Goal: Task Accomplishment & Management: Manage account settings

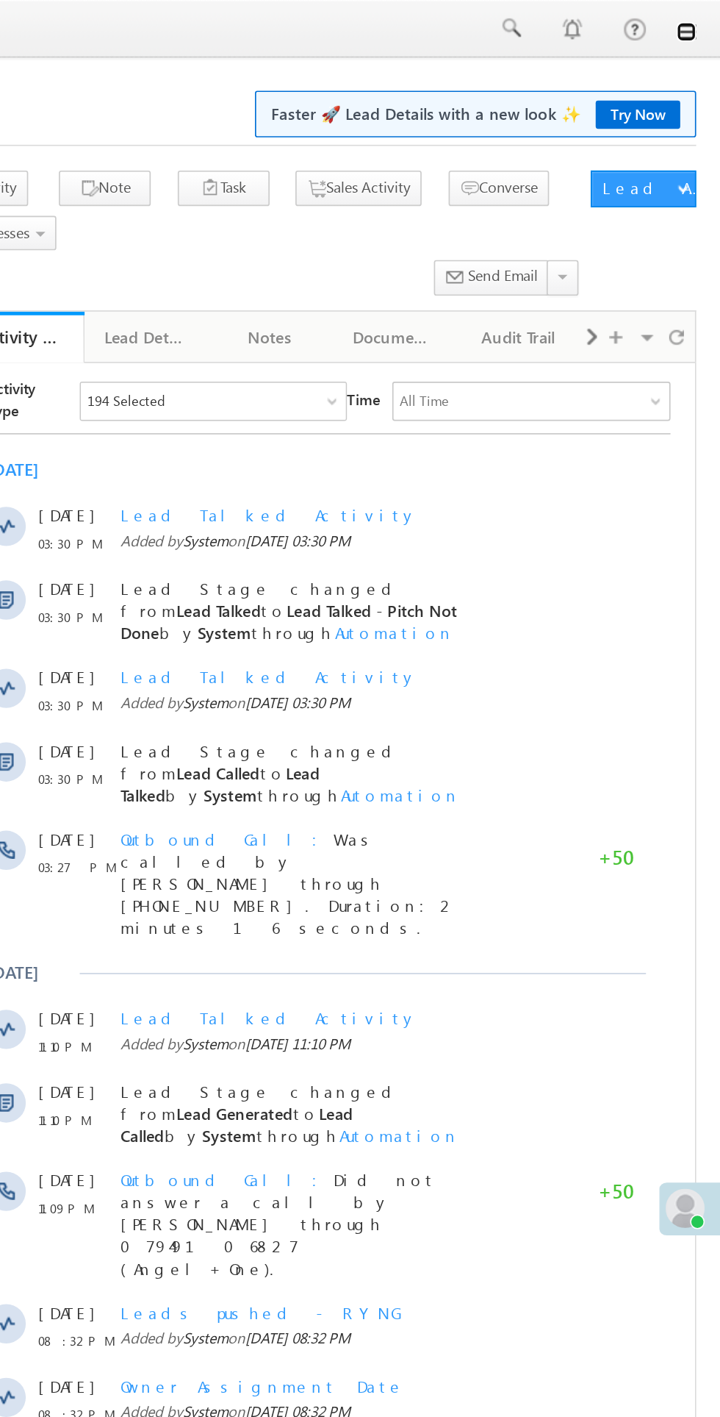
click at [700, 19] on link at bounding box center [700, 19] width 12 height 12
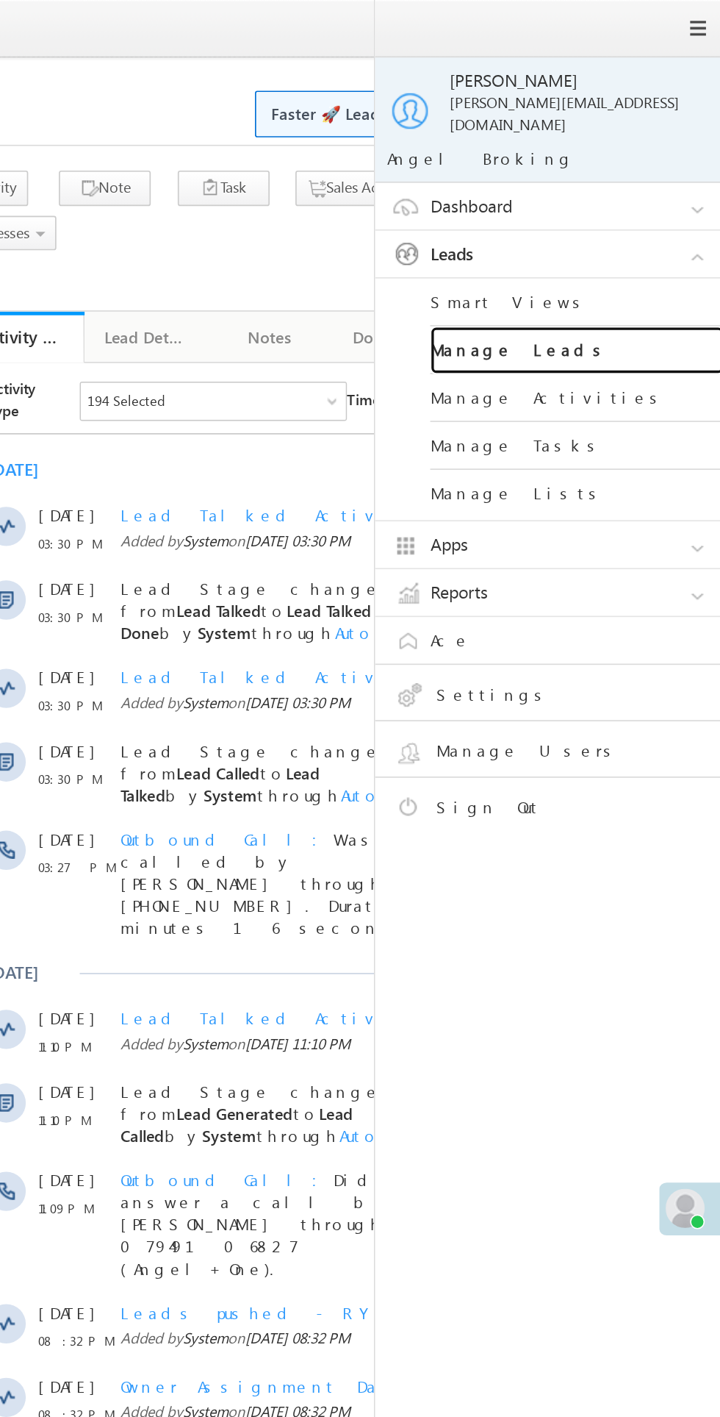
click at [604, 201] on link "Manage Leads" at bounding box center [634, 210] width 176 height 29
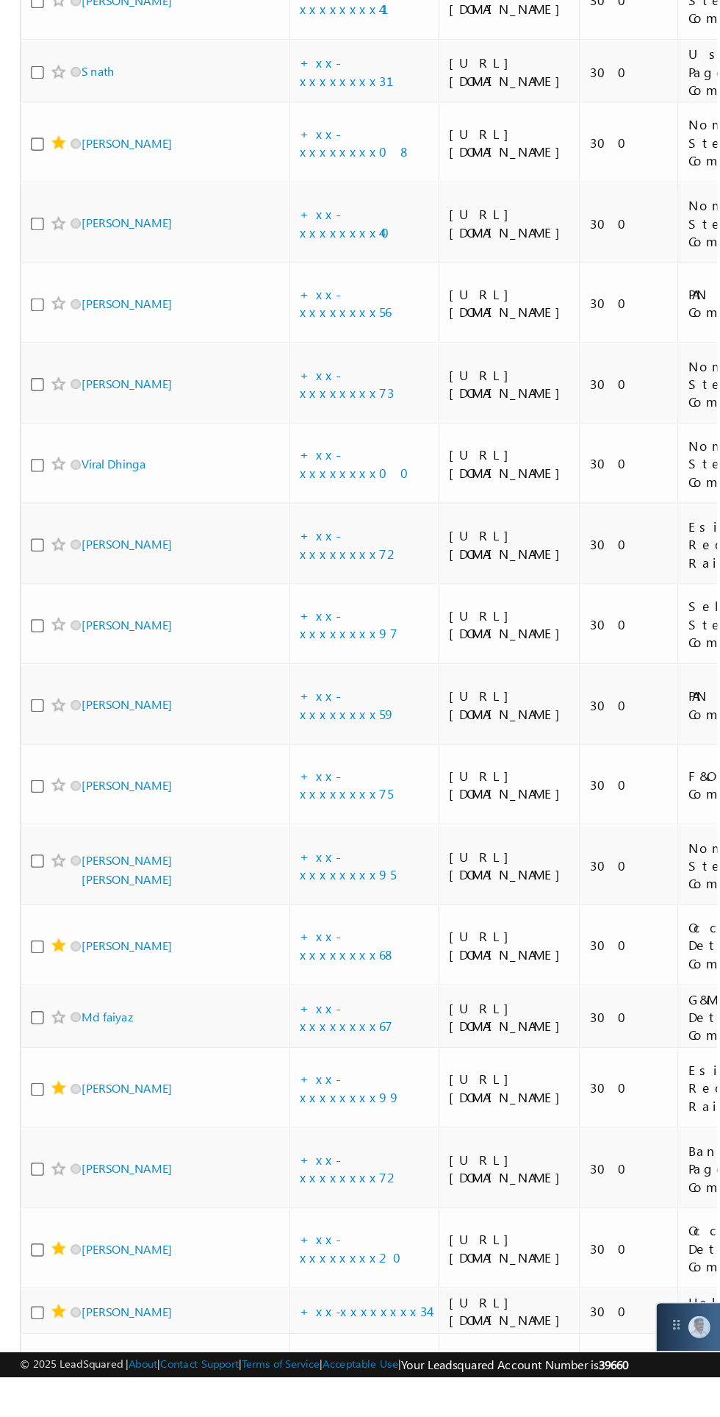
click at [272, 309] on link "+xx-xxxxxxxx25" at bounding box center [258, 296] width 74 height 26
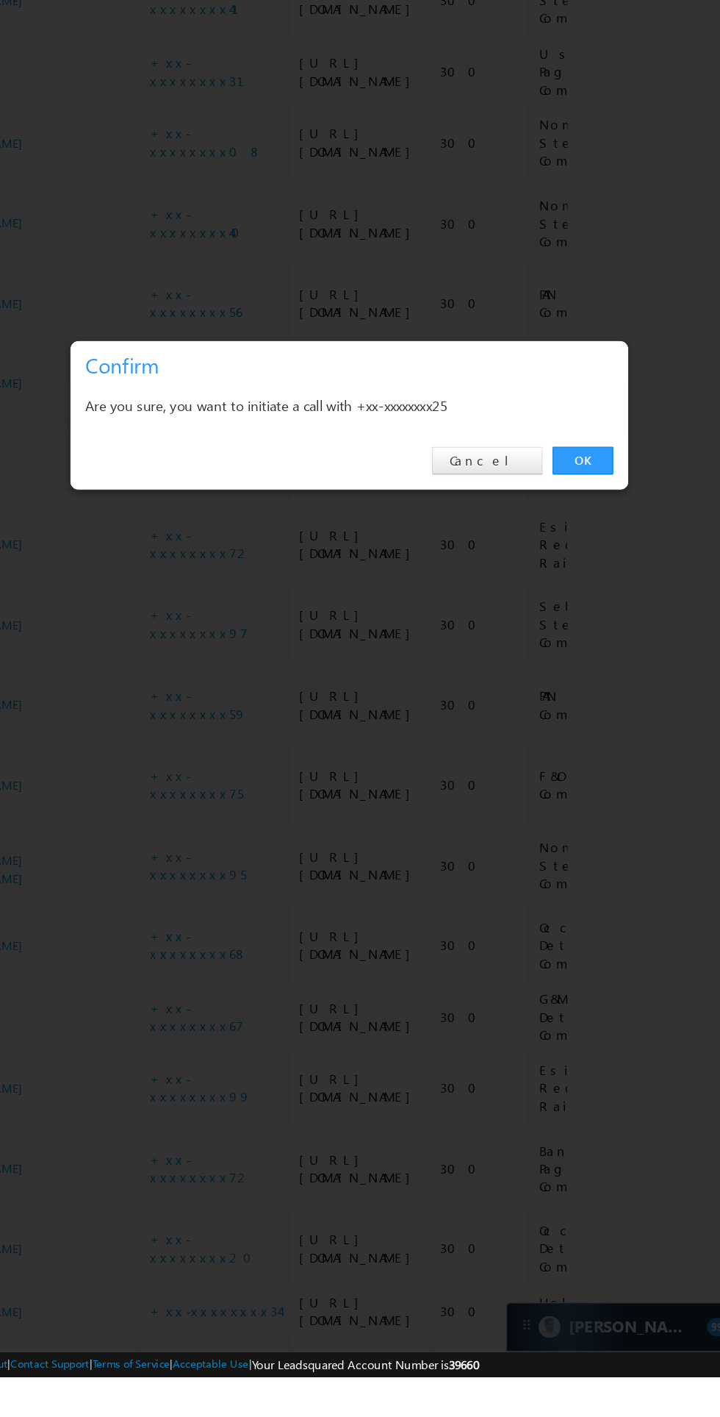
click at [540, 751] on link "OK" at bounding box center [540, 741] width 45 height 21
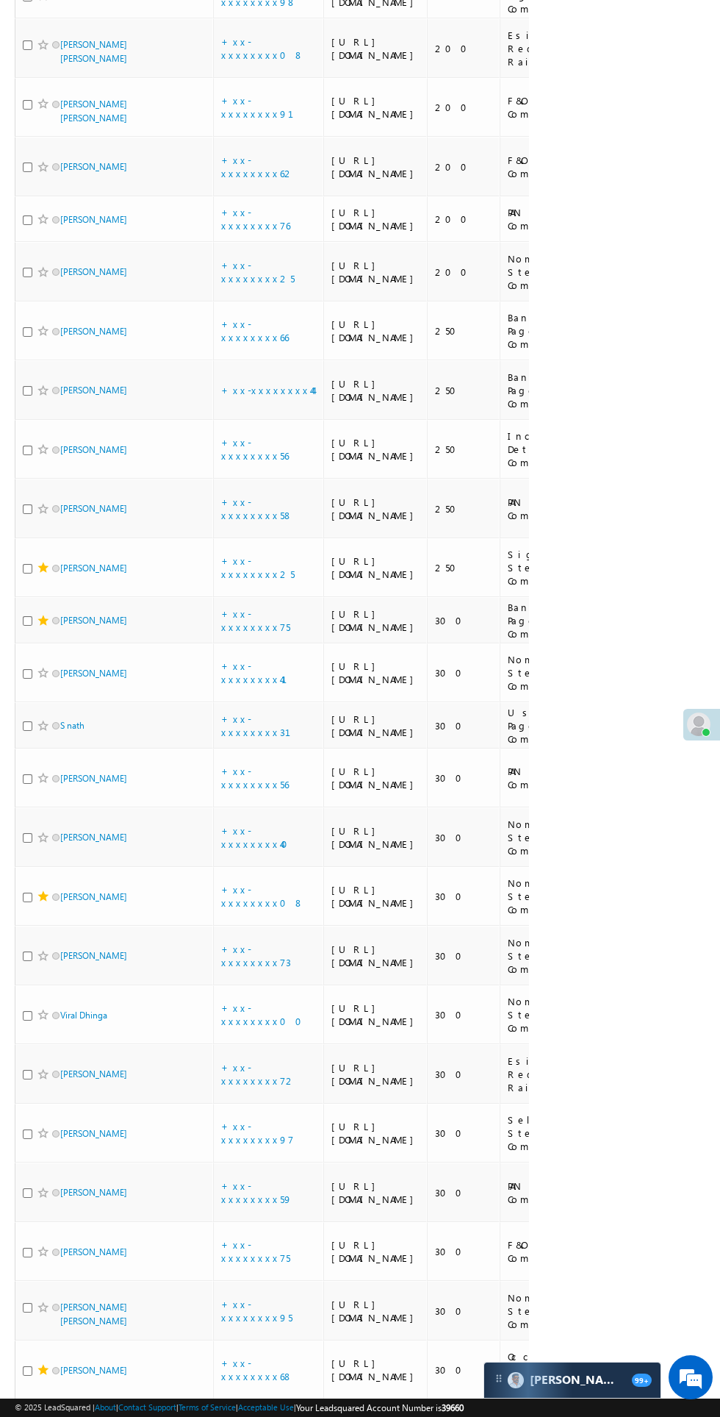
scroll to position [882, 0]
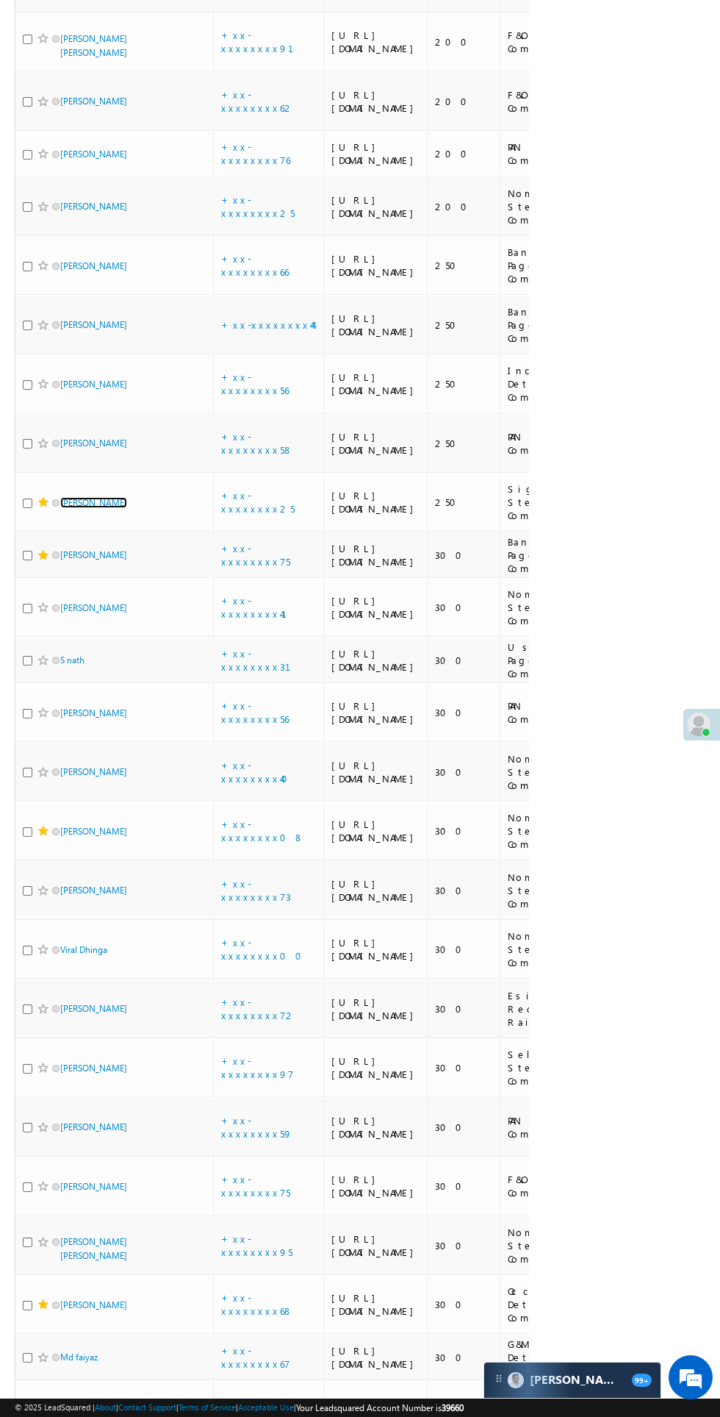
click at [104, 508] on link "[PERSON_NAME]" at bounding box center [93, 502] width 67 height 11
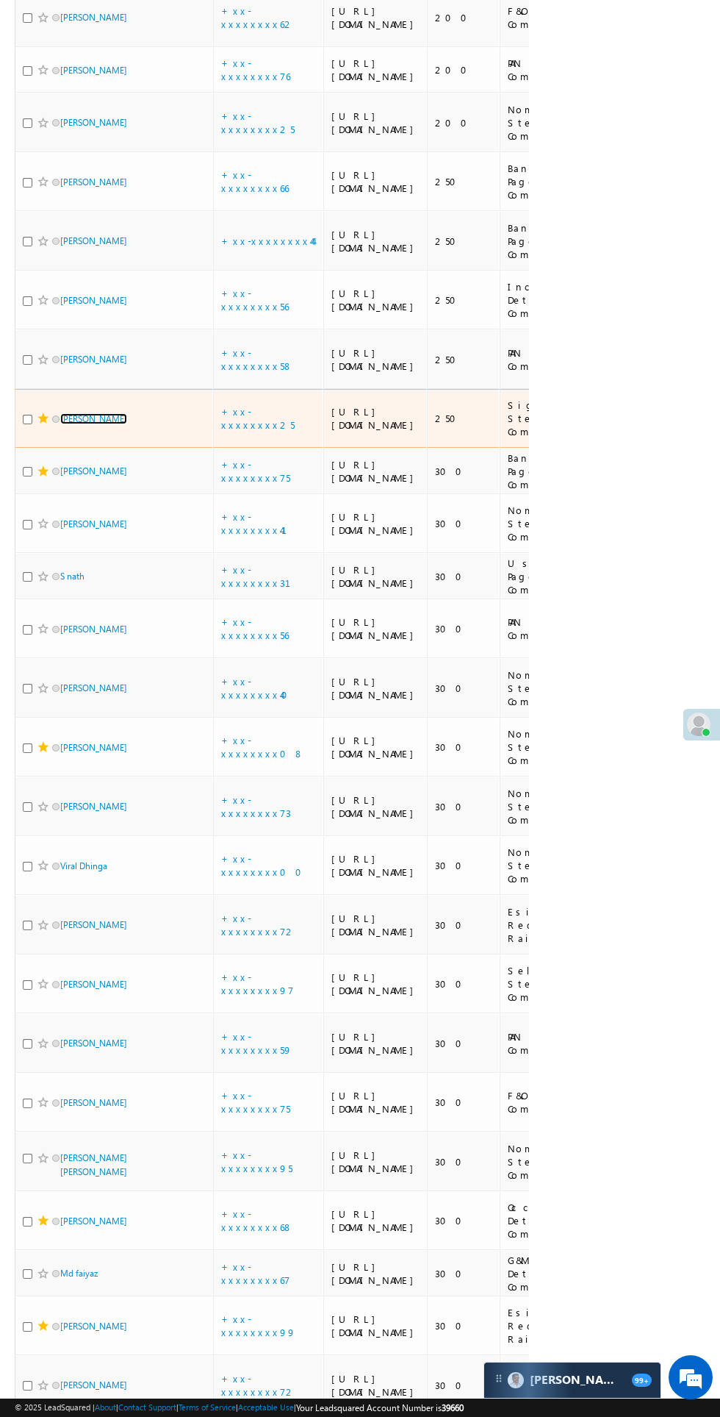
scroll to position [995, 0]
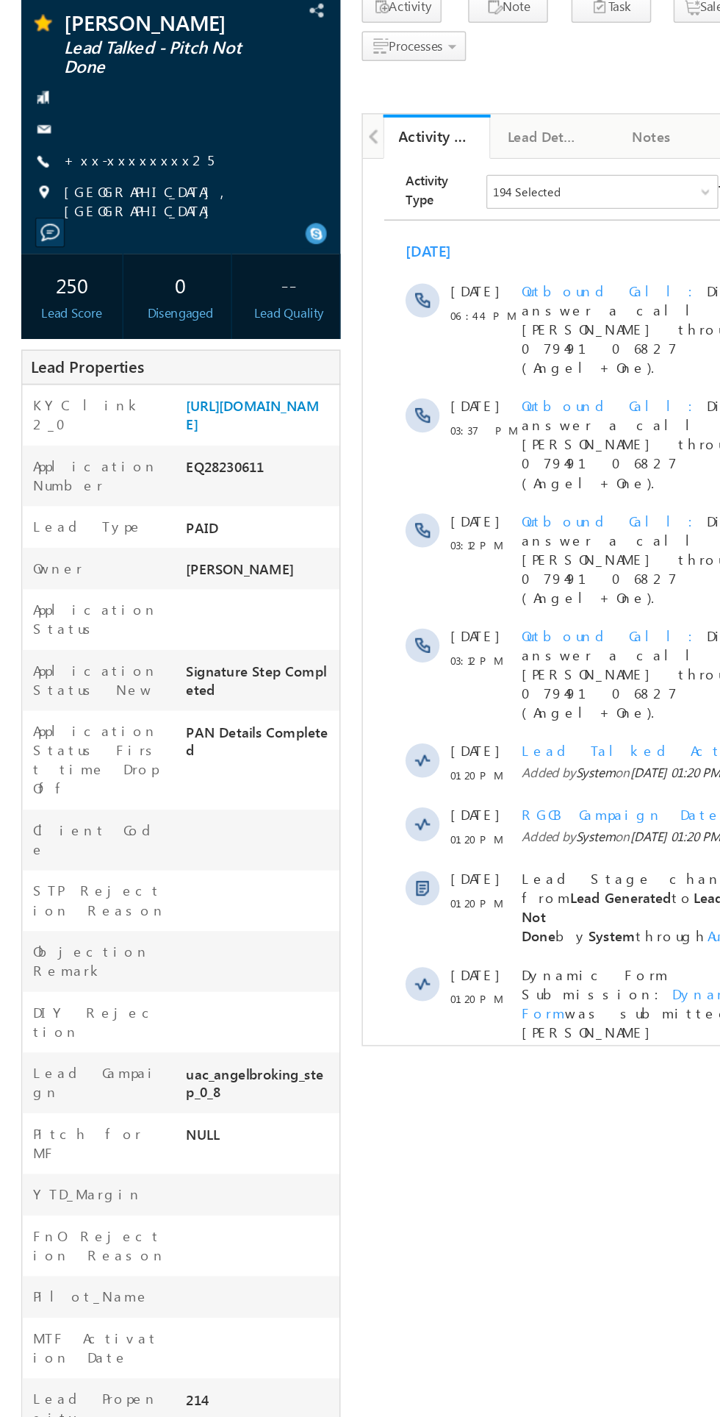
copy div "EQ28230611"
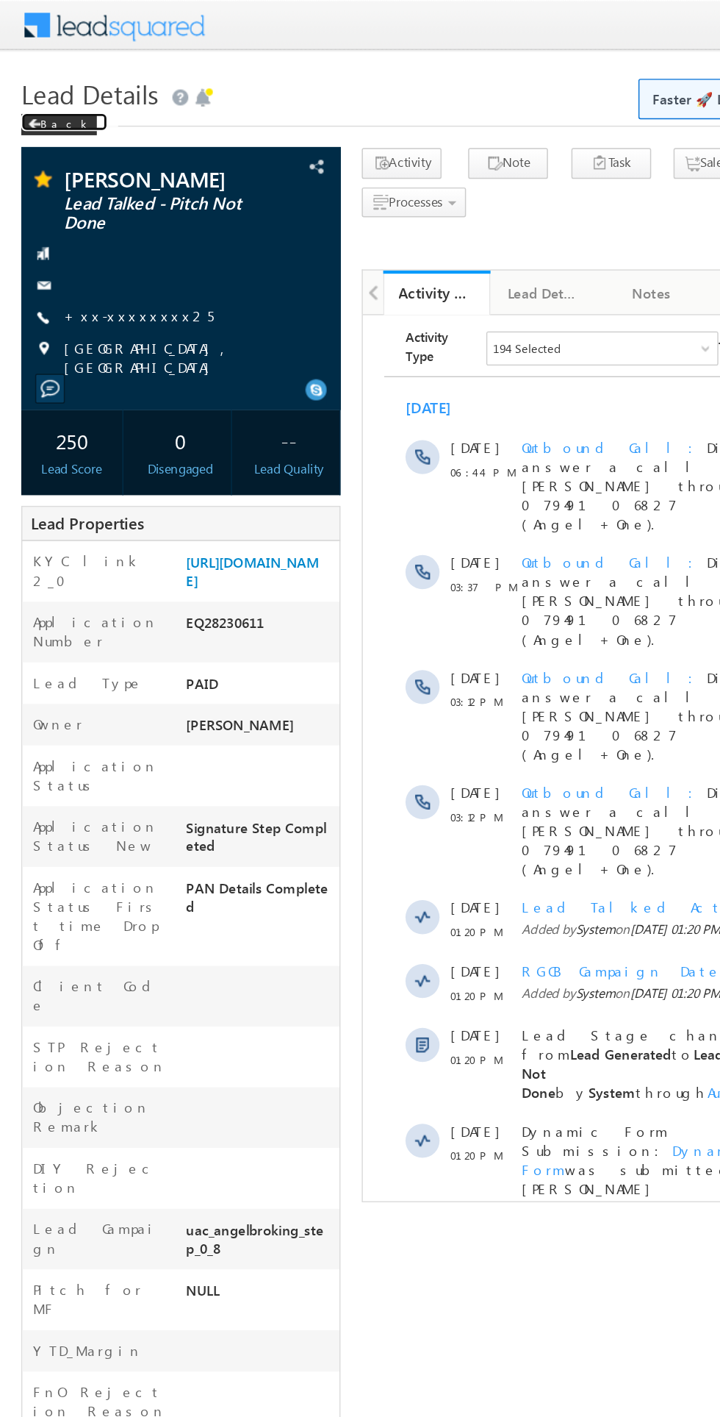
click at [24, 86] on span at bounding box center [23, 85] width 9 height 7
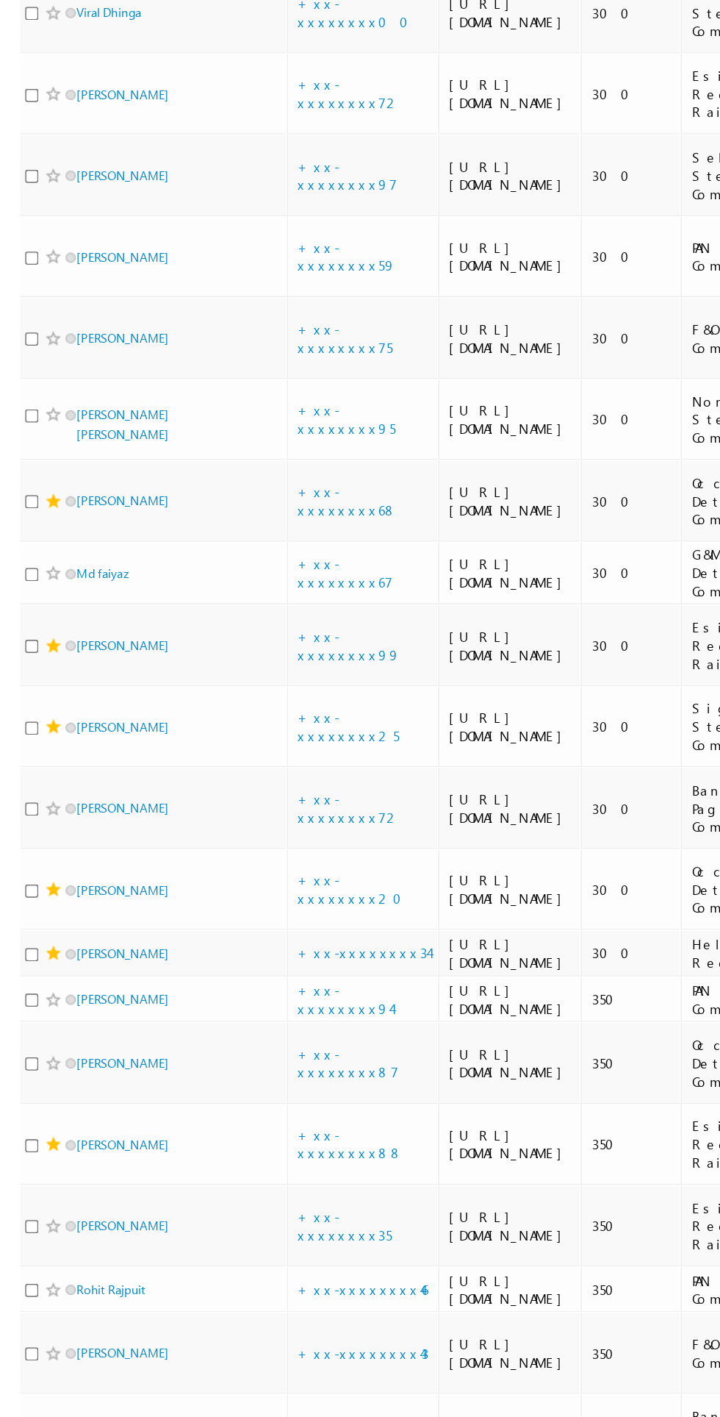
scroll to position [1521, 0]
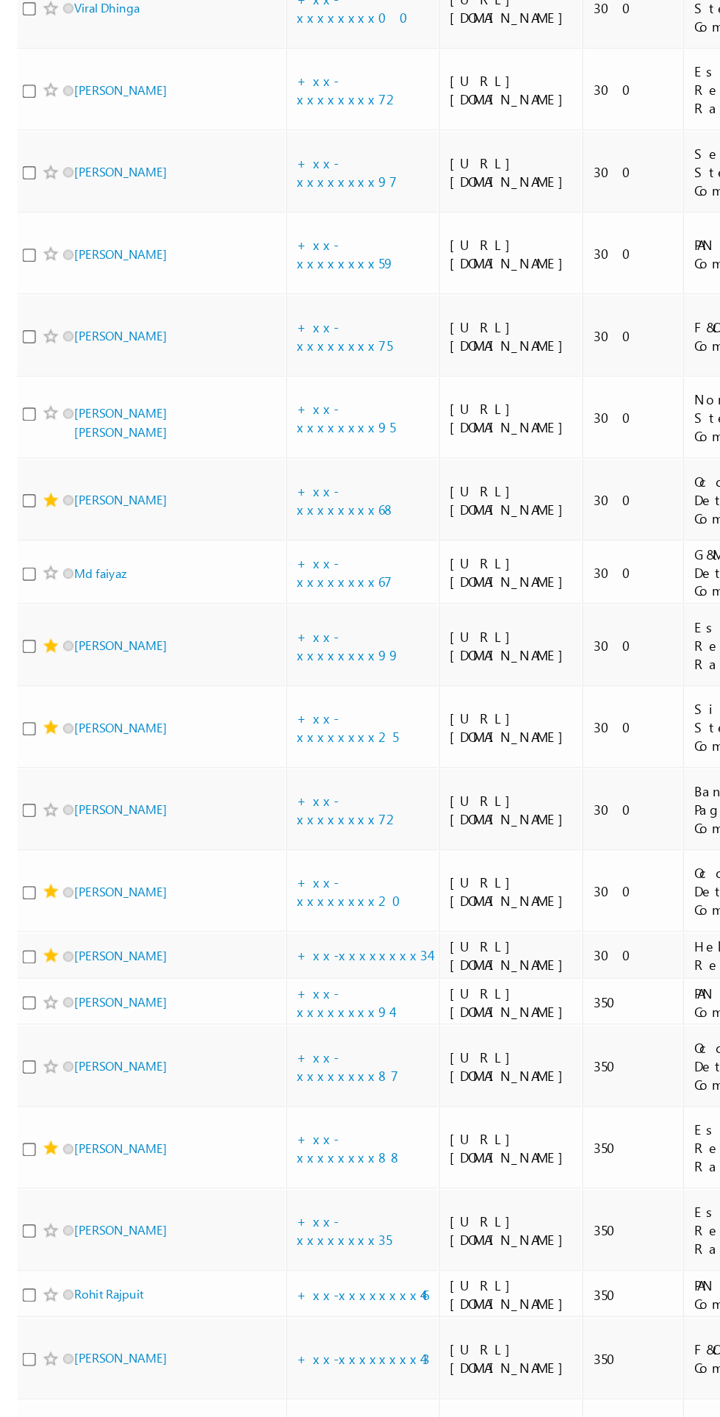
click at [251, 86] on link "+xx-xxxxxxxx40" at bounding box center [255, 73] width 76 height 26
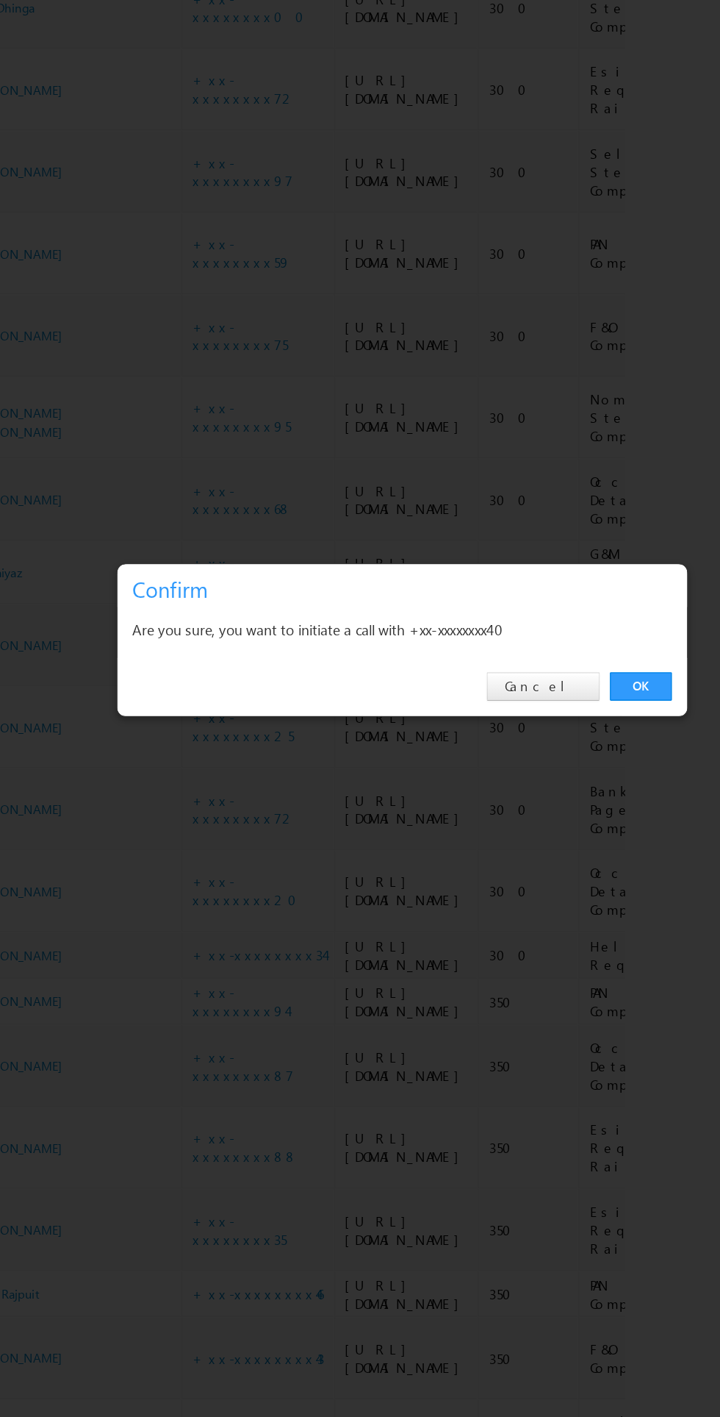
click at [542, 751] on link "OK" at bounding box center [540, 741] width 45 height 21
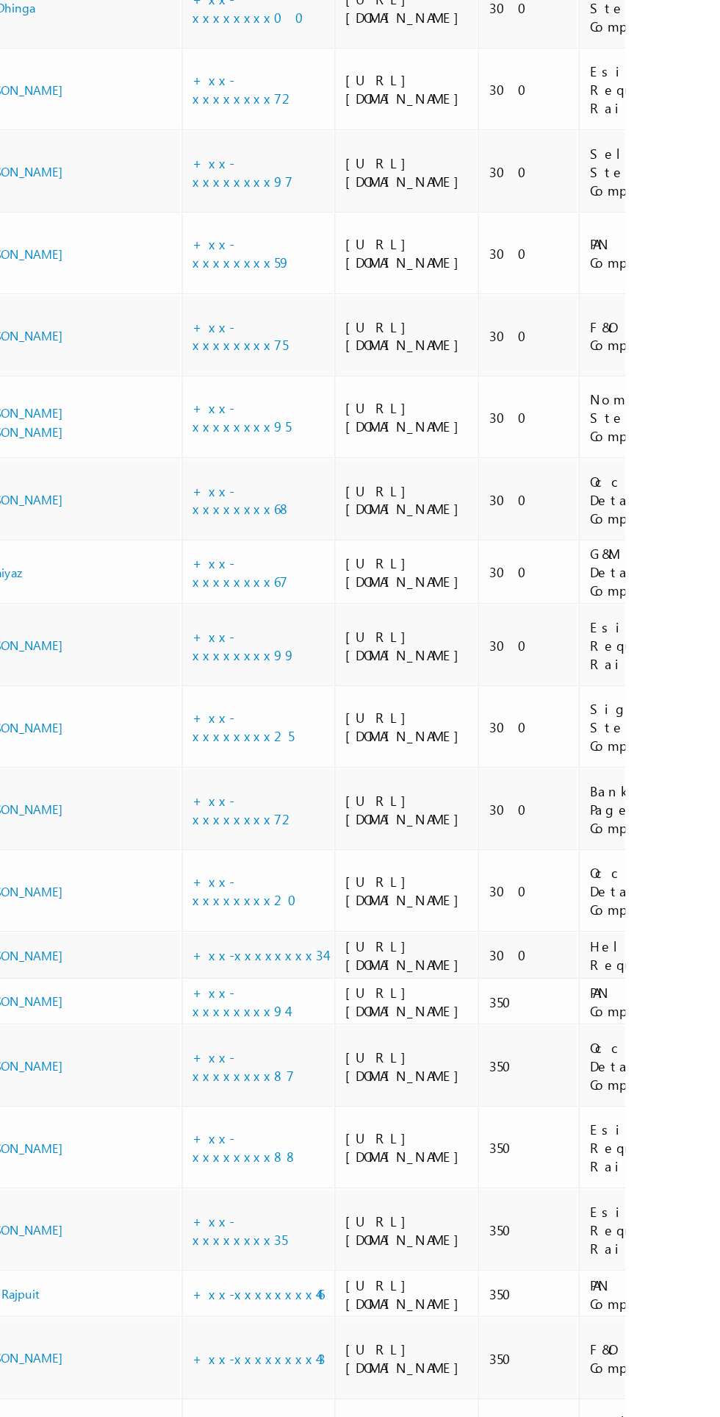
scroll to position [0, 0]
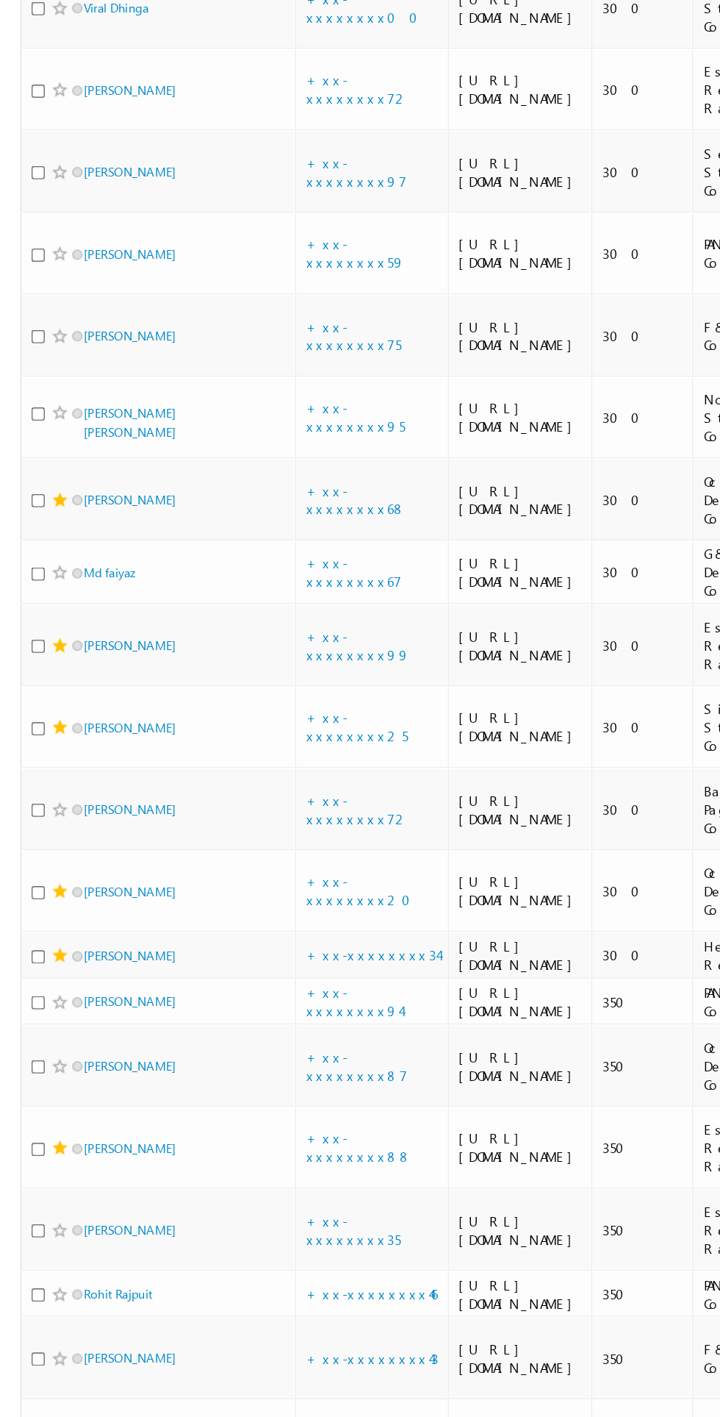
click at [265, 86] on link "+xx-xxxxxxxx40" at bounding box center [259, 73] width 76 height 26
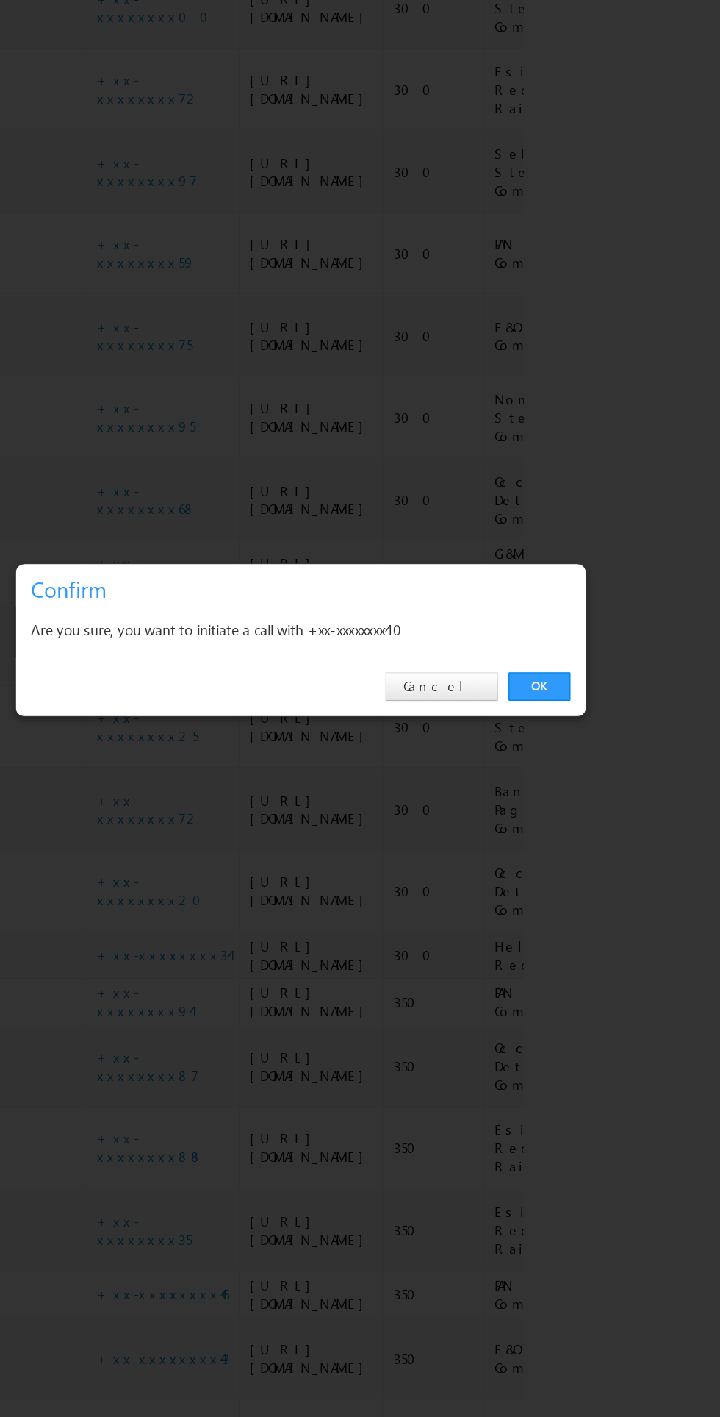
click at [550, 751] on link "OK" at bounding box center [540, 741] width 45 height 21
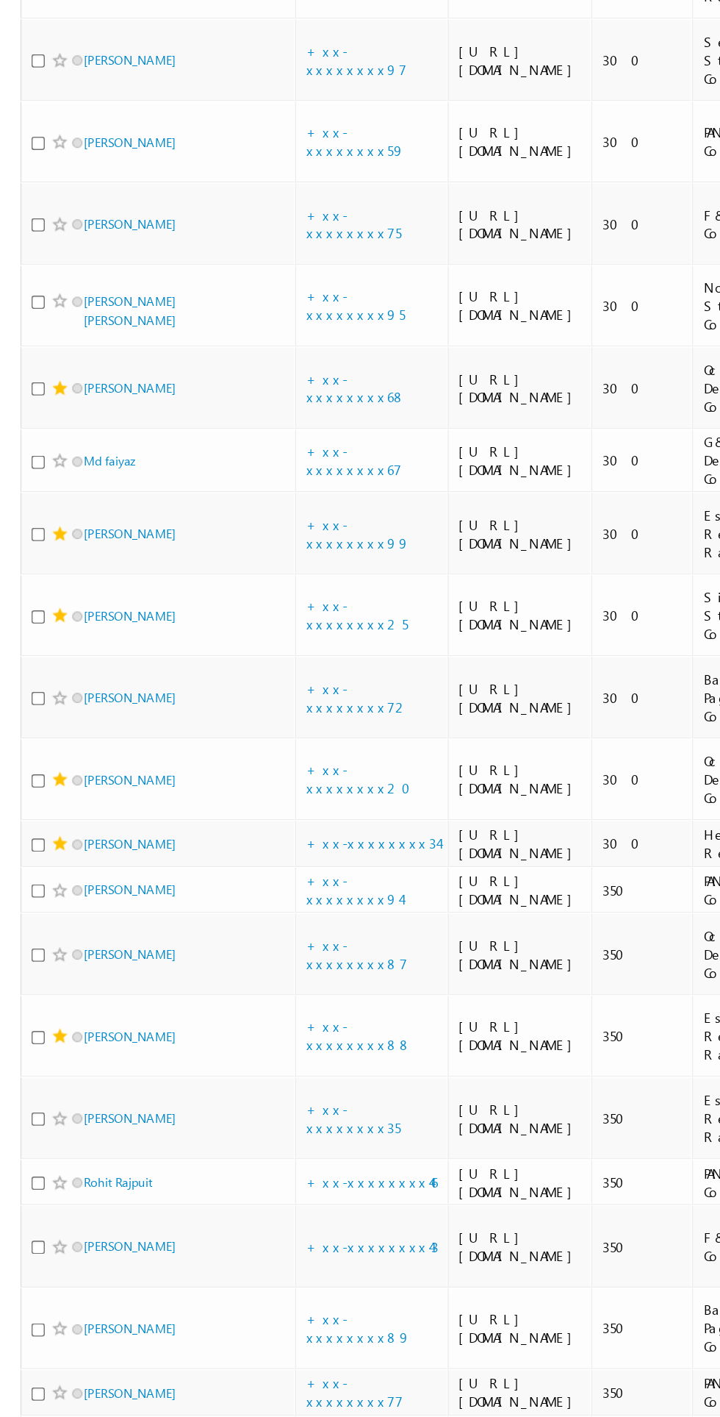
click at [91, 79] on link "Soaib khan" at bounding box center [93, 73] width 67 height 11
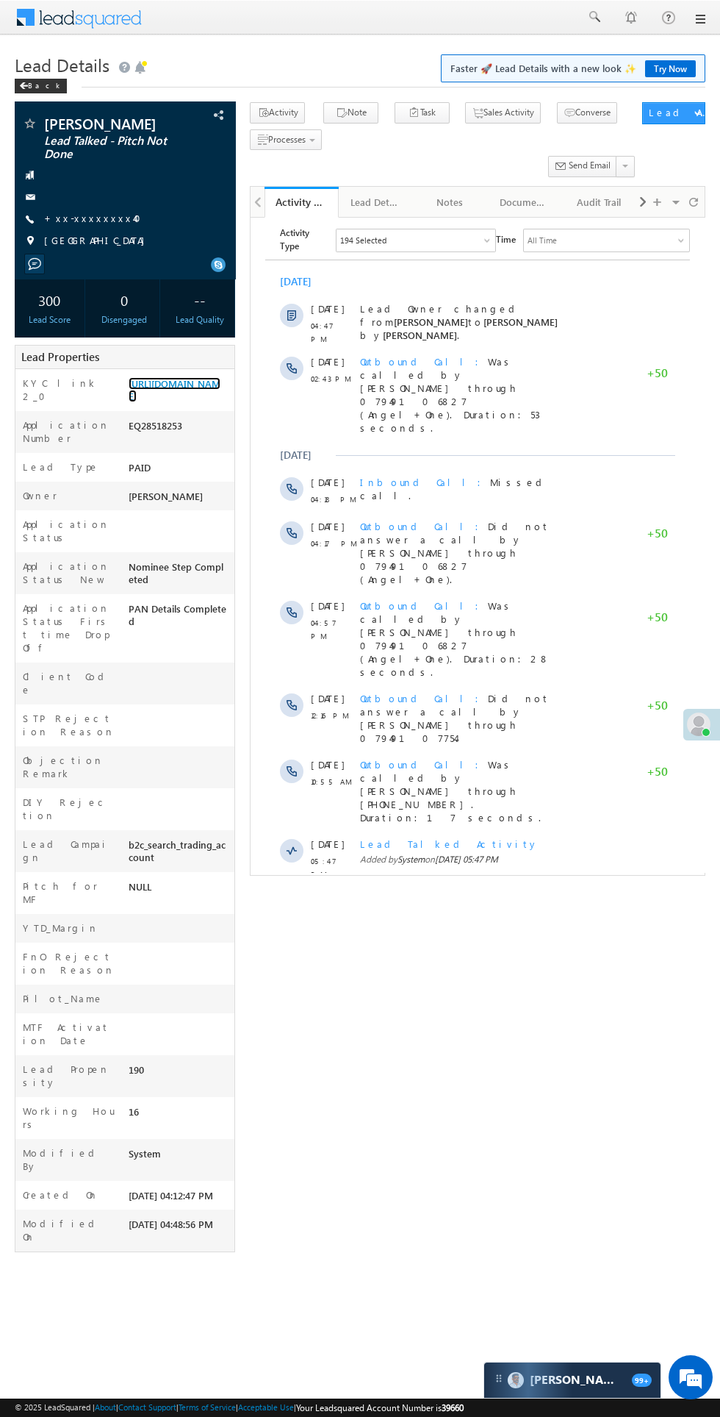
click at [174, 402] on link "[URL][DOMAIN_NAME]" at bounding box center [175, 389] width 92 height 25
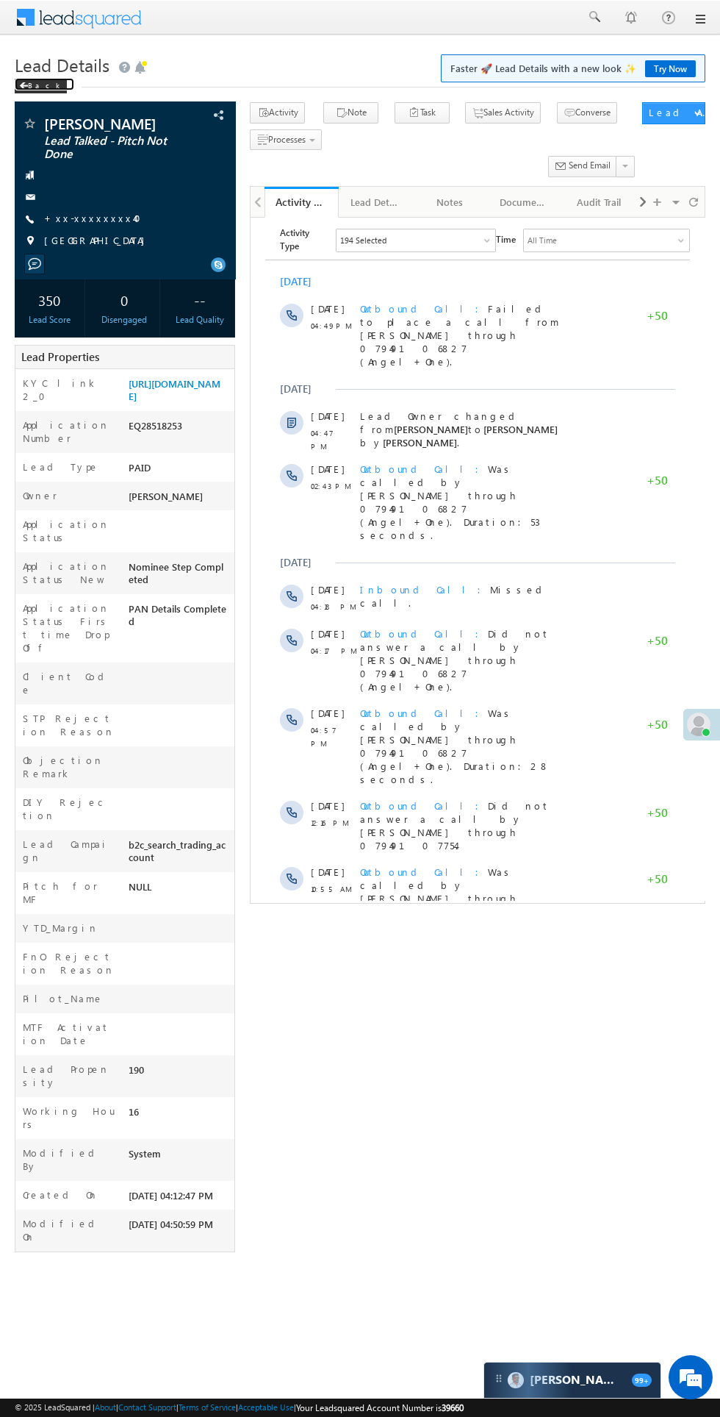
click at [26, 84] on span at bounding box center [23, 85] width 9 height 7
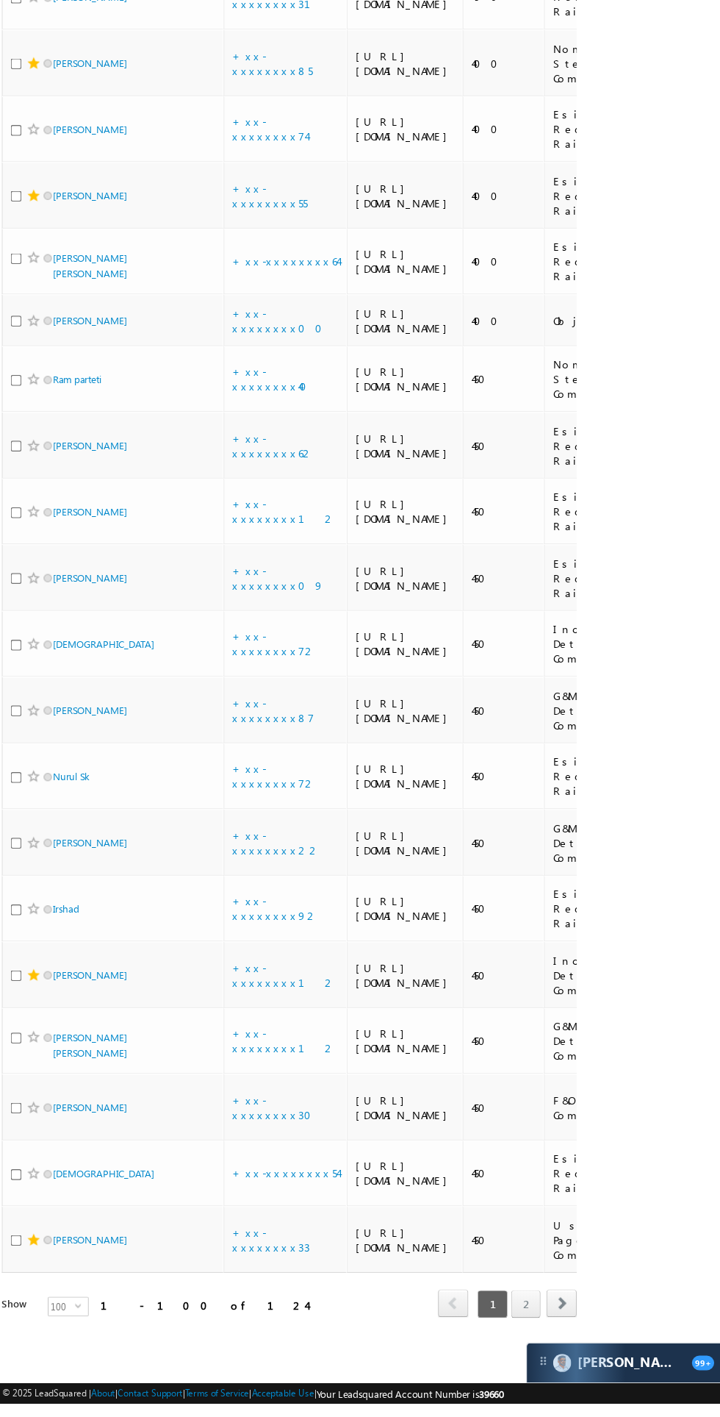
scroll to position [7349, 0]
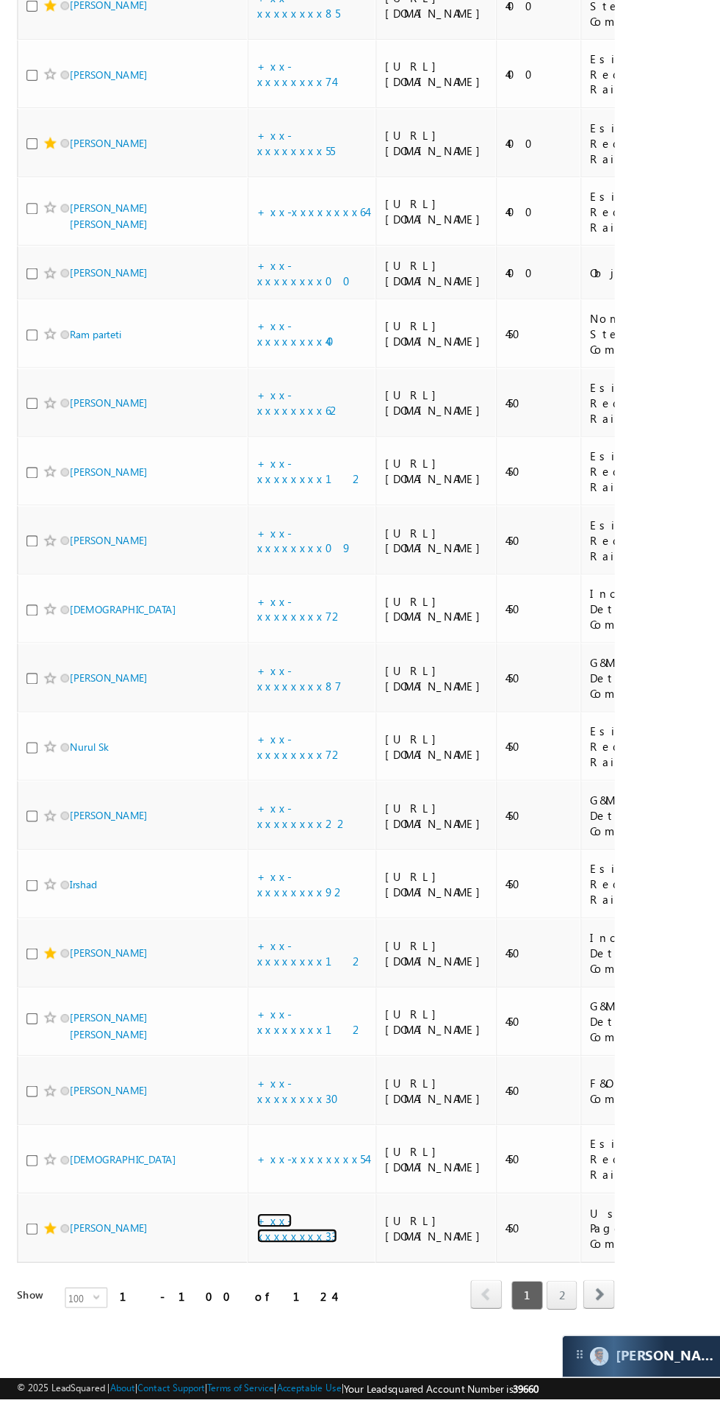
click at [278, 1282] on link "+xx-xxxxxxxx33" at bounding box center [255, 1269] width 69 height 26
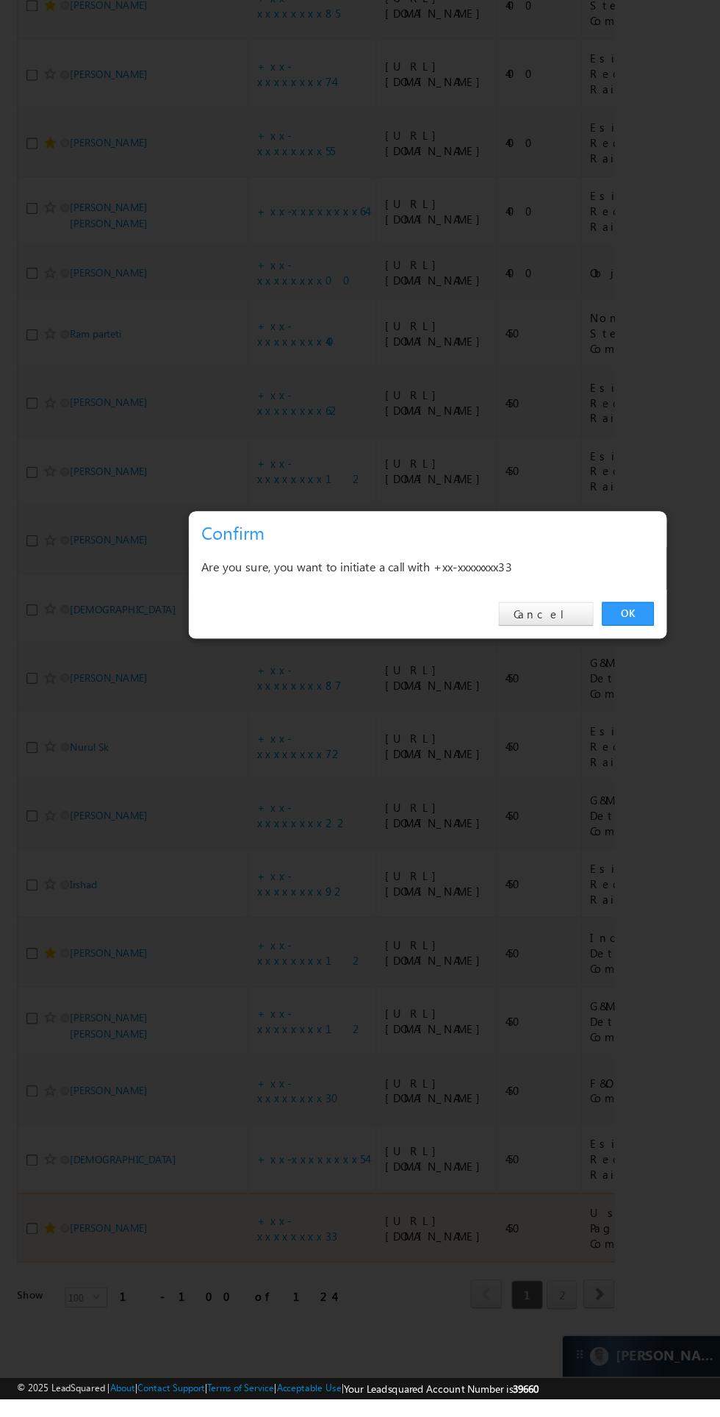
click at [540, 751] on link "OK" at bounding box center [540, 741] width 45 height 21
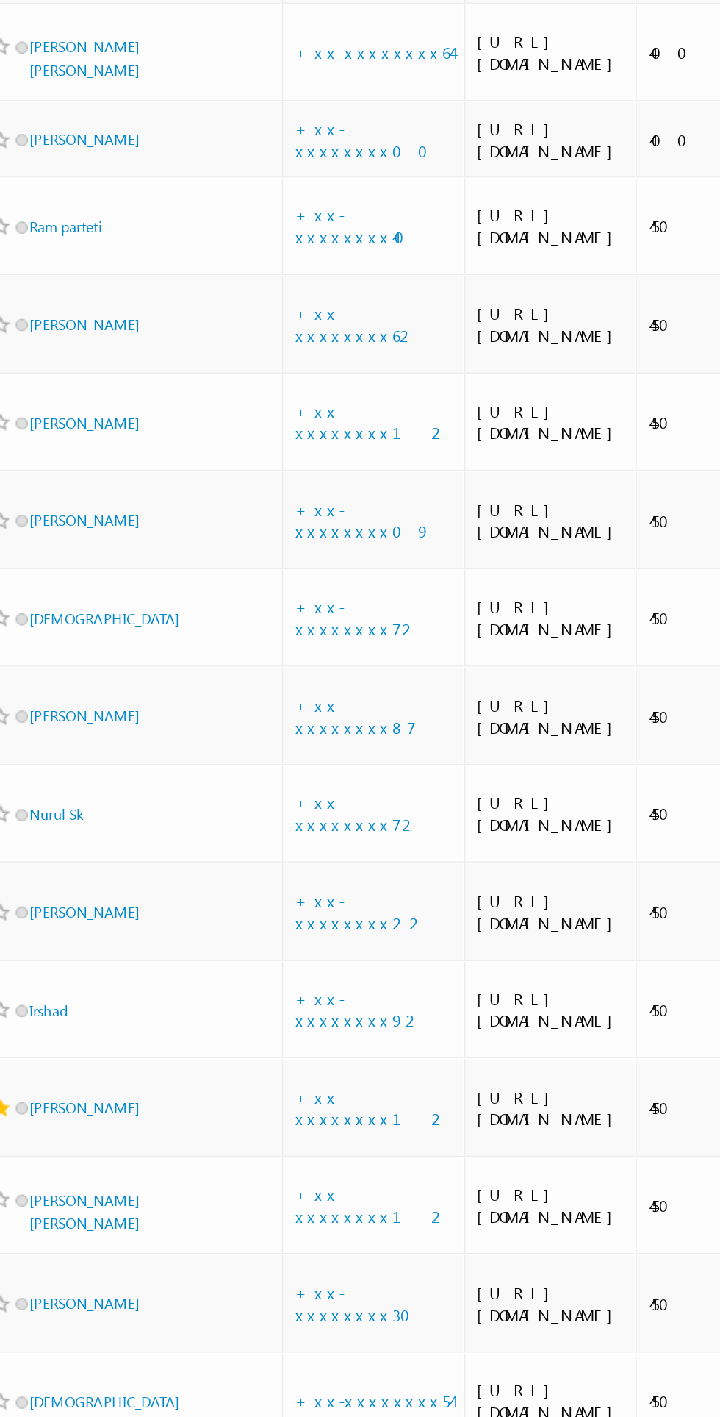
scroll to position [7405, 0]
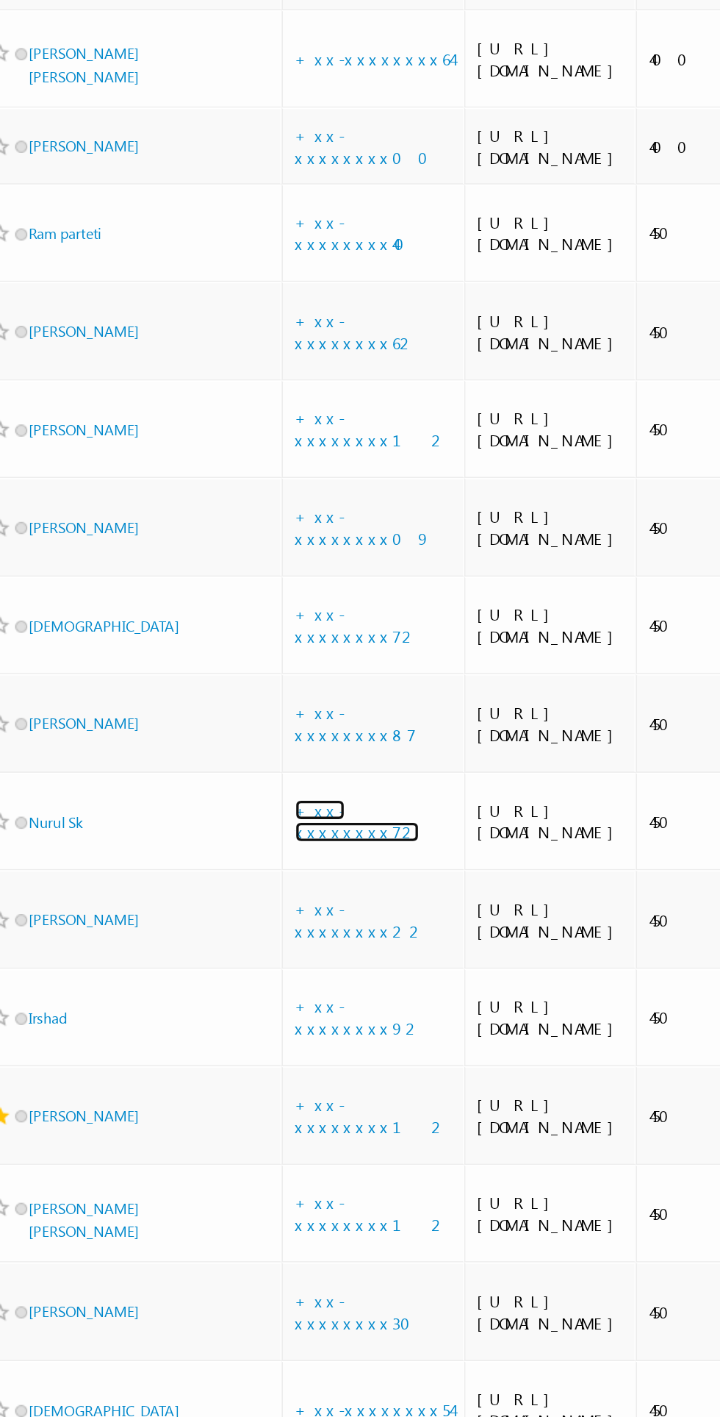
click at [259, 842] on link "+xx-xxxxxxxx72" at bounding box center [258, 855] width 75 height 26
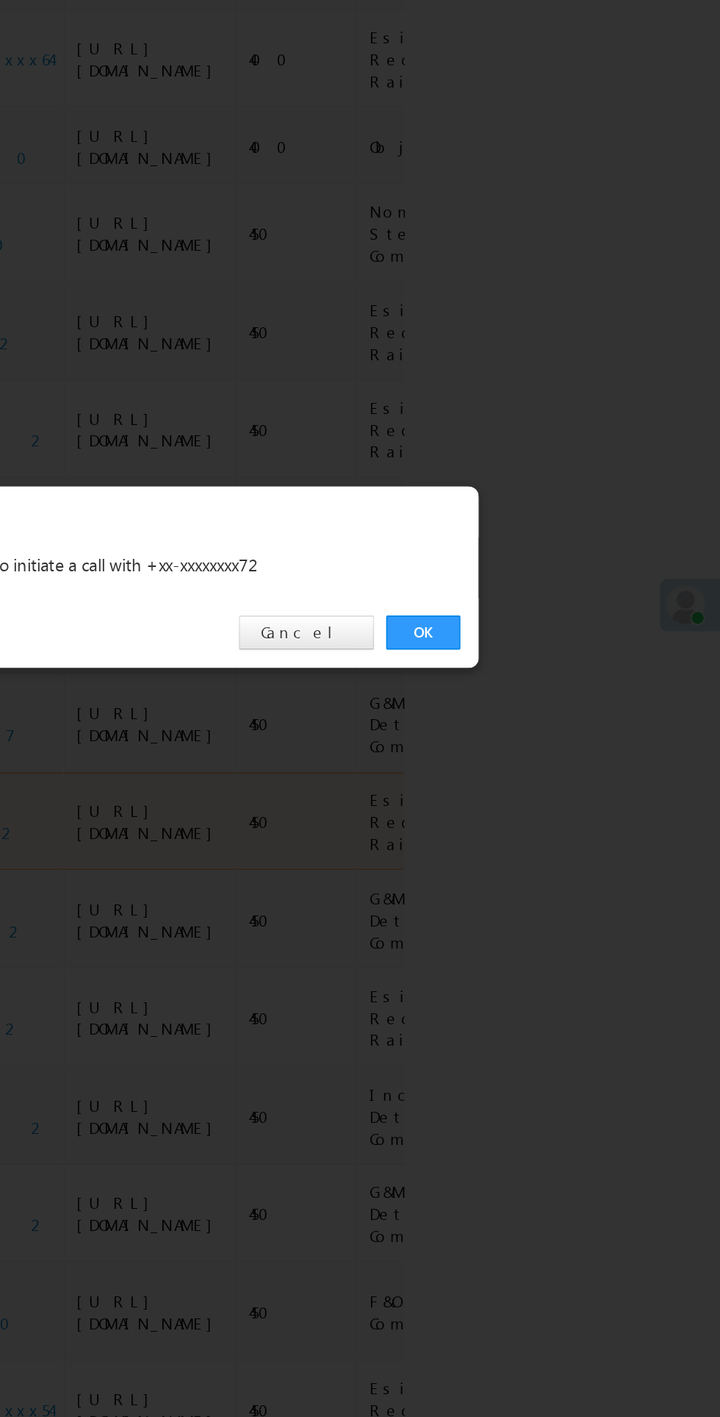
click at [540, 741] on link "OK" at bounding box center [540, 741] width 45 height 21
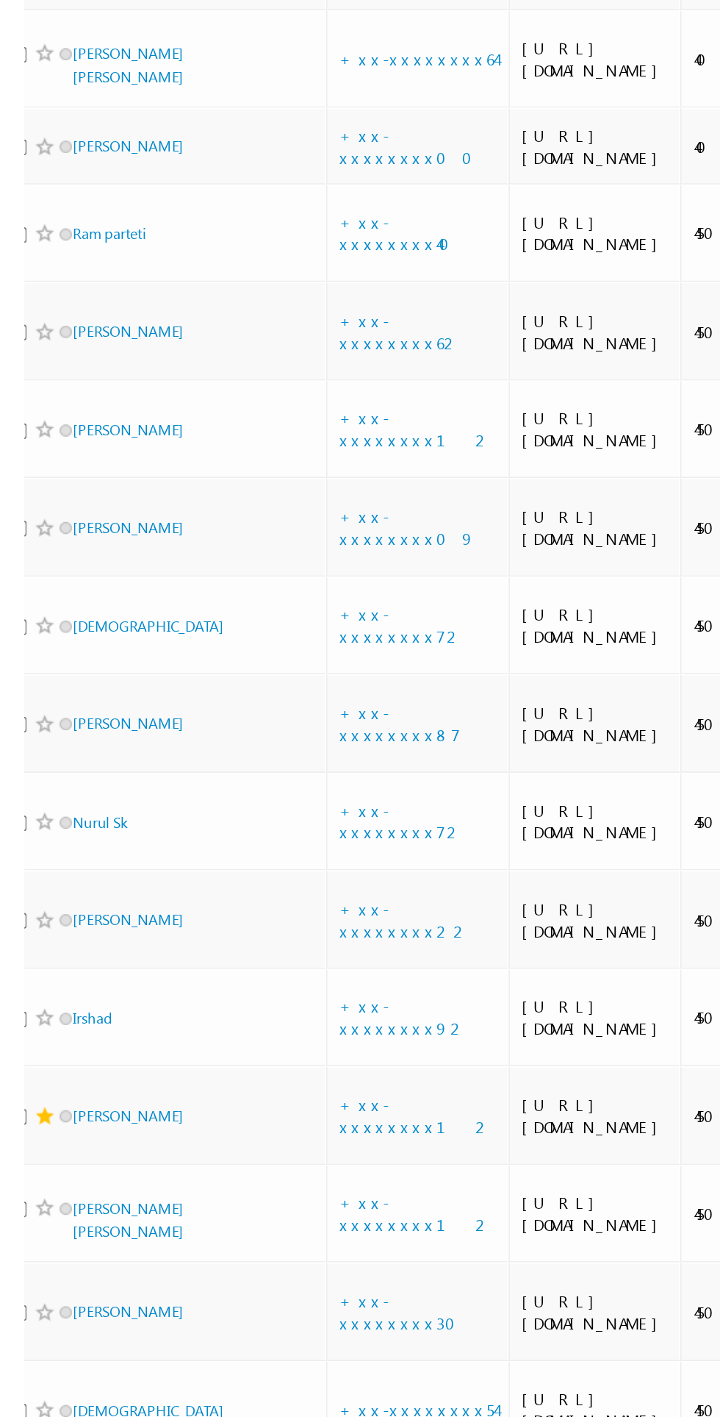
scroll to position [0, 0]
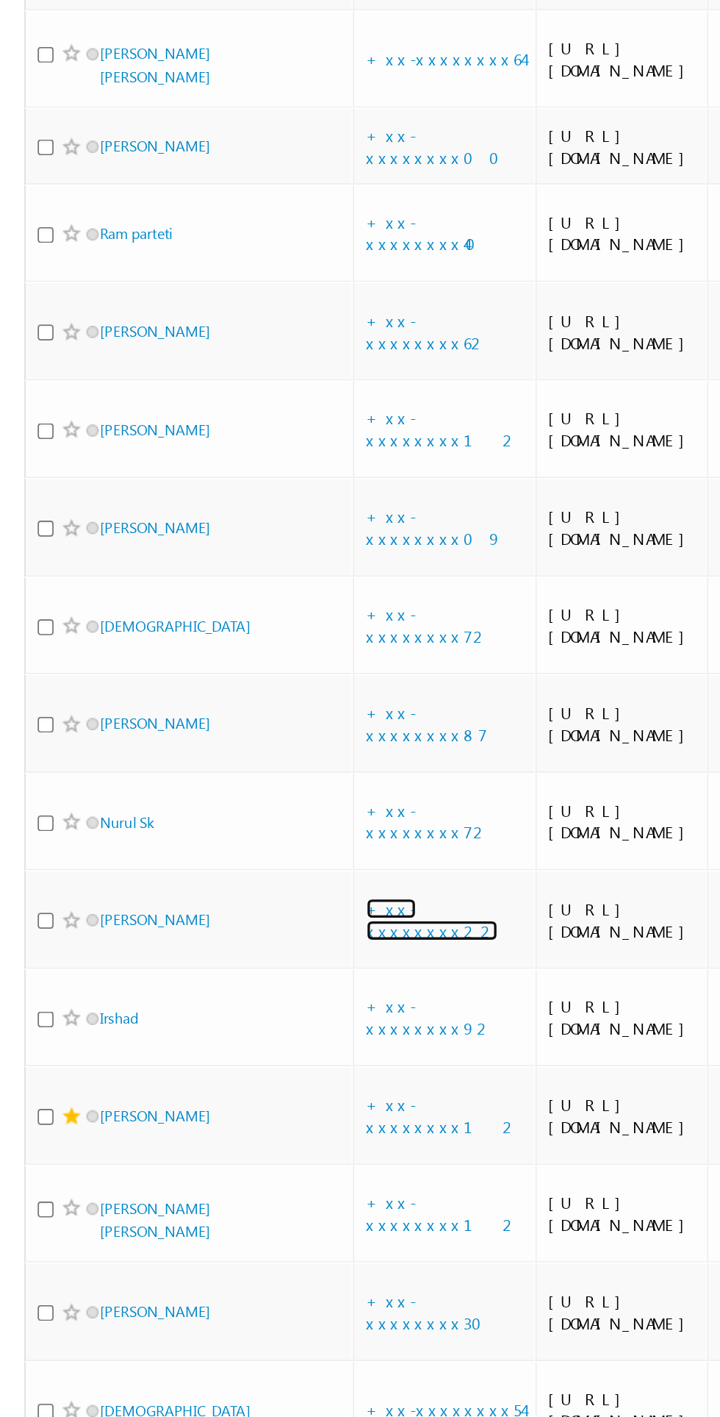
click at [271, 901] on link "+xx-xxxxxxxx22" at bounding box center [260, 914] width 79 height 26
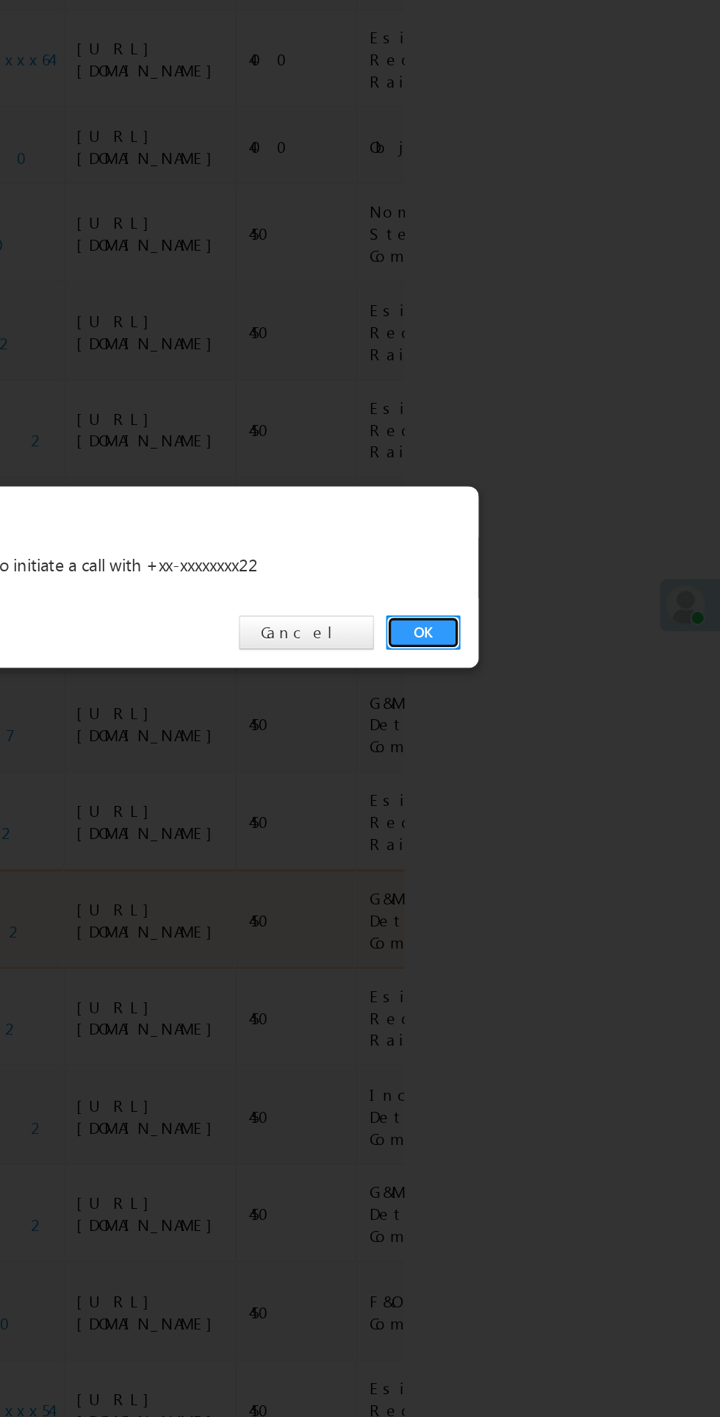
click at [533, 740] on link "OK" at bounding box center [540, 741] width 45 height 21
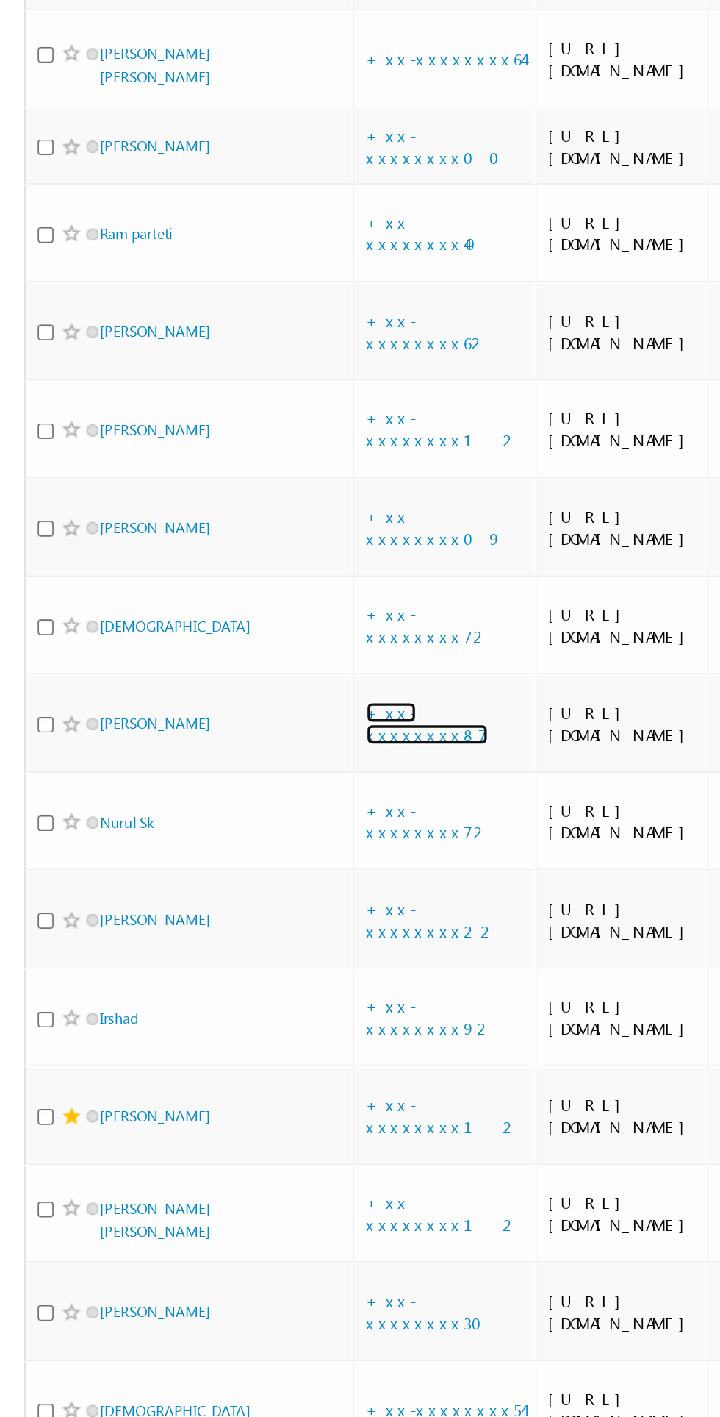
click at [254, 783] on link "+xx-xxxxxxxx87" at bounding box center [258, 796] width 74 height 26
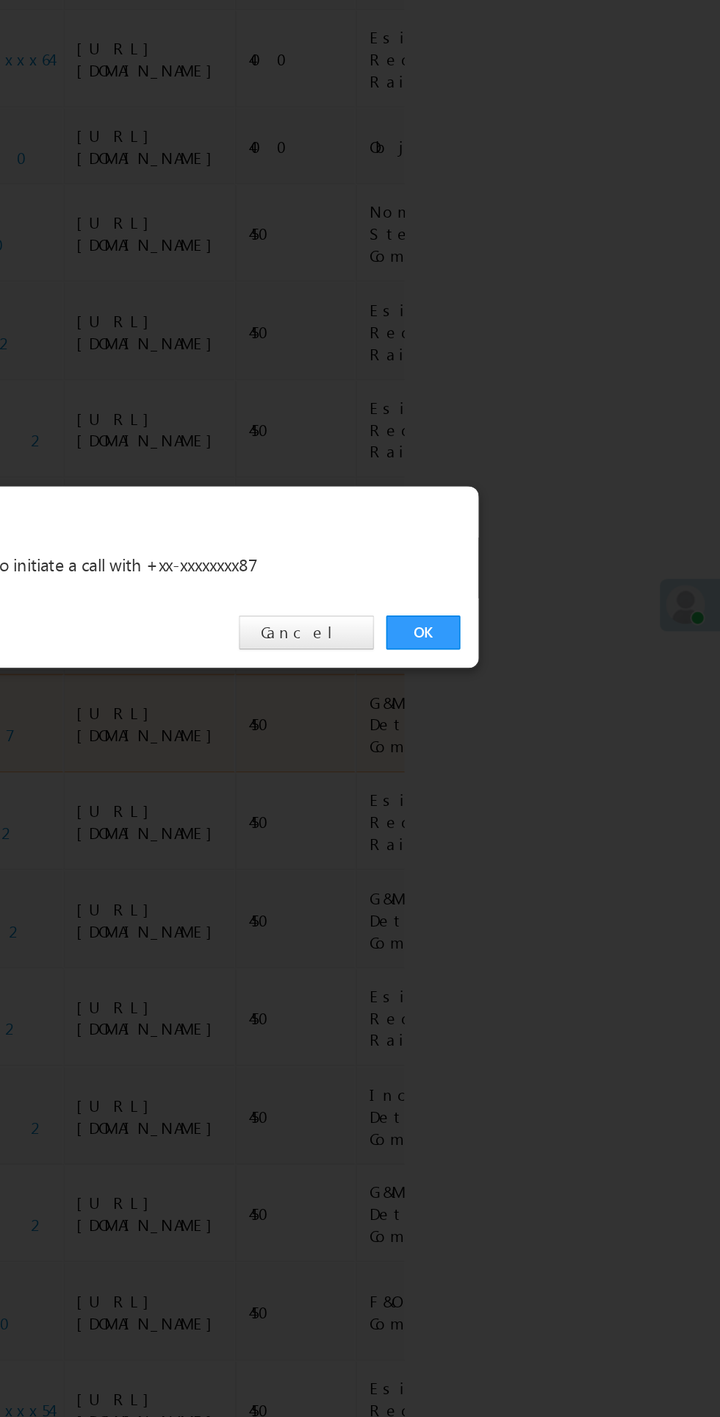
click at [551, 737] on link "OK" at bounding box center [540, 741] width 45 height 21
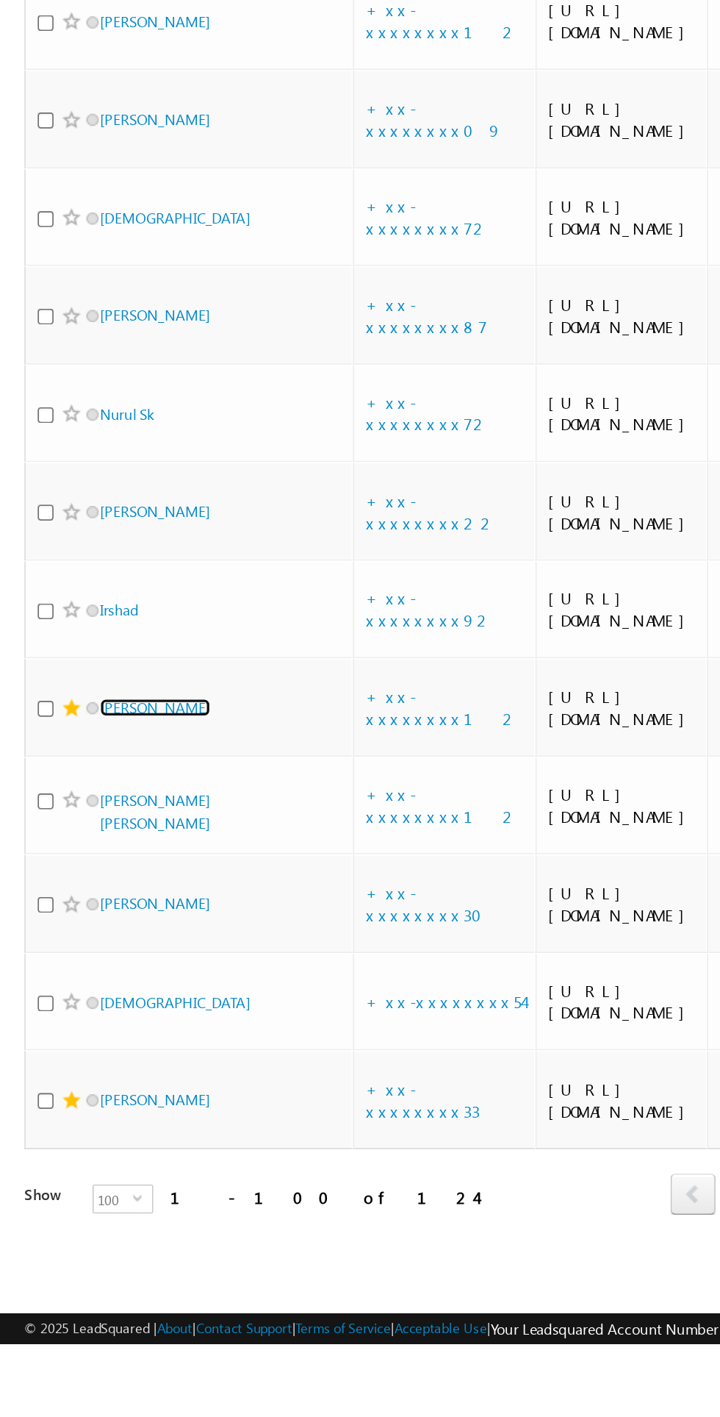
click at [118, 1027] on link "SANTOSH KUMAR" at bounding box center [93, 1032] width 67 height 11
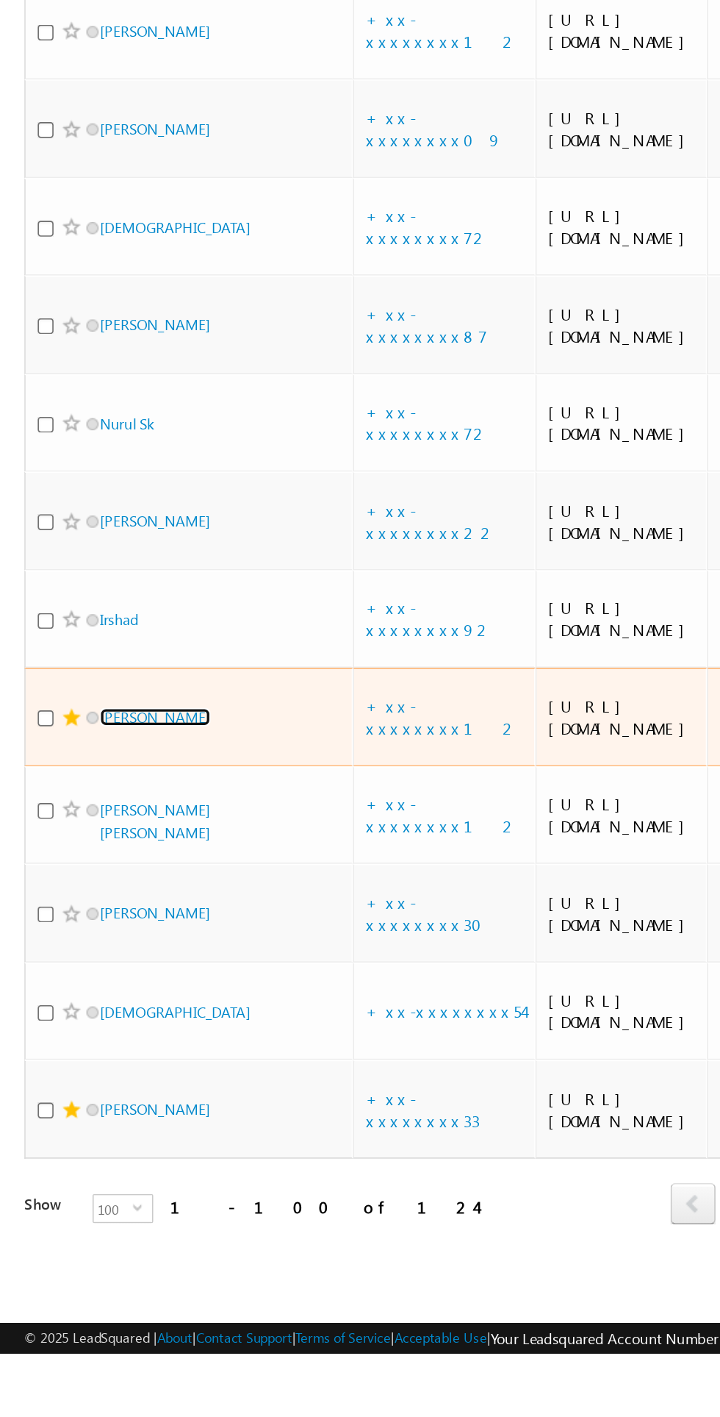
scroll to position [7496, 0]
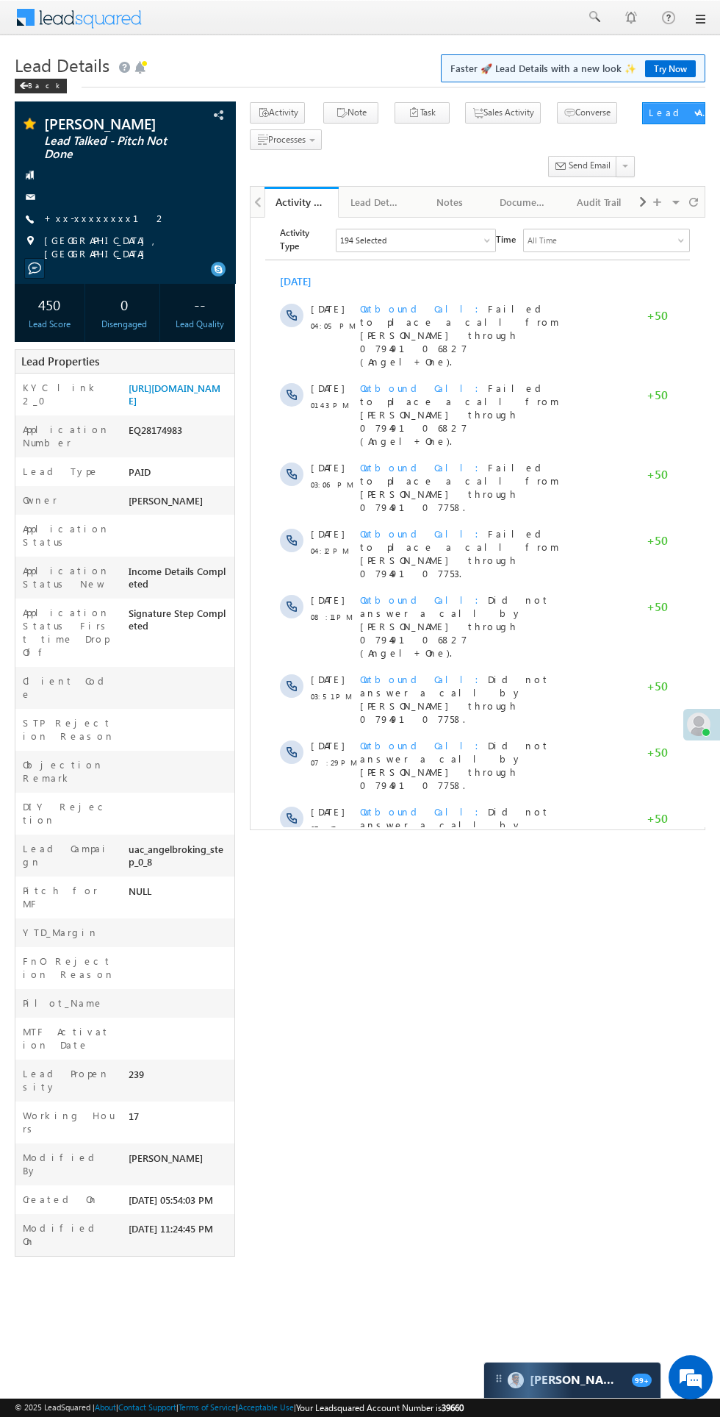
click at [445, 1001] on span at bounding box center [438, 1008] width 13 height 14
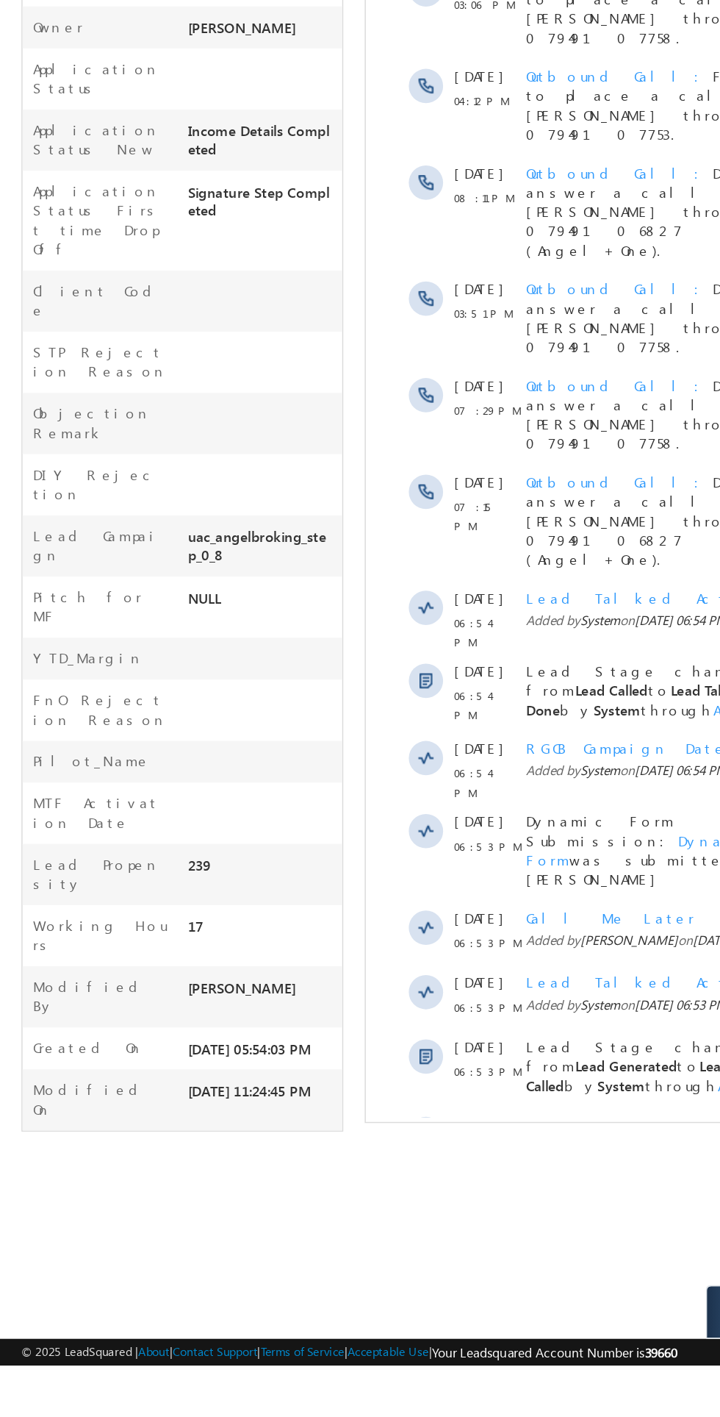
click at [512, 920] on span "Show More" at bounding box center [592, 934] width 410 height 29
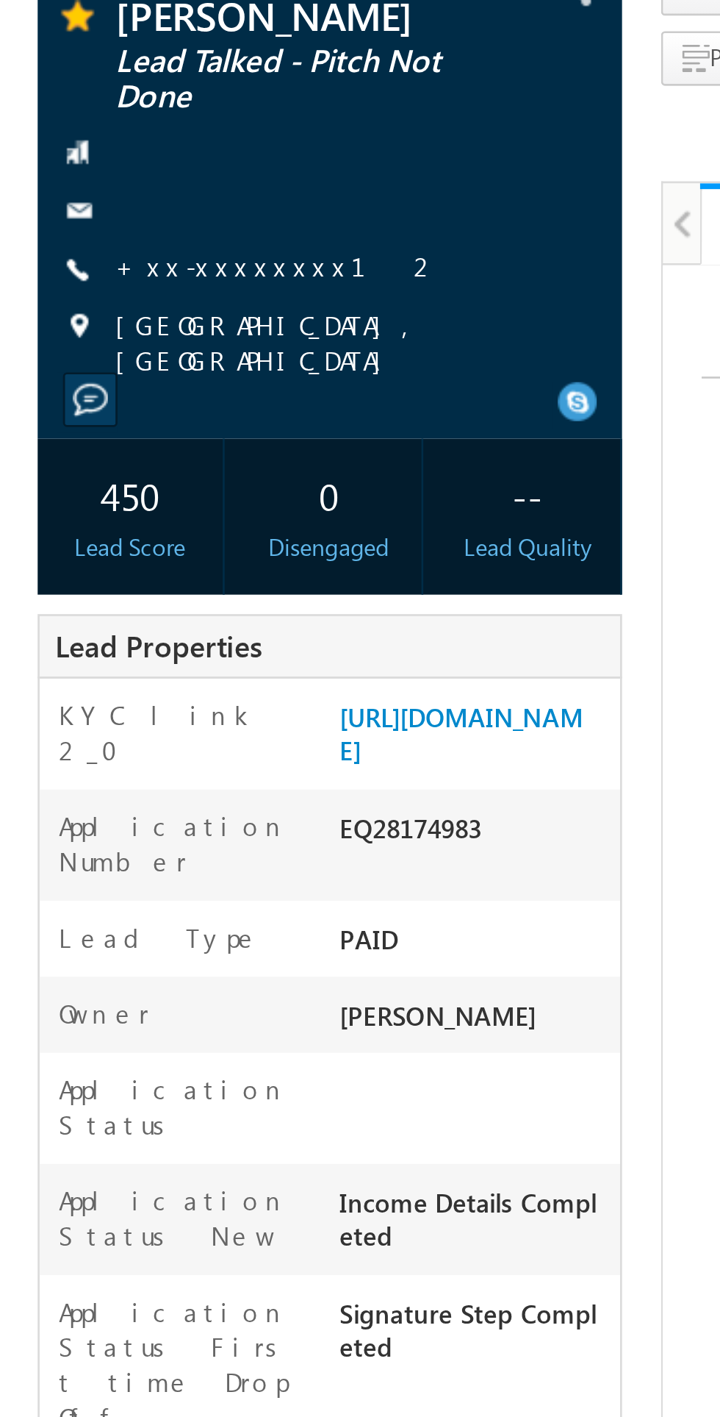
click at [98, 212] on link "+xx-xxxxxxxx12" at bounding box center [105, 218] width 123 height 12
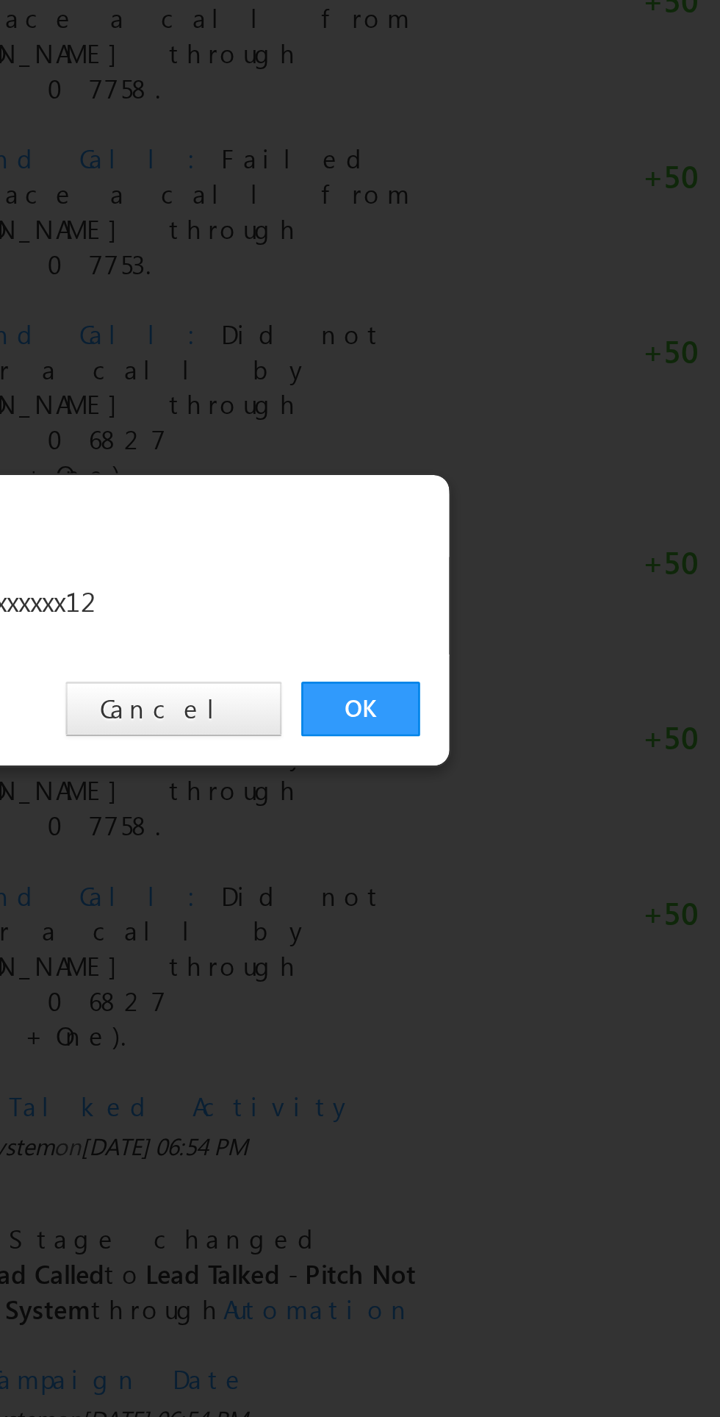
click at [534, 740] on link "OK" at bounding box center [540, 741] width 45 height 21
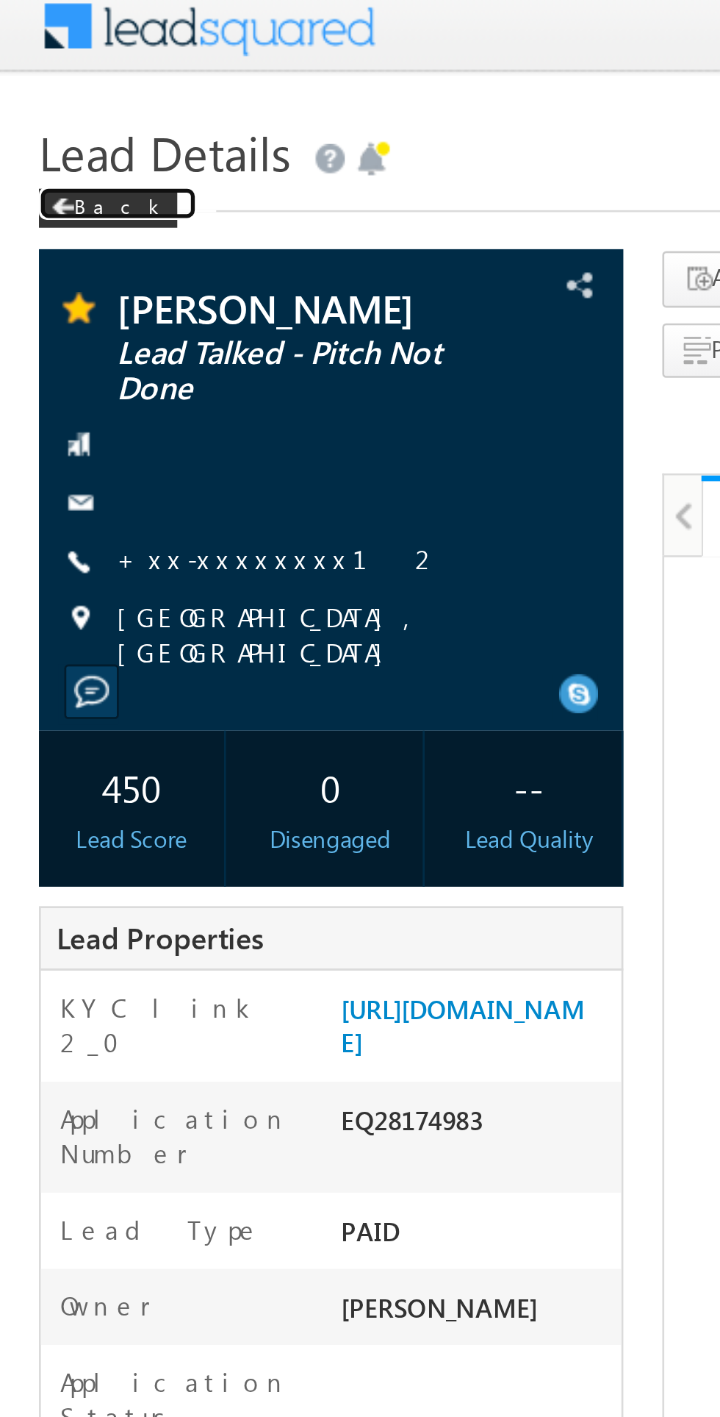
click at [25, 86] on span at bounding box center [23, 85] width 9 height 7
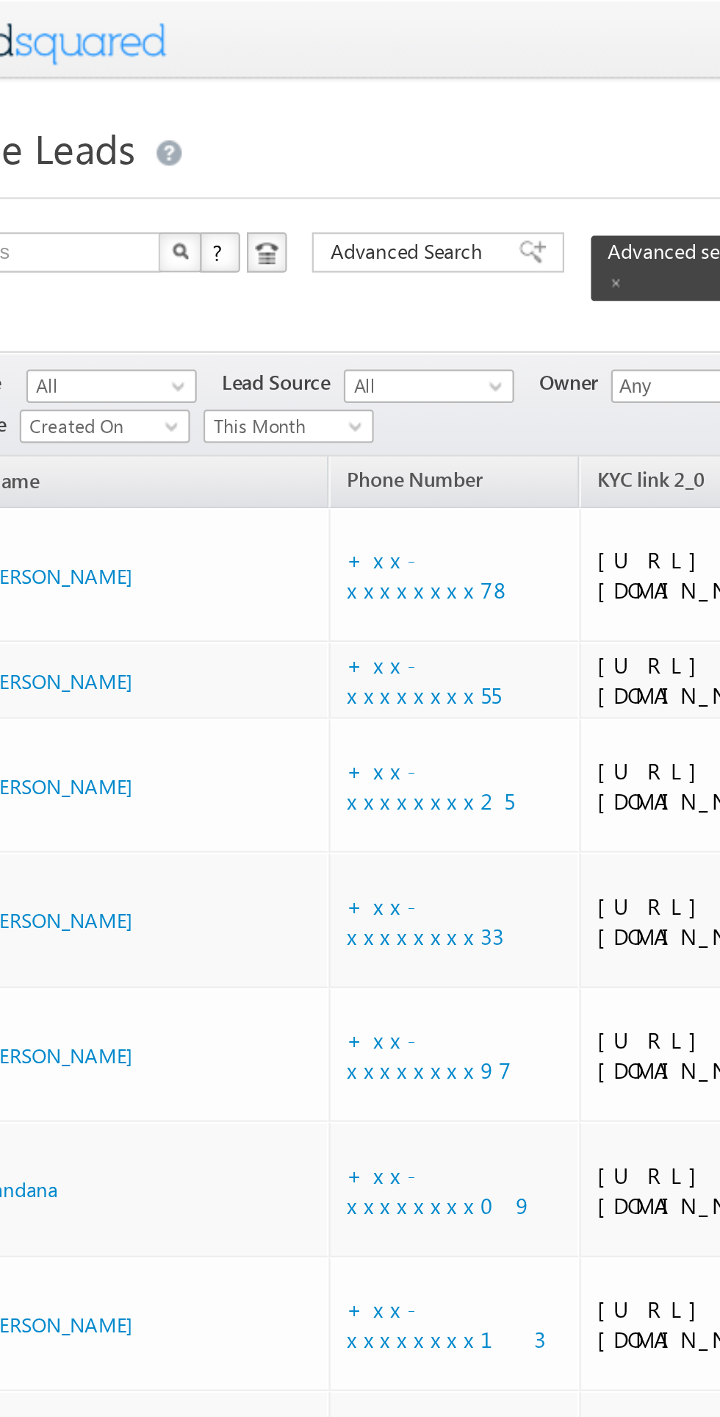
click at [192, 181] on span "This Month" at bounding box center [194, 187] width 70 height 13
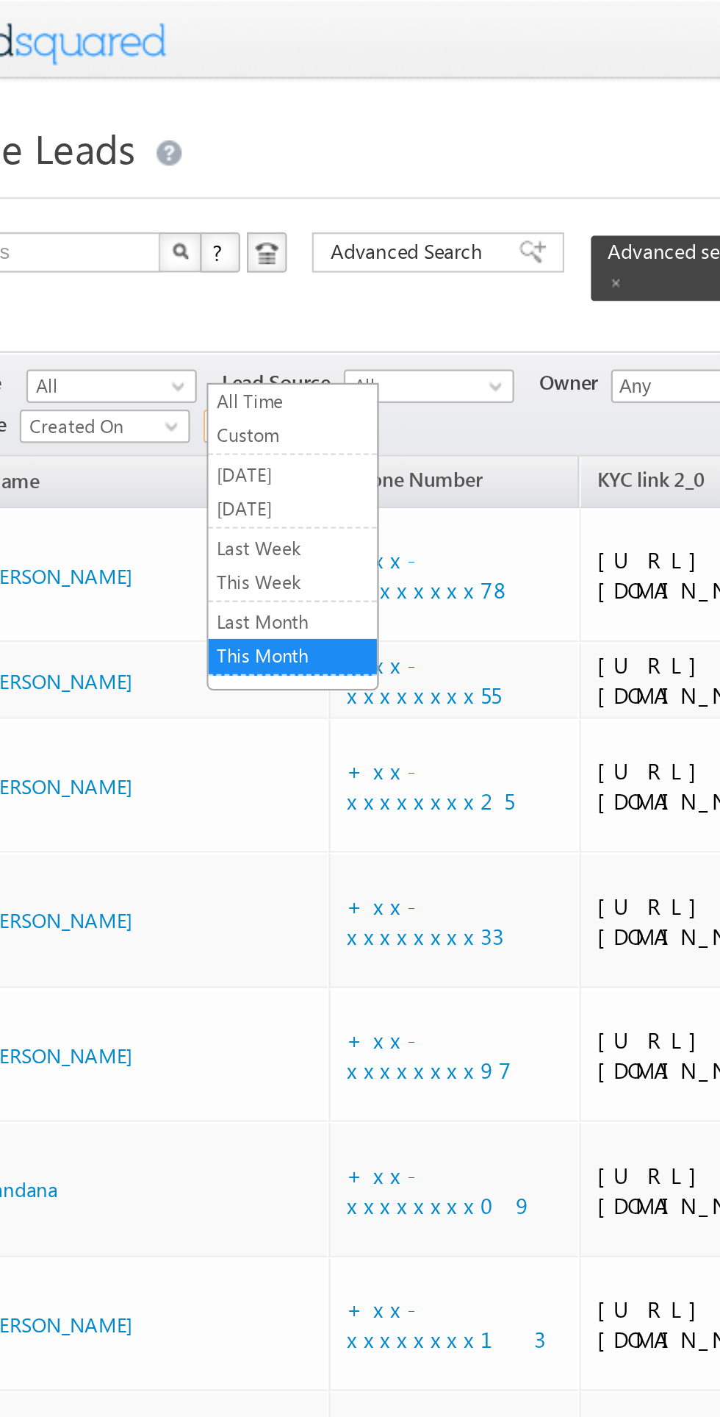
click at [201, 179] on link "All Time" at bounding box center [197, 176] width 74 height 13
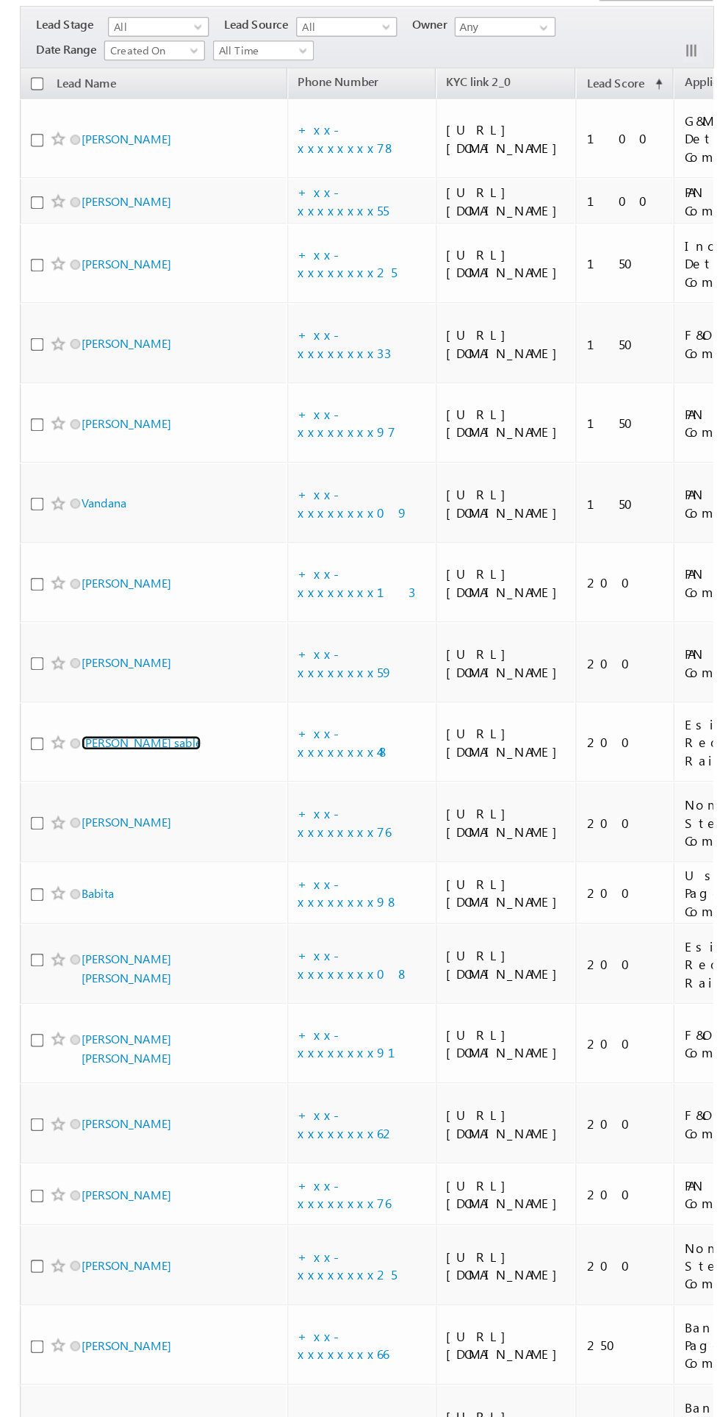
click at [115, 706] on link "[PERSON_NAME] sable" at bounding box center [104, 700] width 89 height 11
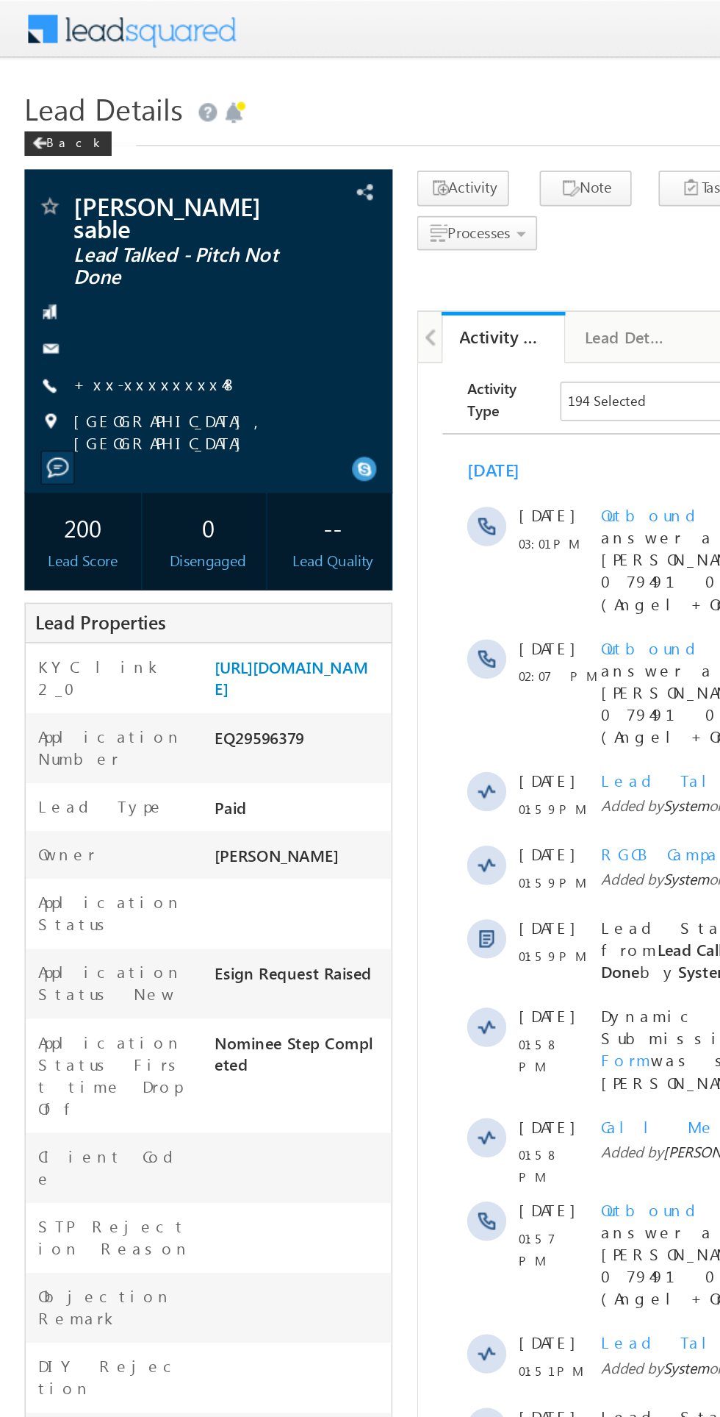
click at [87, 223] on link "+xx-xxxxxxxx48" at bounding box center [93, 229] width 99 height 12
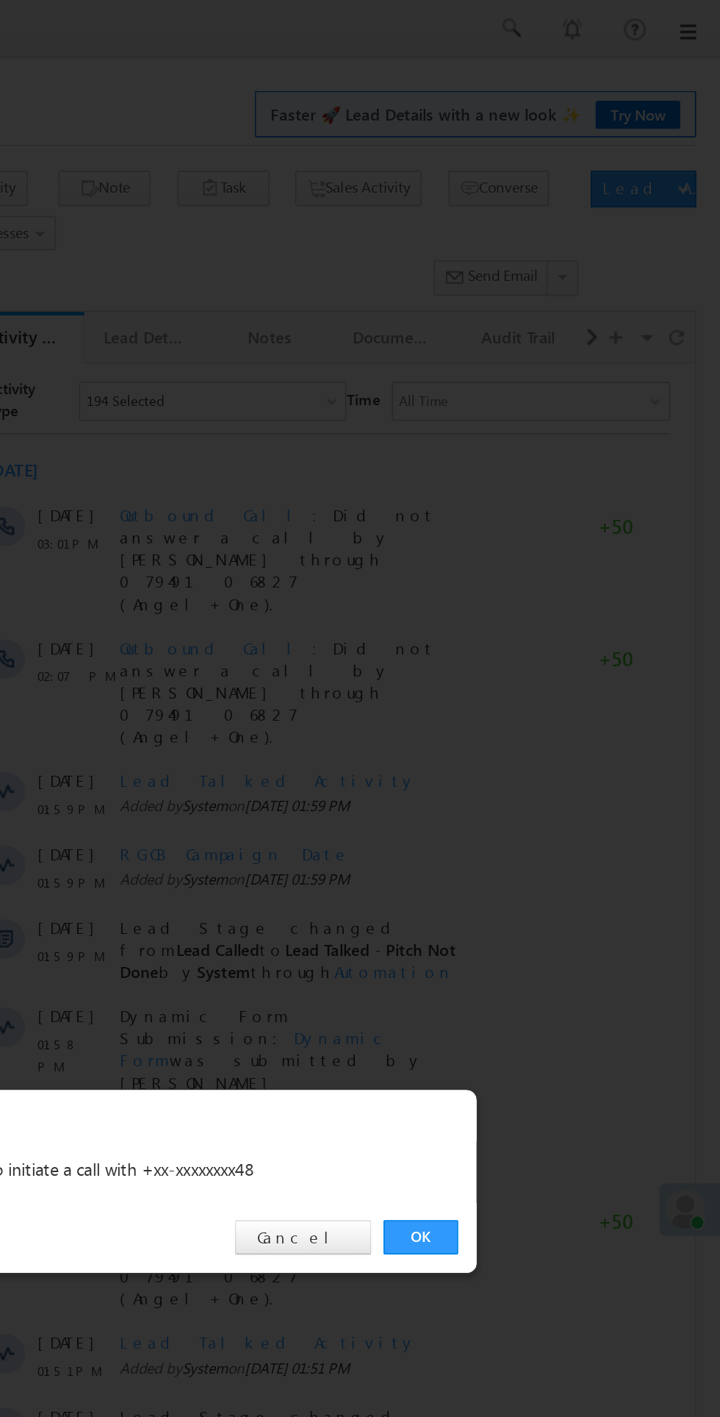
click at [529, 743] on link "OK" at bounding box center [540, 741] width 45 height 21
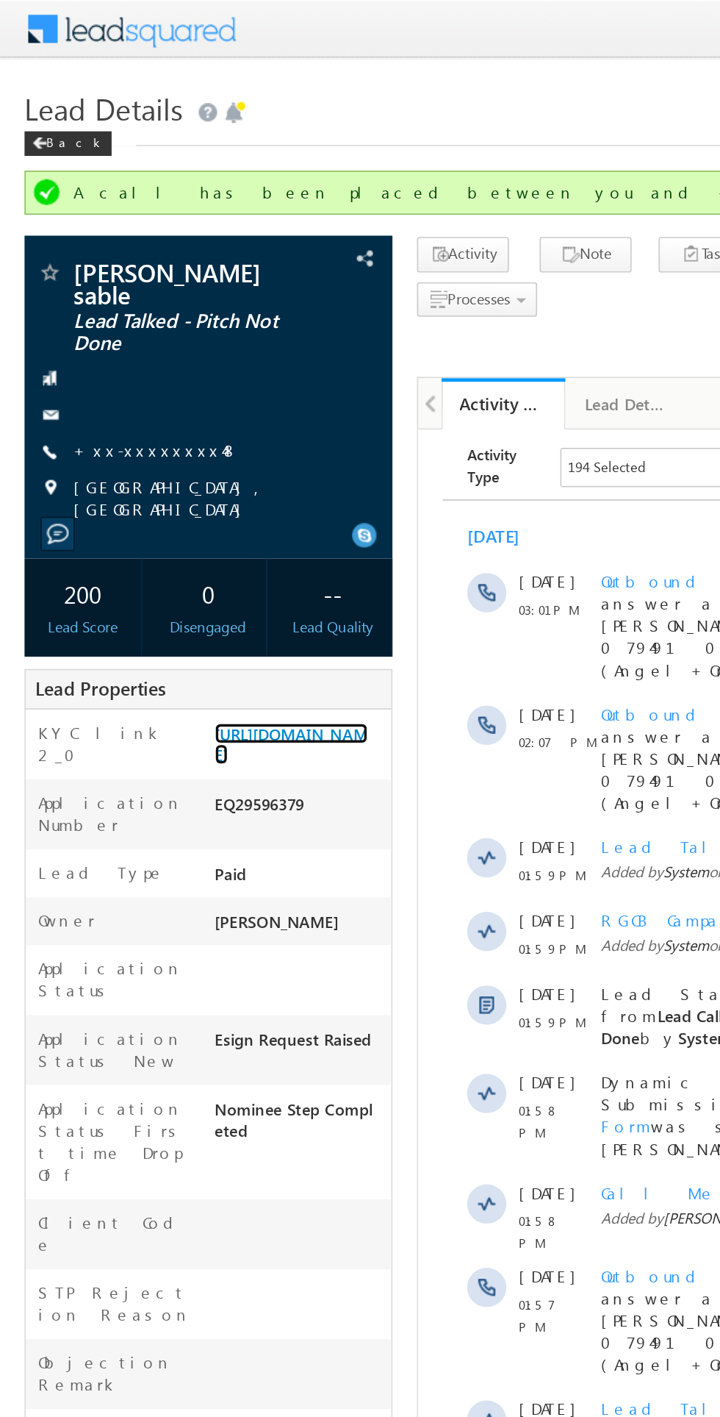
click at [167, 441] on link "[URL][DOMAIN_NAME]" at bounding box center [175, 445] width 92 height 25
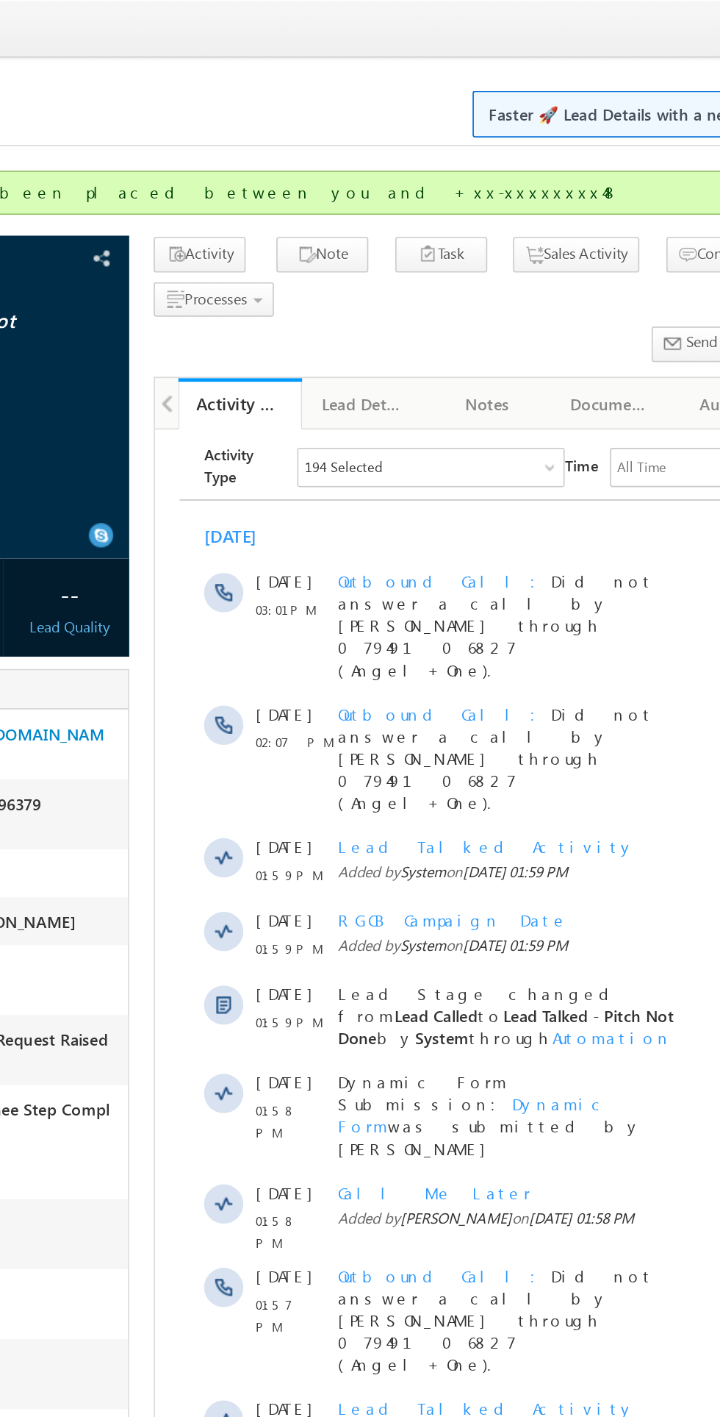
click at [309, 672] on span "Lead Talked Activity" at bounding box center [353, 678] width 179 height 12
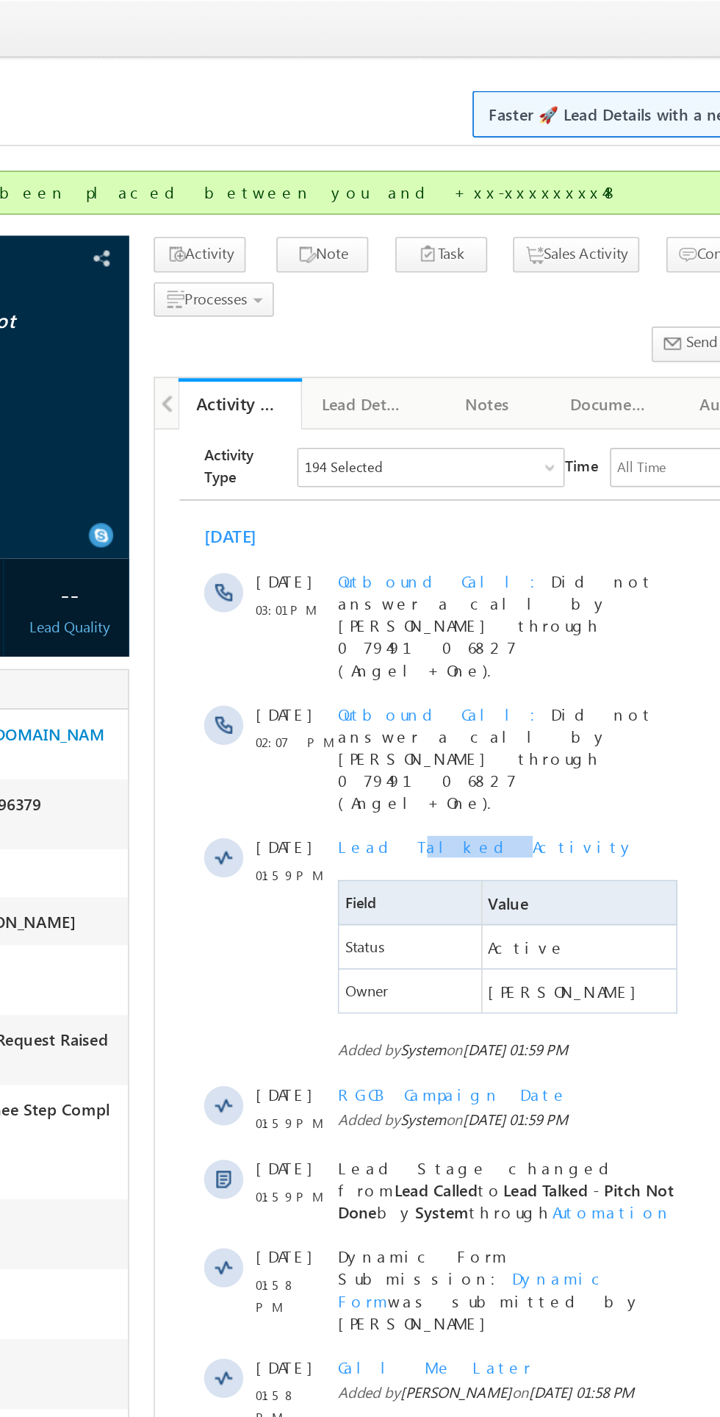
click at [330, 672] on span "Lead Talked Activity" at bounding box center [353, 678] width 179 height 12
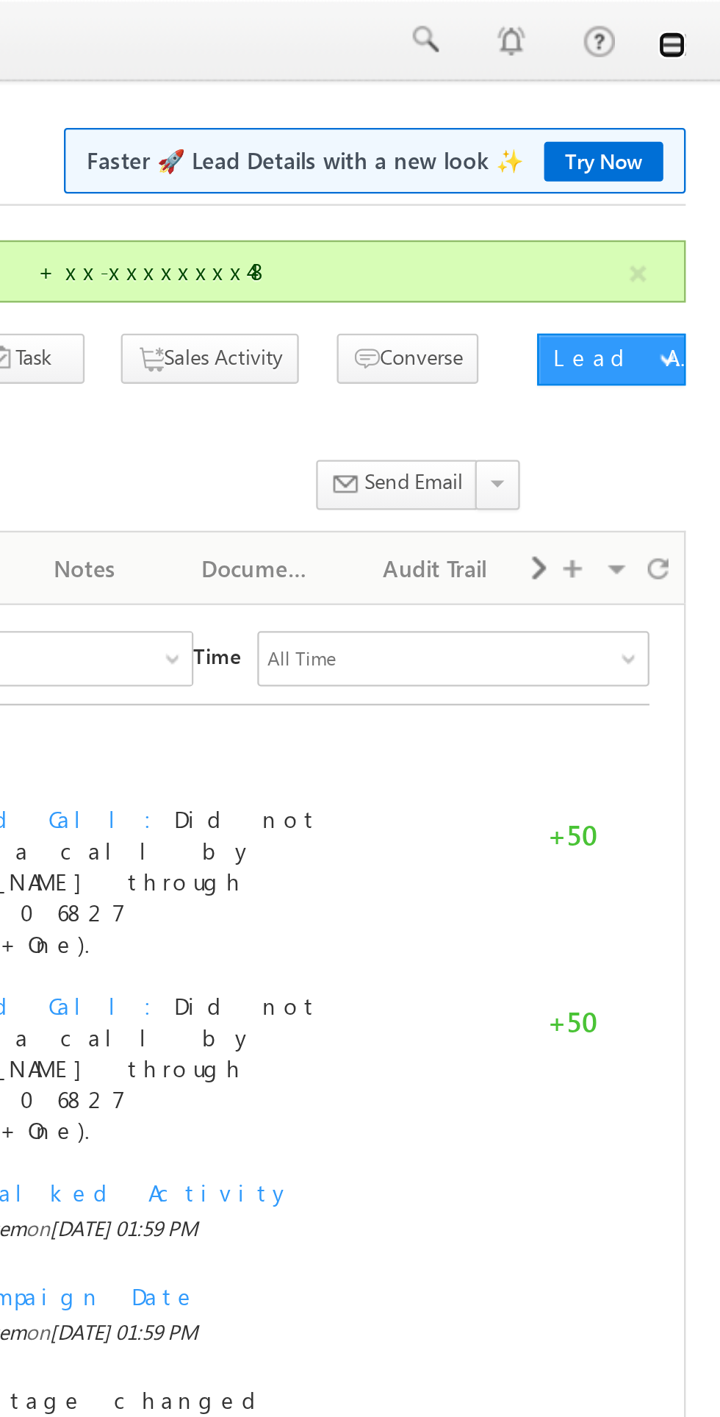
click at [704, 21] on link at bounding box center [700, 19] width 12 height 12
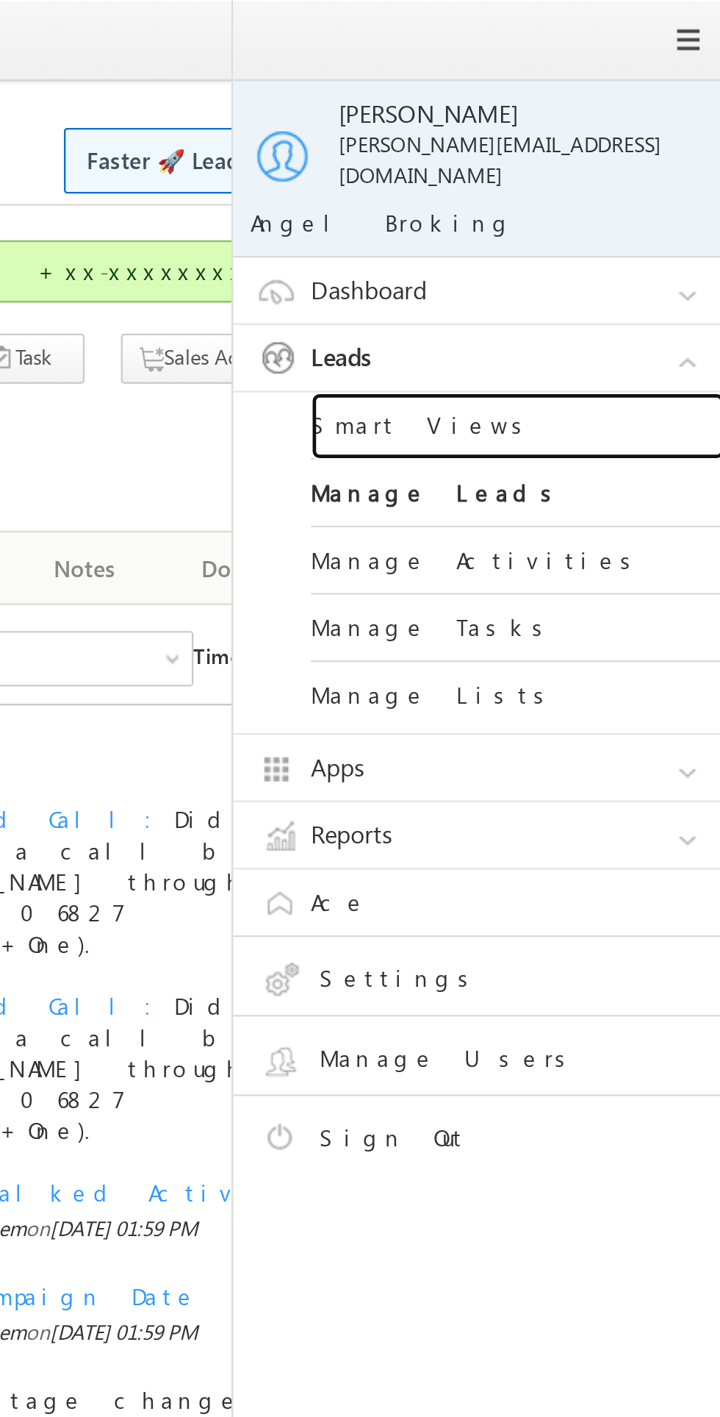
click at [591, 169] on link "Smart Views" at bounding box center [634, 181] width 176 height 29
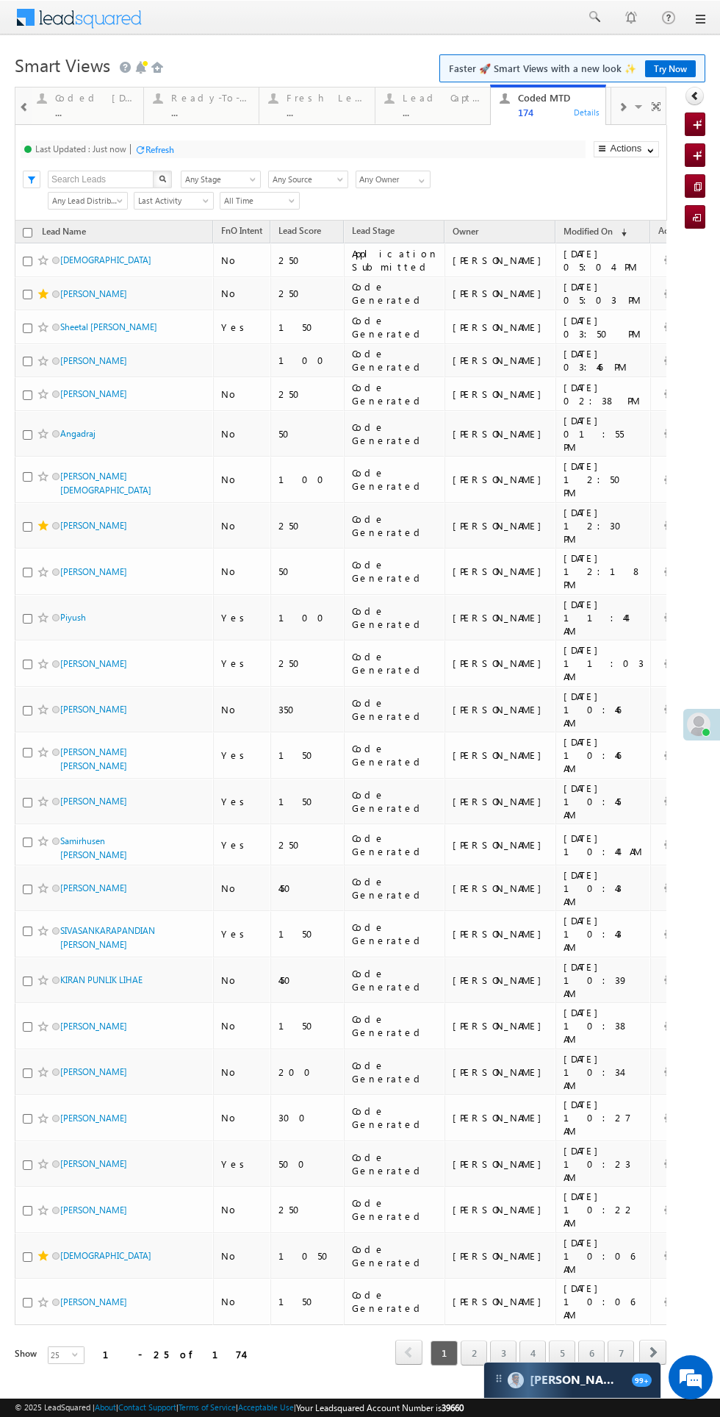
click at [87, 105] on div "Coded [DATE] ..." at bounding box center [94, 103] width 79 height 29
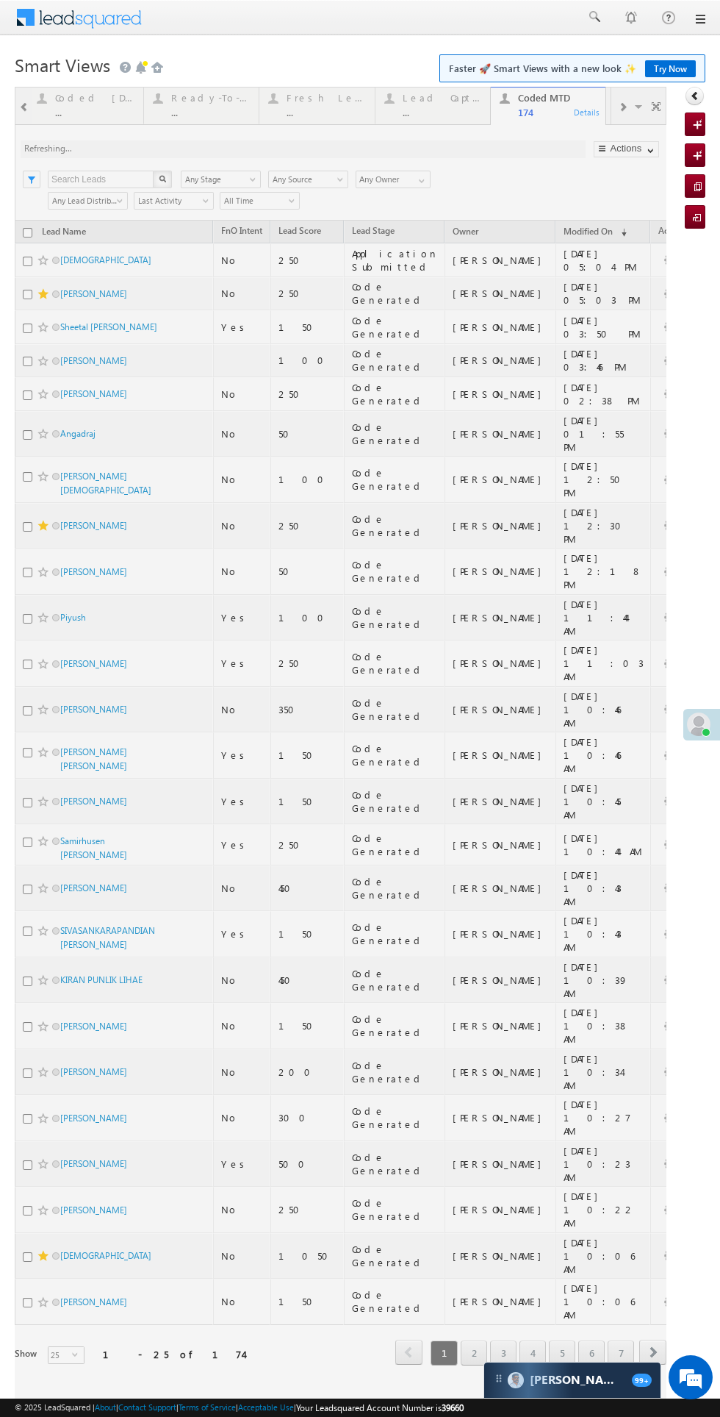
click at [87, 106] on div at bounding box center [341, 746] width 652 height 1319
click at [75, 98] on div at bounding box center [341, 746] width 652 height 1319
click at [123, 68] on link at bounding box center [124, 68] width 13 height 12
click at [124, 68] on link at bounding box center [124, 68] width 13 height 12
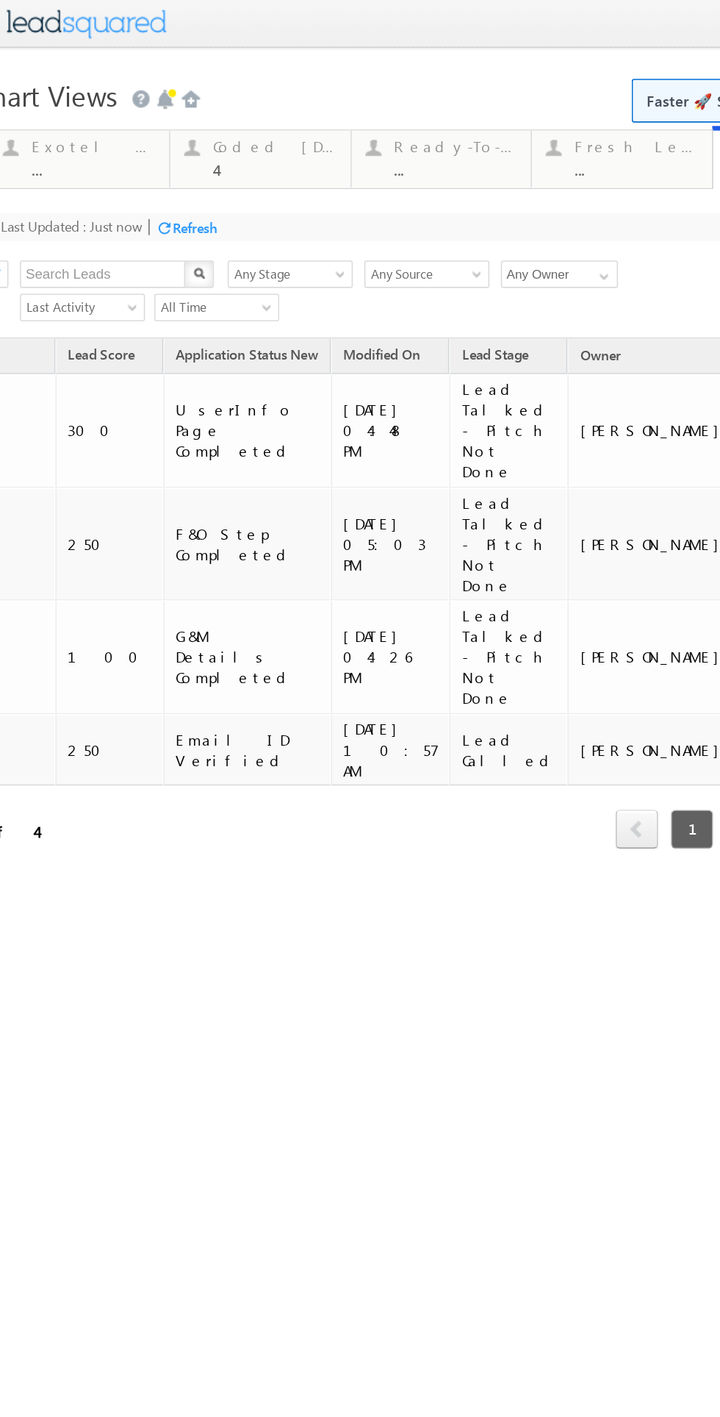
scroll to position [0, 165]
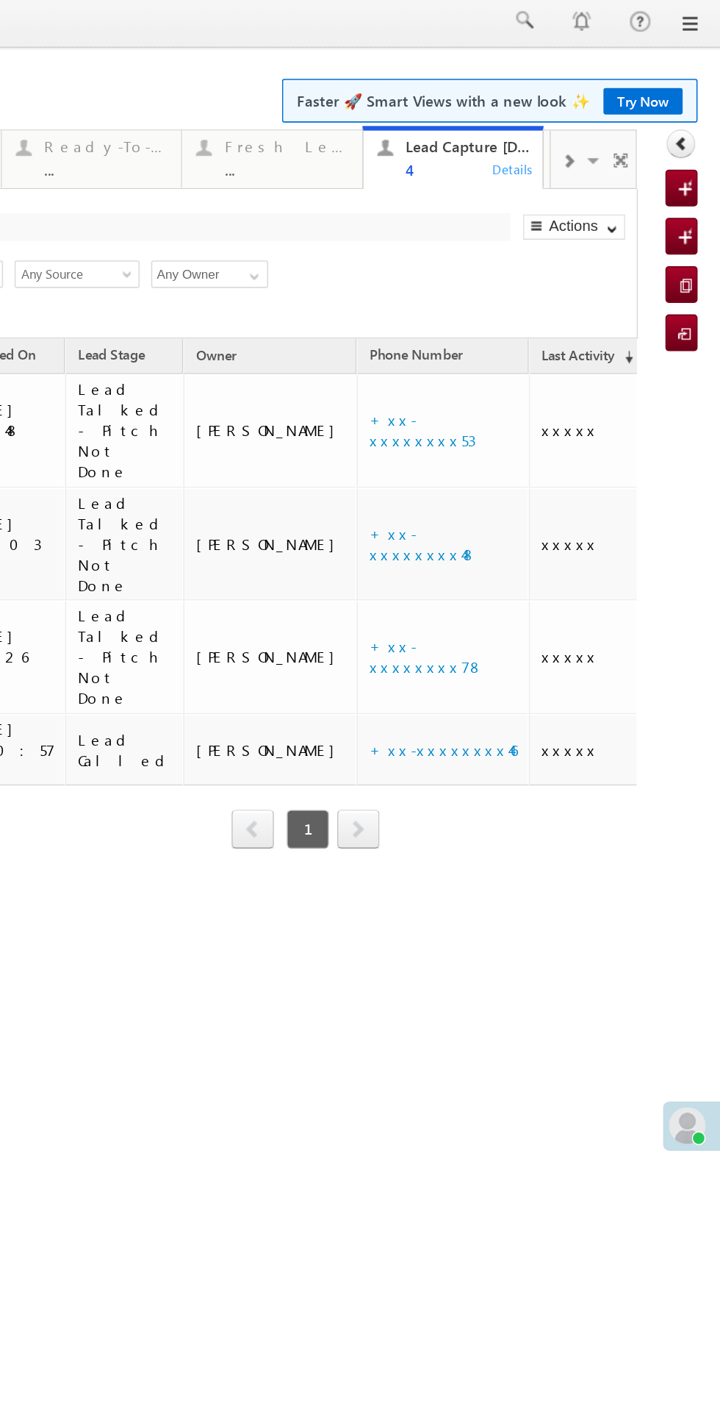
click at [193, 348] on td "xxxxx" at bounding box center [230, 346] width 75 height 73
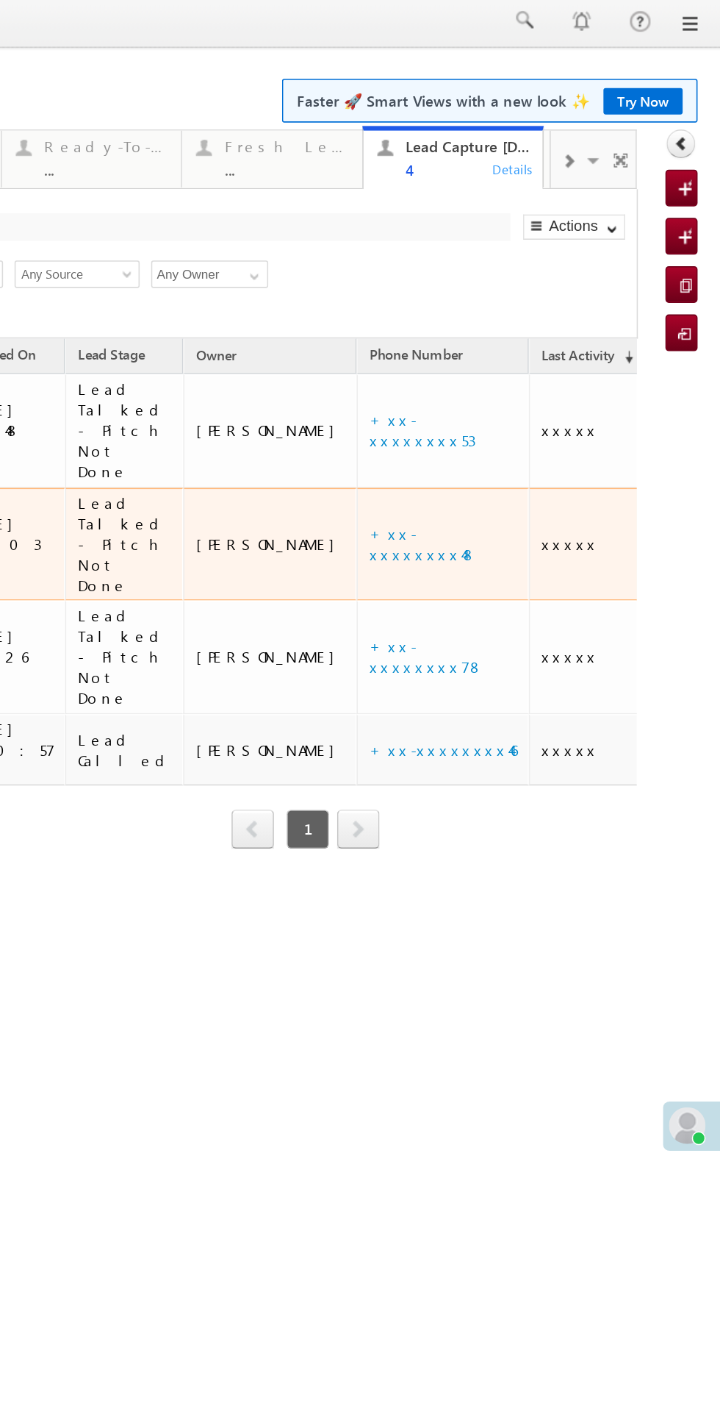
click at [201, 340] on span "xxxxx" at bounding box center [219, 346] width 37 height 12
click at [193, 337] on td "xxxxx" at bounding box center [230, 346] width 75 height 73
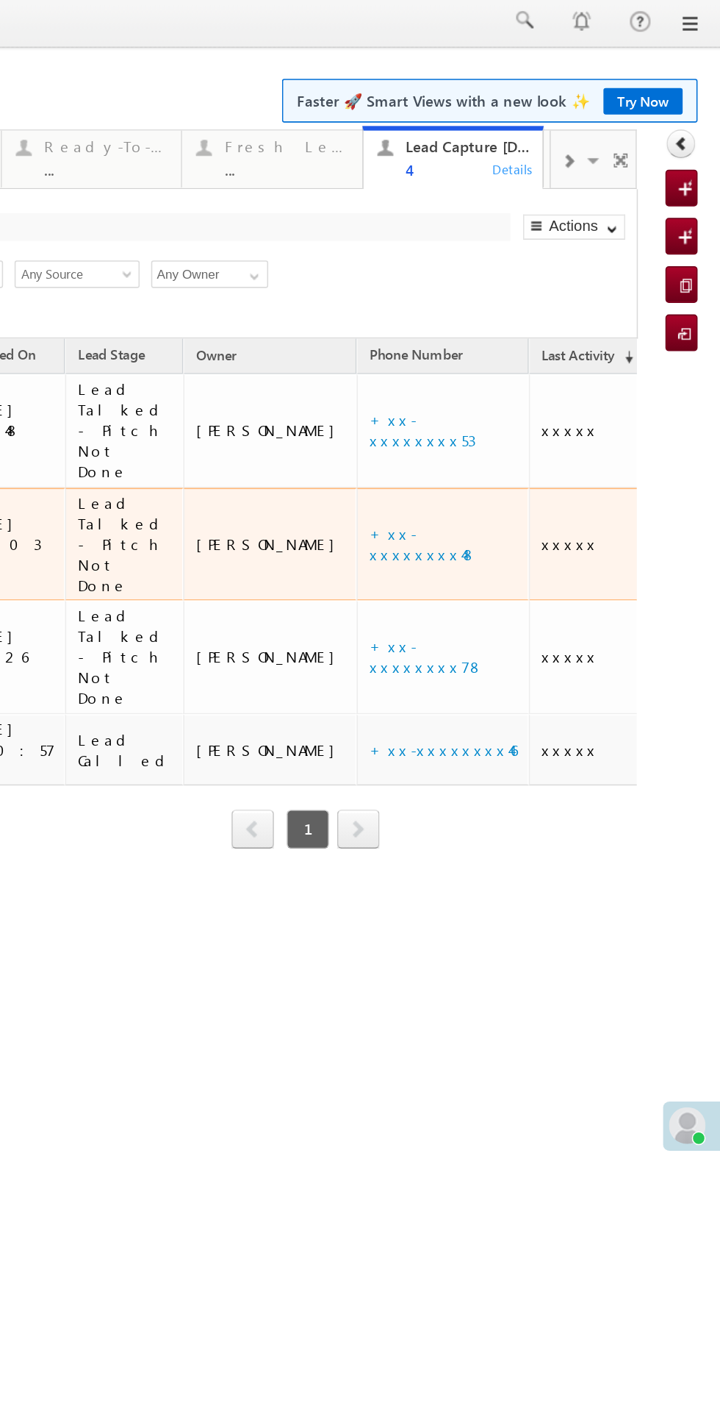
click at [193, 337] on td "xxxxx" at bounding box center [230, 346] width 75 height 73
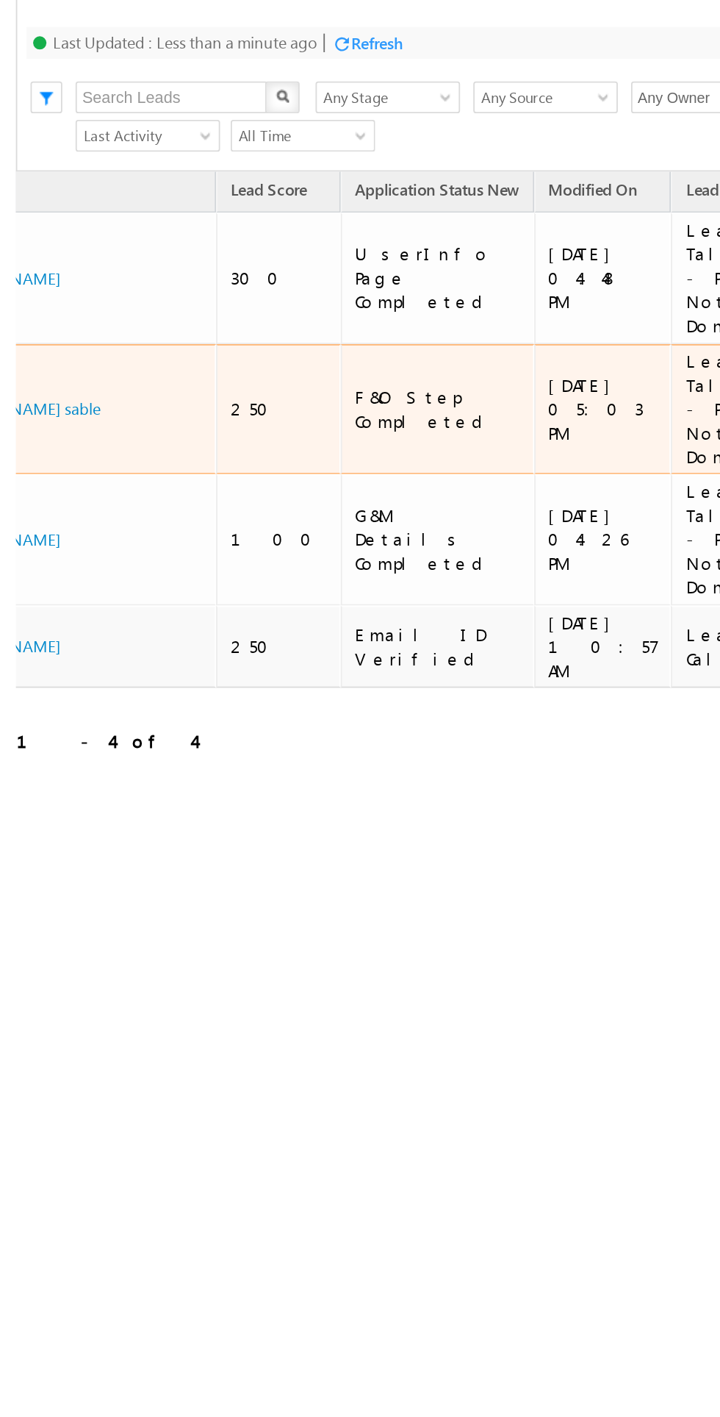
scroll to position [0, 0]
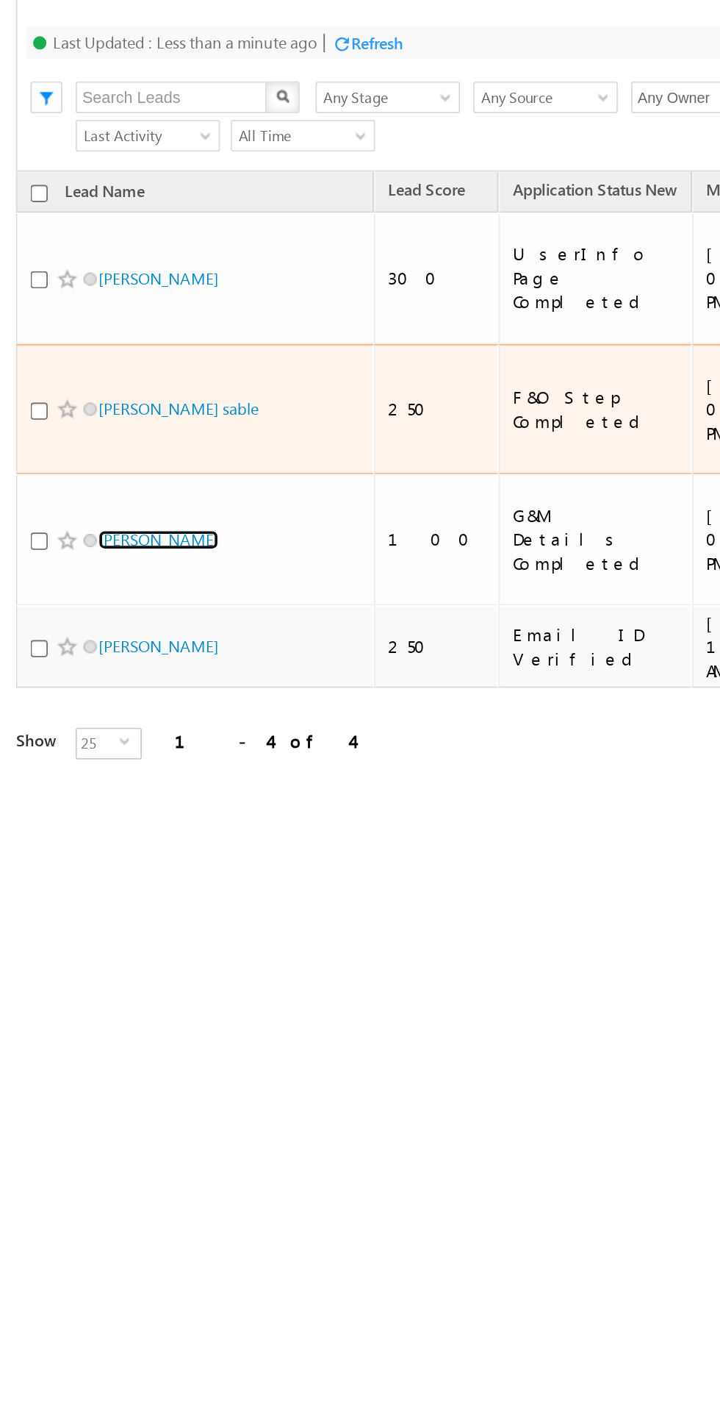
click at [82, 193] on link "Santosh Kumar" at bounding box center [83, 198] width 67 height 11
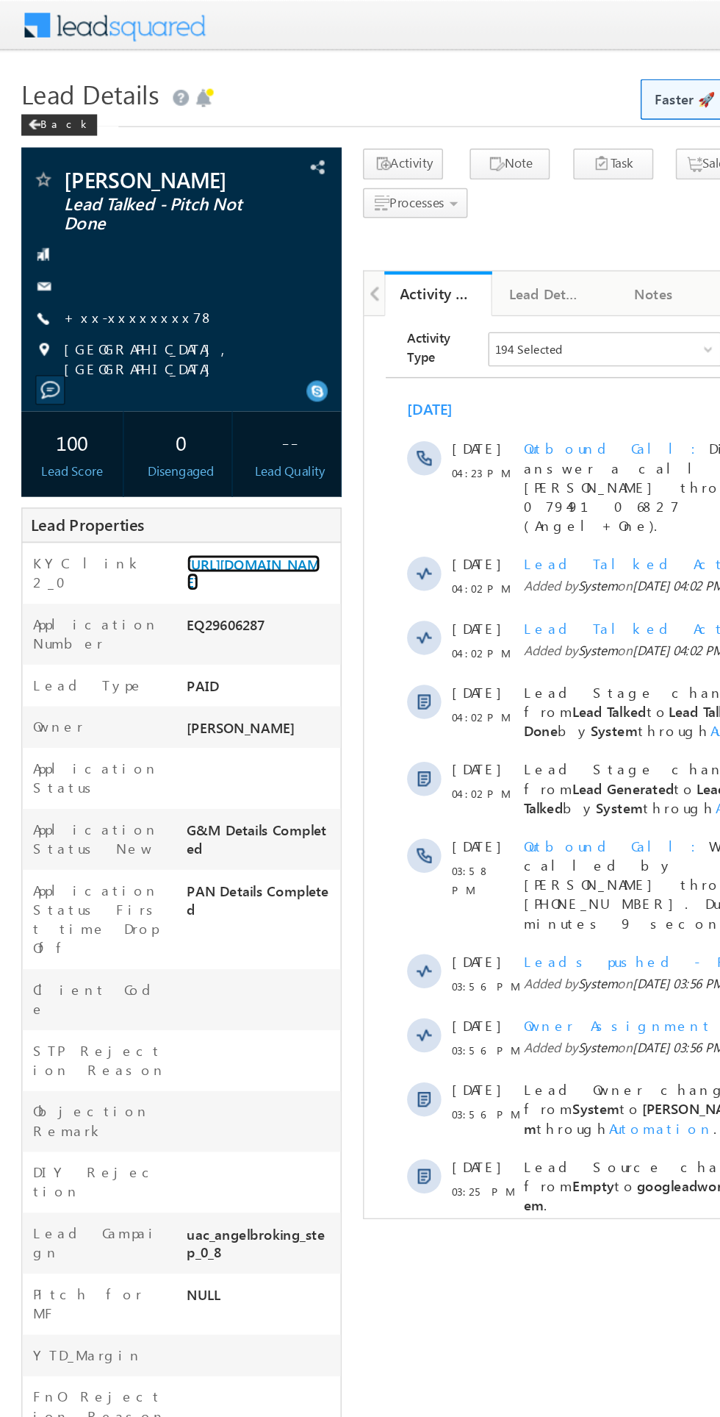
click at [176, 400] on link "[URL][DOMAIN_NAME]" at bounding box center [175, 394] width 92 height 25
click at [98, 224] on link "+xx-xxxxxxxx78" at bounding box center [96, 218] width 104 height 12
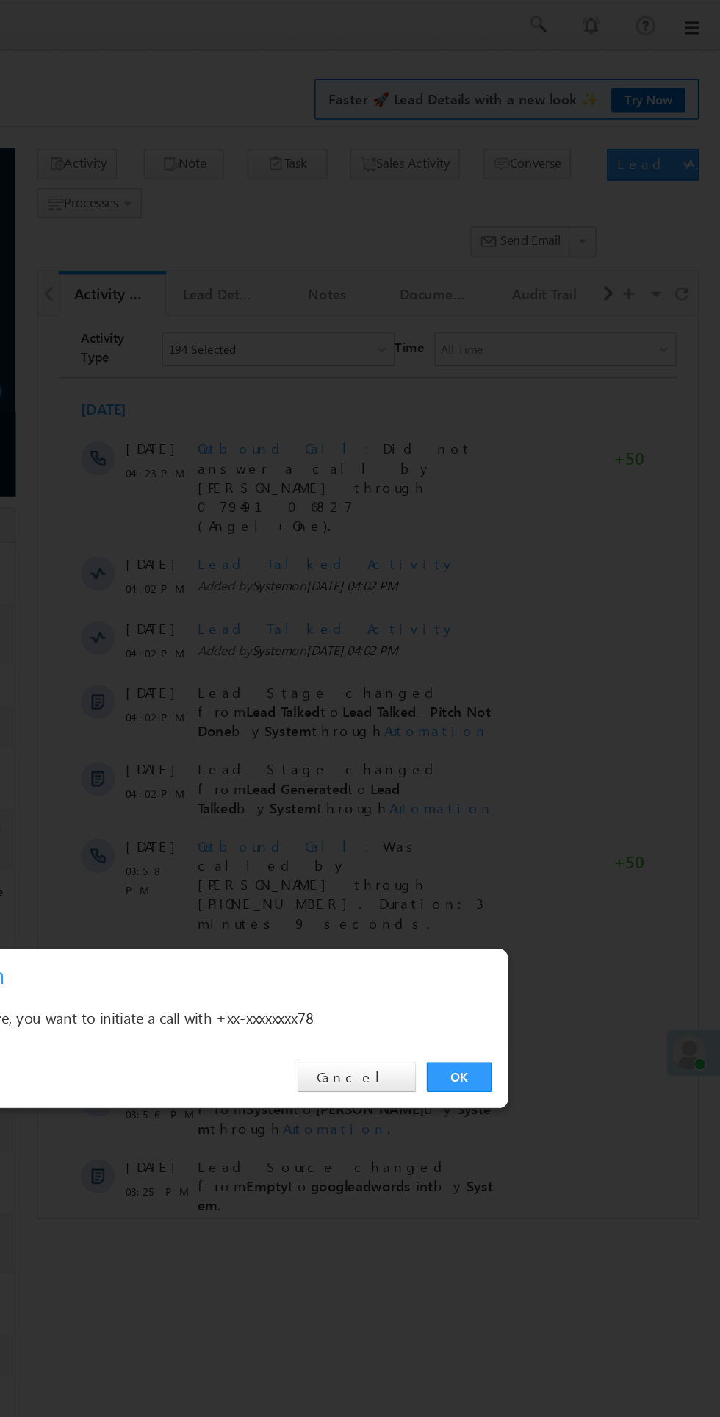
click at [527, 738] on link "OK" at bounding box center [540, 741] width 45 height 21
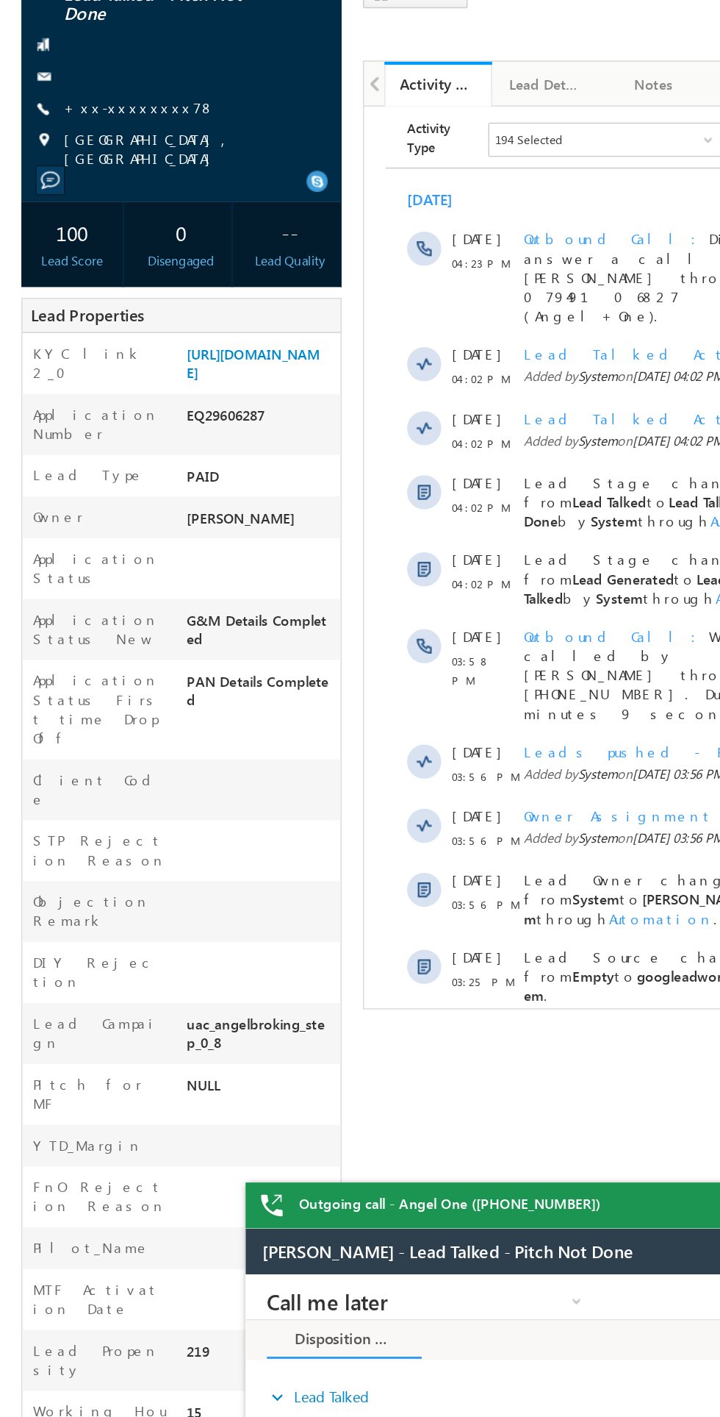
click at [504, 678] on div "Lead Source changed from Empty to googleadwords_int by System ." at bounding box center [575, 704] width 205 height 53
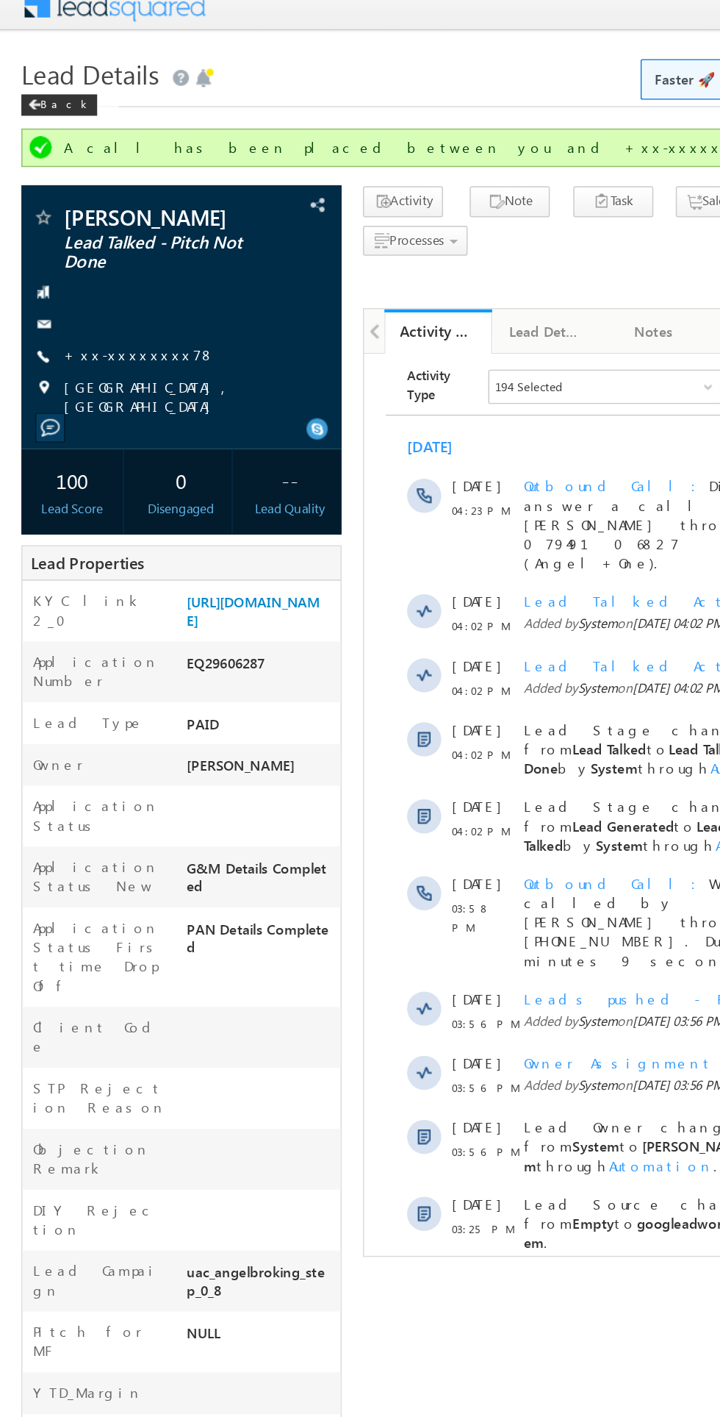
copy div "EQ29606287"
click at [24, 86] on span at bounding box center [23, 85] width 9 height 7
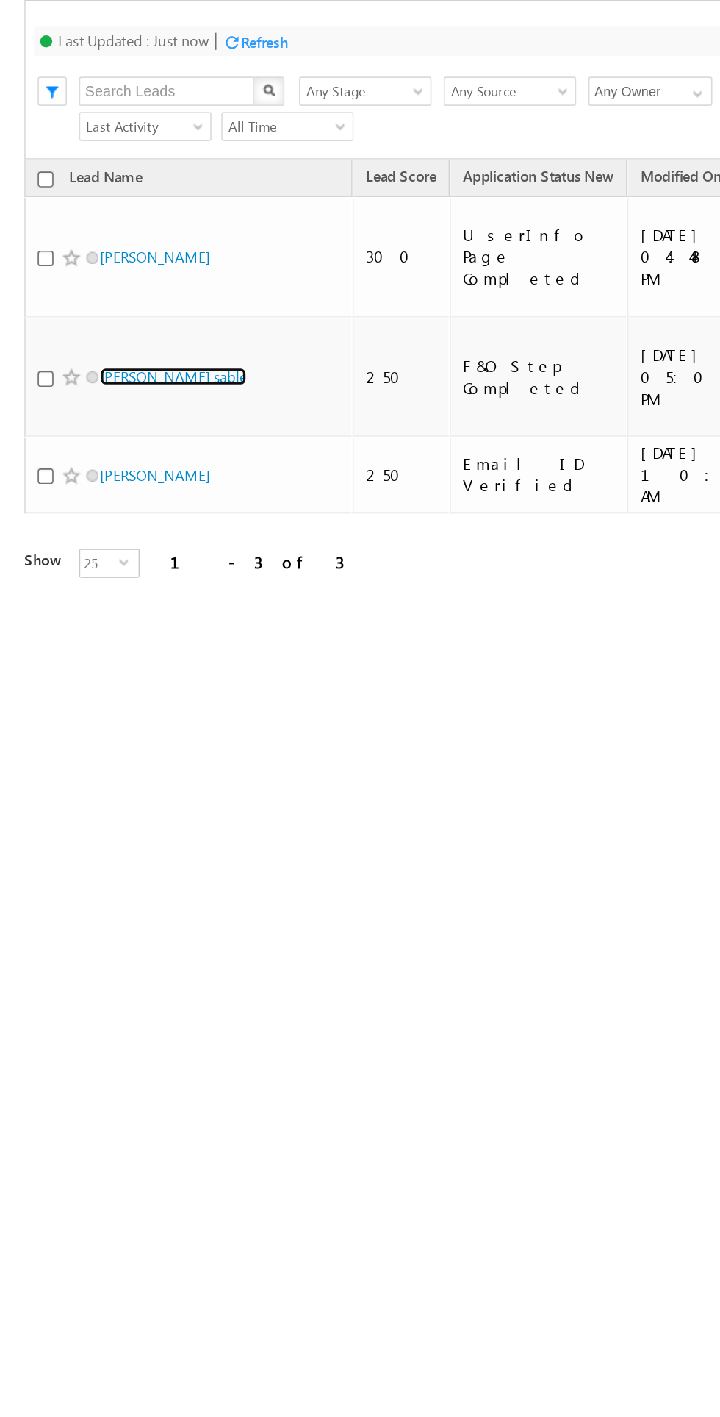
click at [95, 141] on link "[PERSON_NAME] sable" at bounding box center [104, 146] width 89 height 11
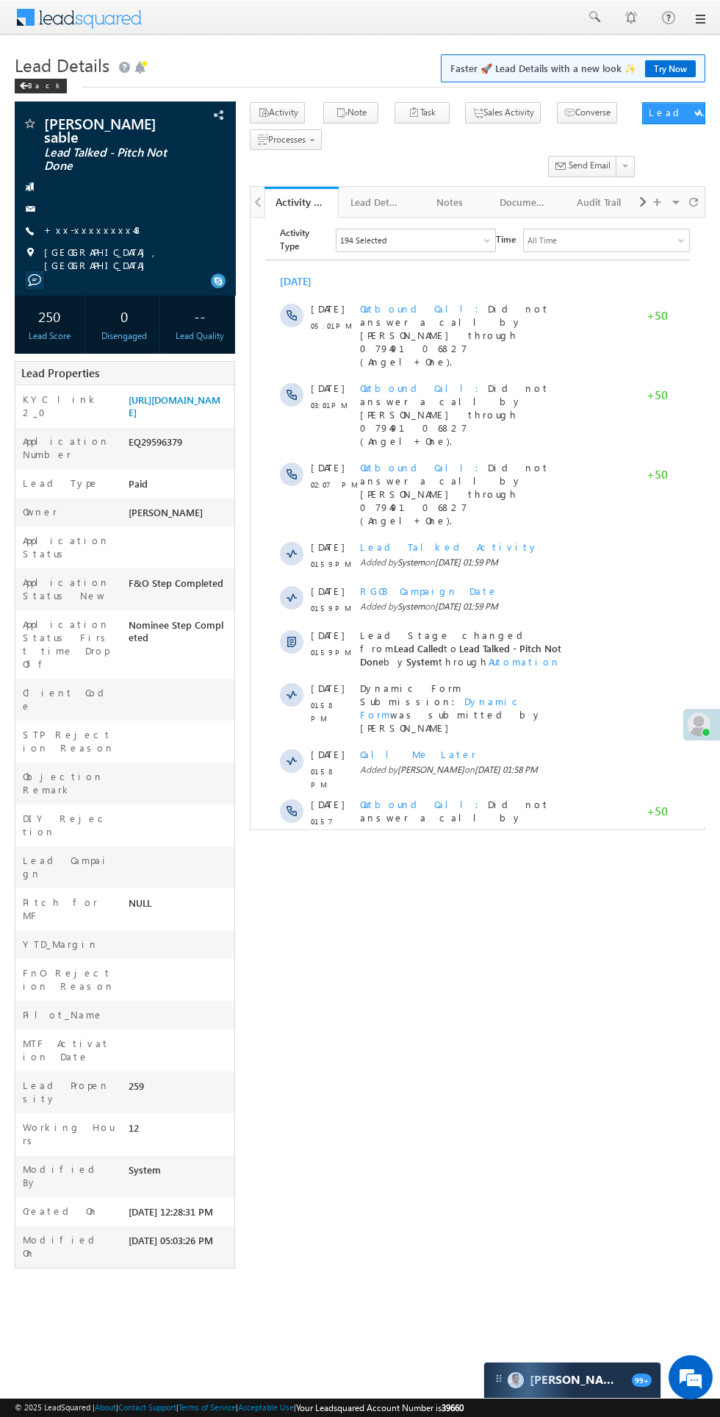
click at [470, 925] on span "Show More" at bounding box center [484, 939] width 78 height 29
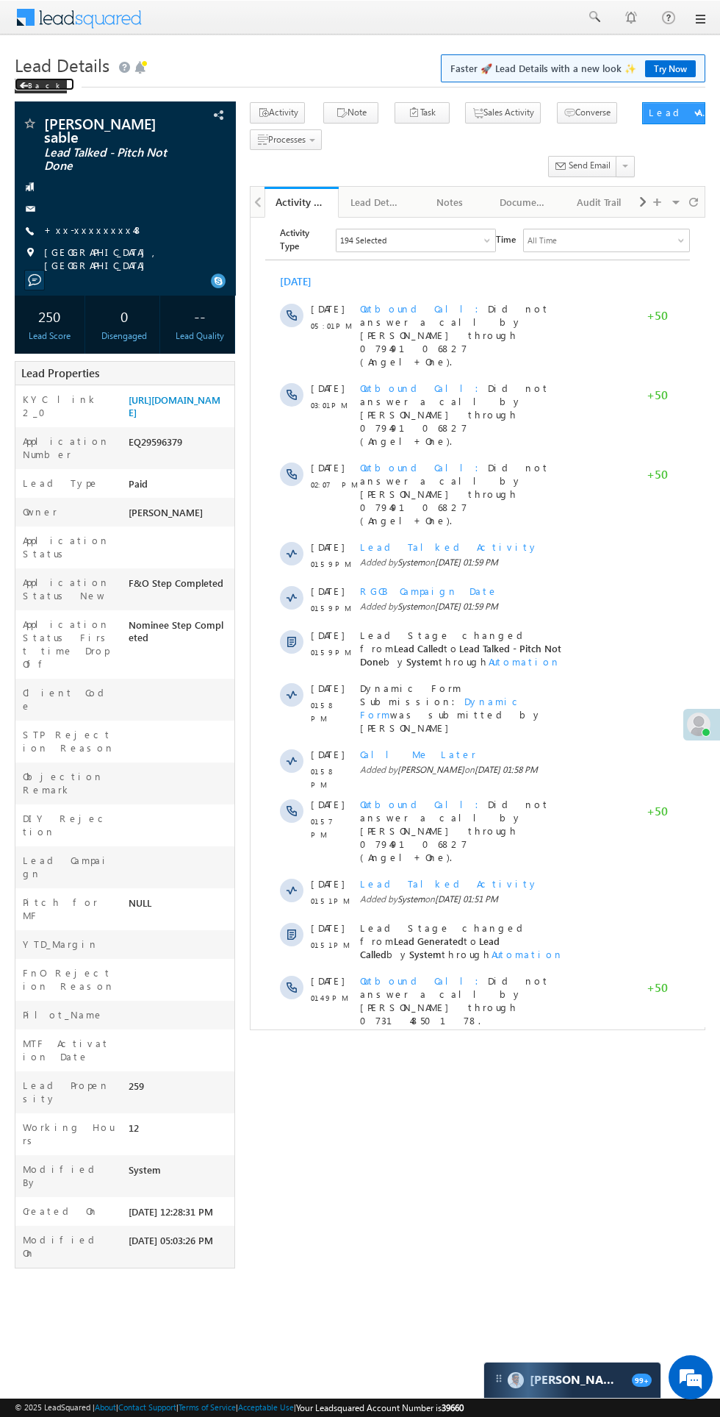
click at [40, 85] on div "Back" at bounding box center [41, 86] width 52 height 15
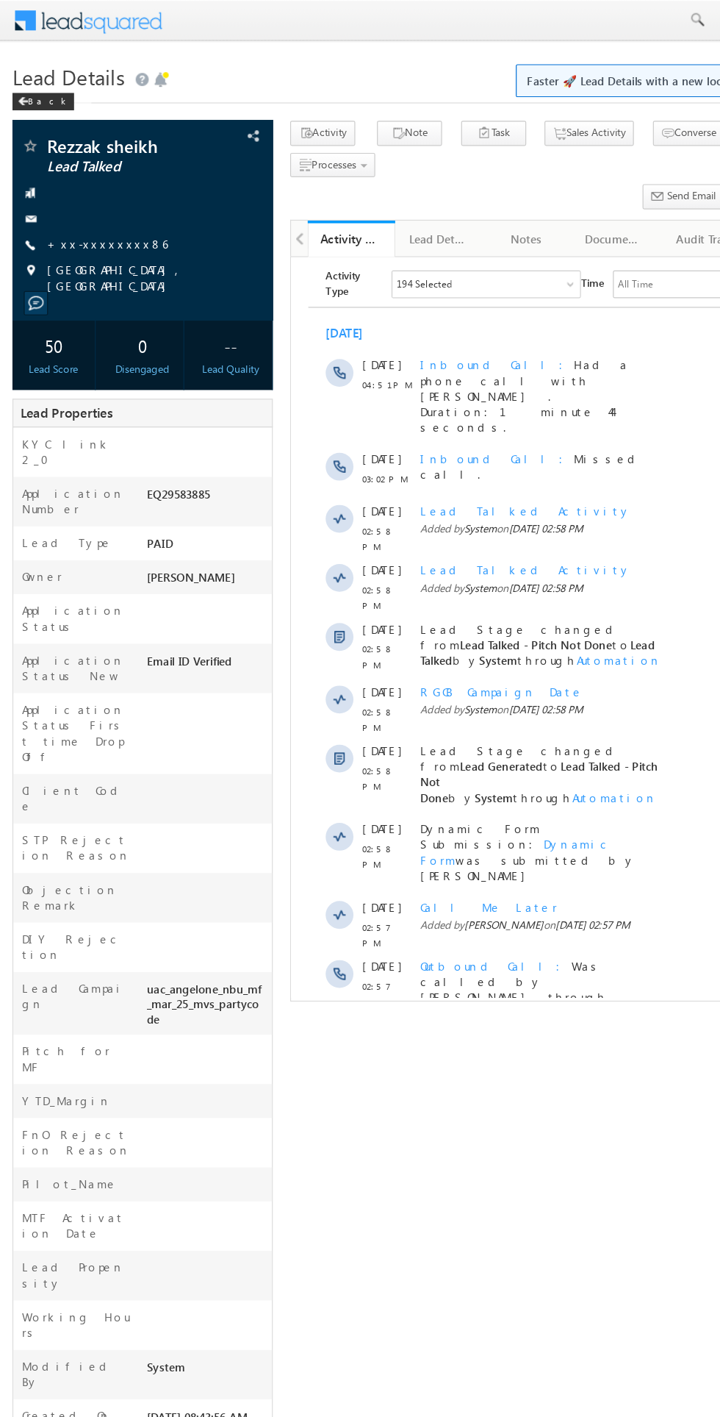
click at [524, 947] on span "Show More" at bounding box center [525, 961] width 78 height 29
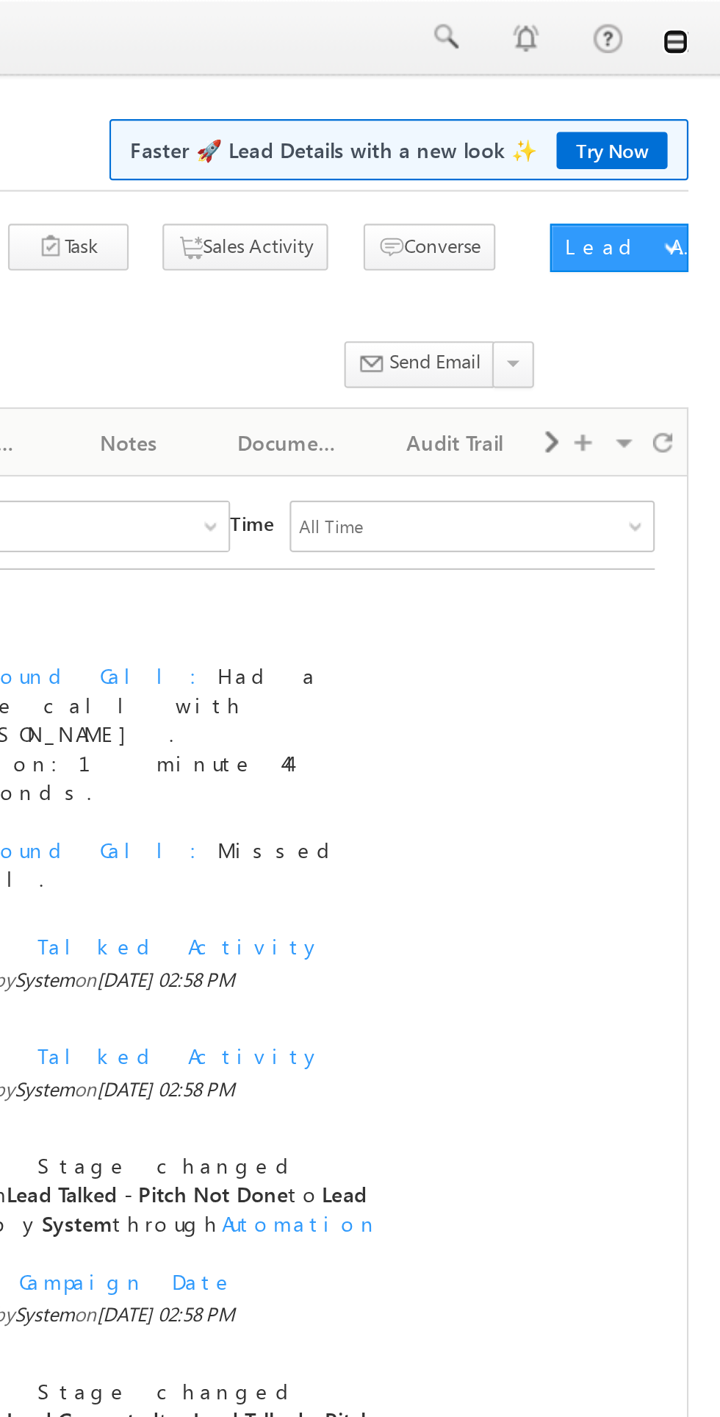
click at [698, 23] on link at bounding box center [700, 19] width 12 height 12
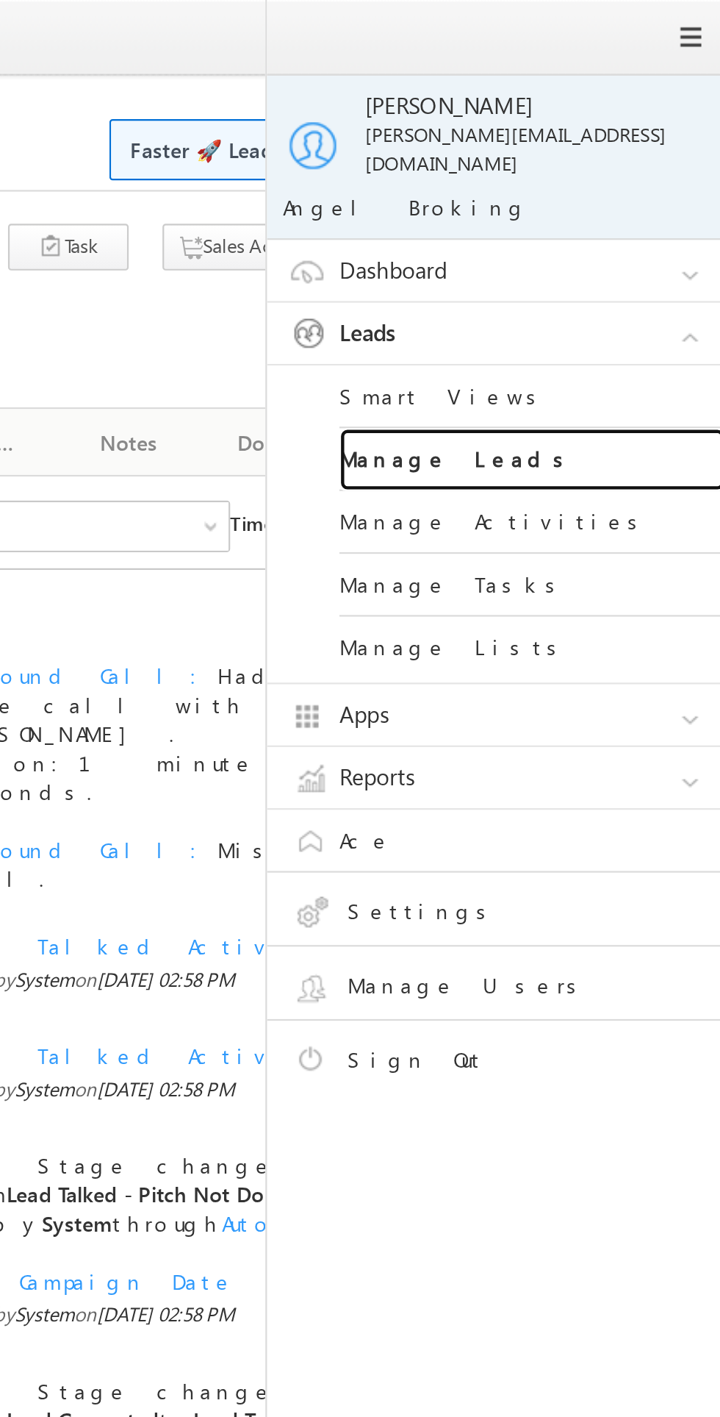
click at [593, 196] on link "Manage Leads" at bounding box center [634, 210] width 176 height 29
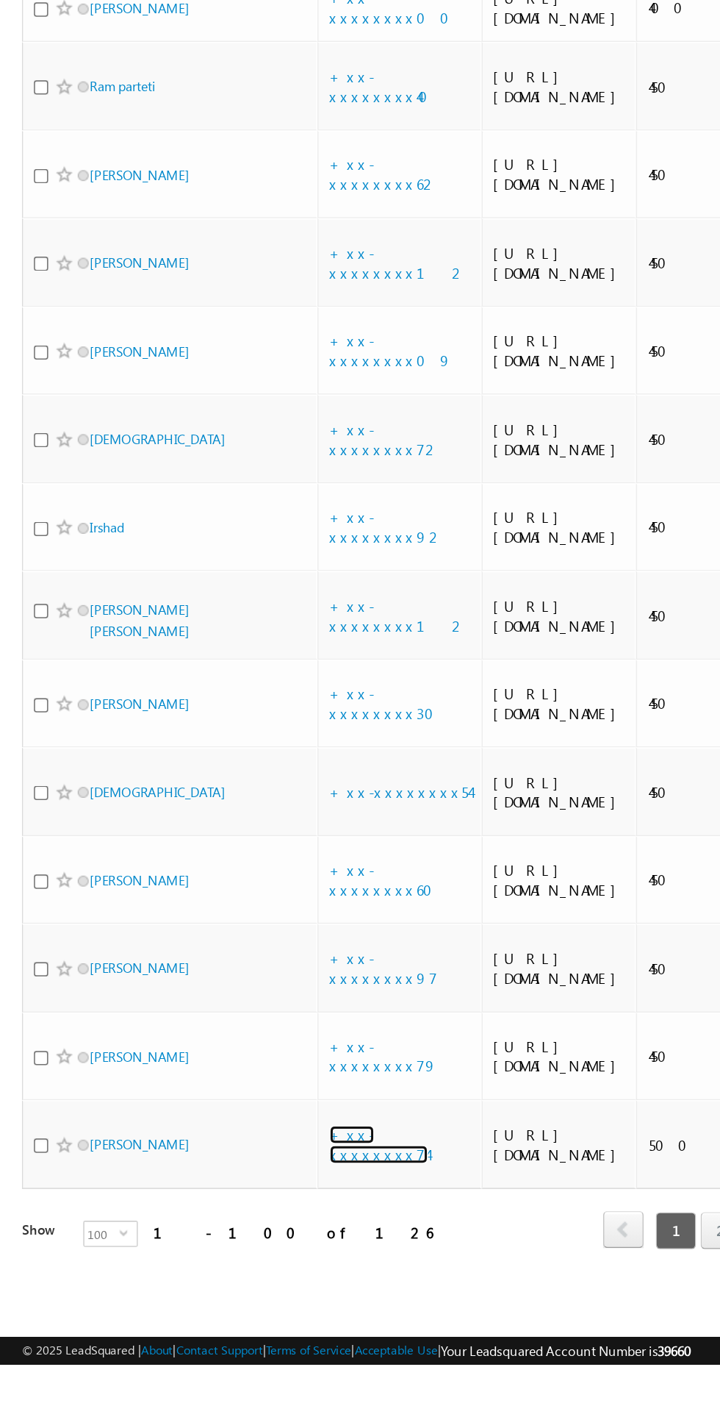
click at [268, 1282] on link "+xx-xxxxxxxx74" at bounding box center [254, 1269] width 66 height 26
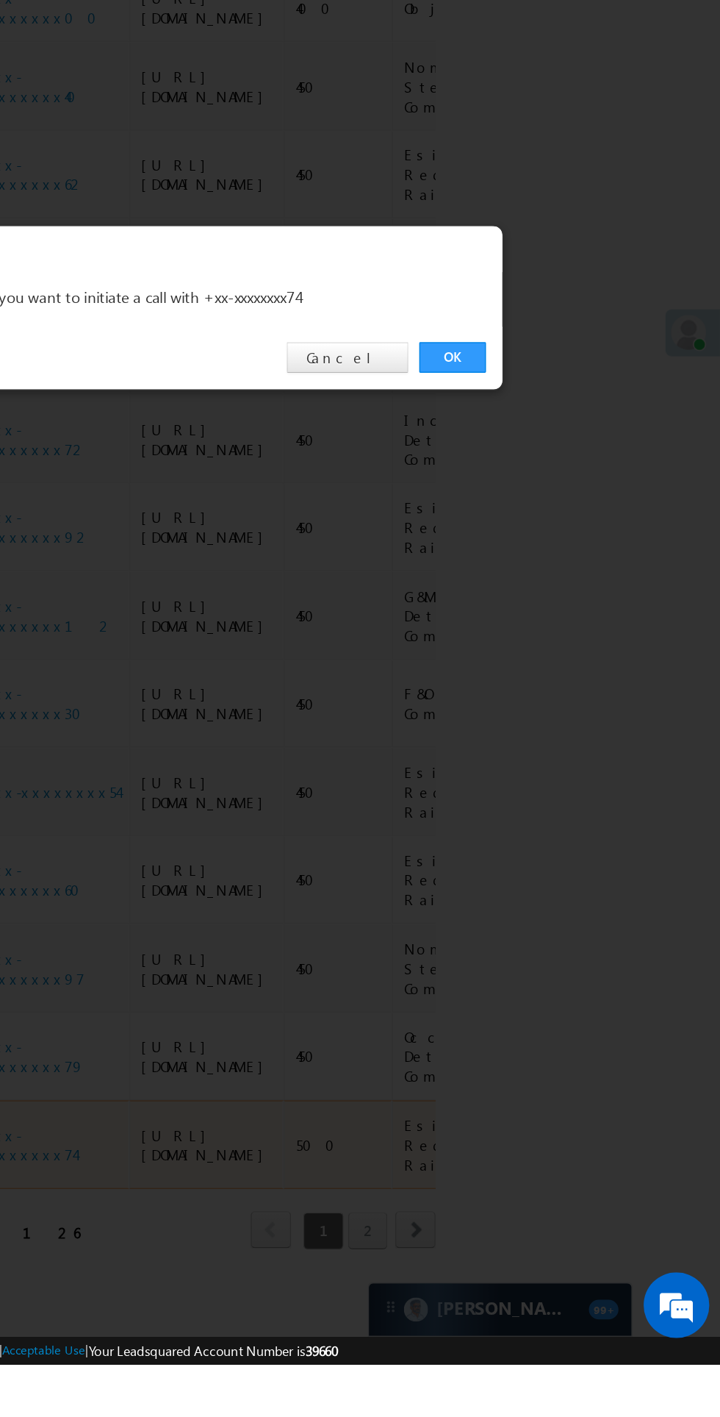
click at [529, 751] on link "OK" at bounding box center [540, 741] width 45 height 21
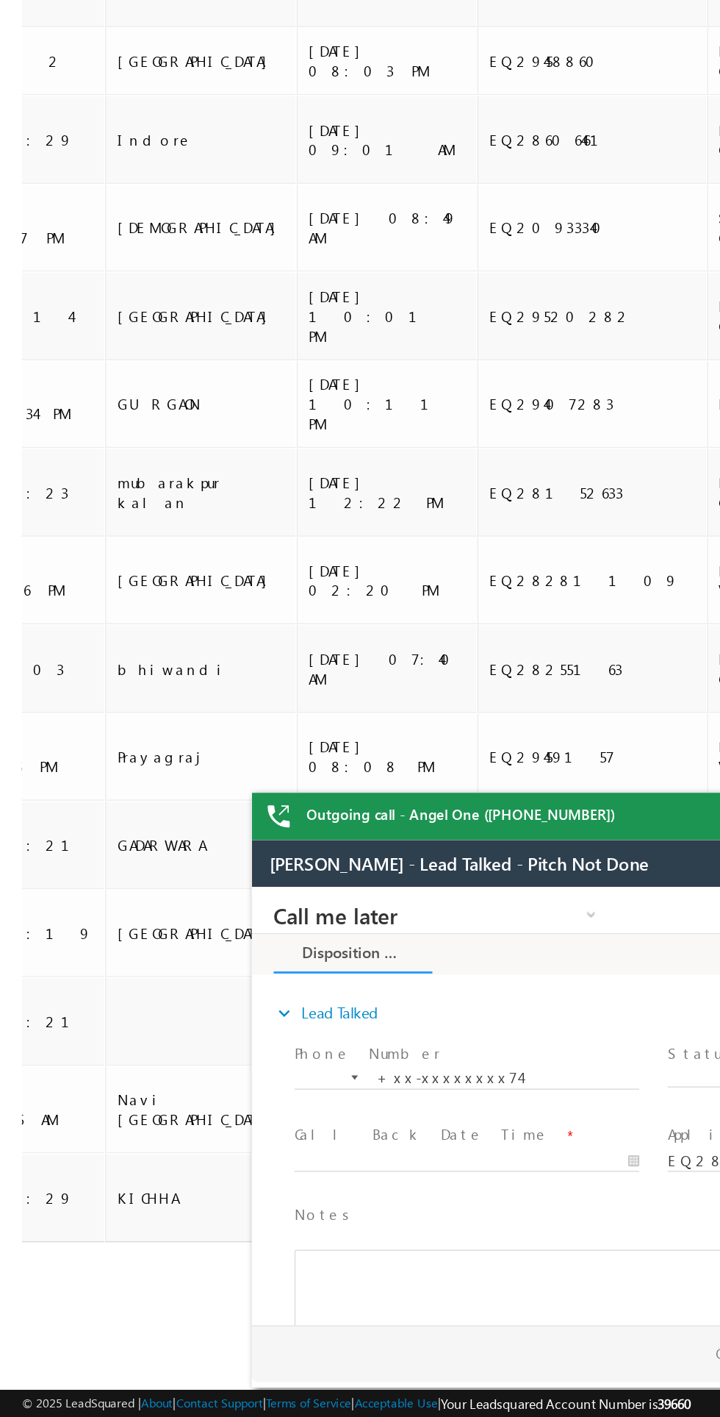
scroll to position [0, 1536]
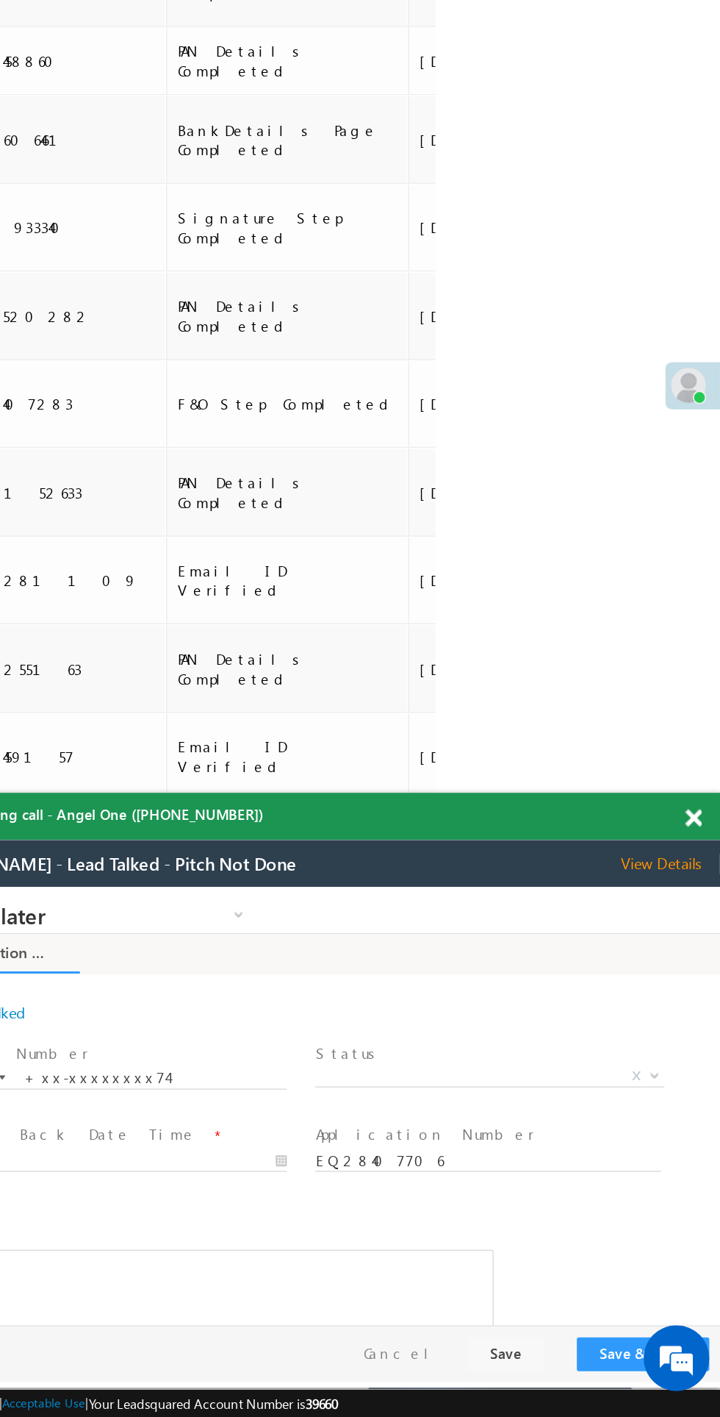
click at [686, 1000] on div "Outgoing call - Angel One ([PHONE_NUMBER])" at bounding box center [444, 1014] width 551 height 32
click at [701, 1015] on span at bounding box center [702, 1015] width 11 height 12
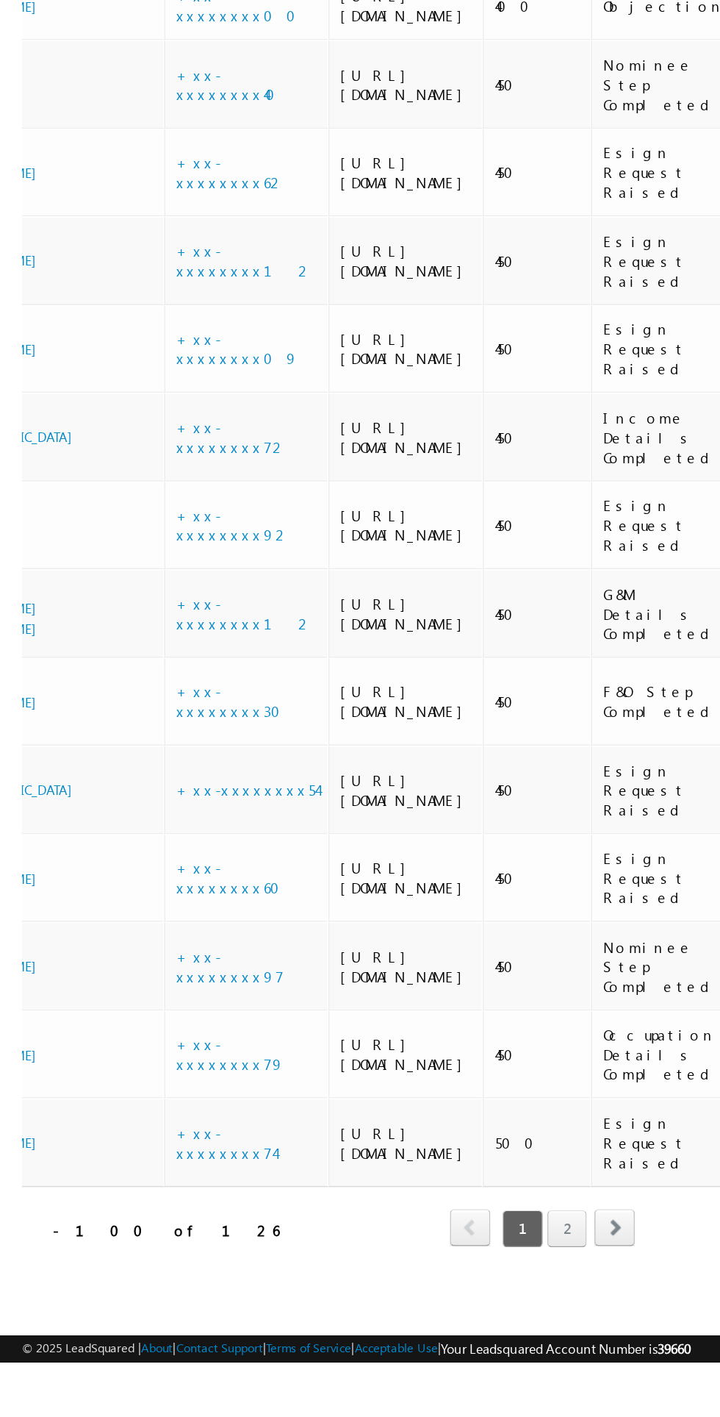
scroll to position [0, 0]
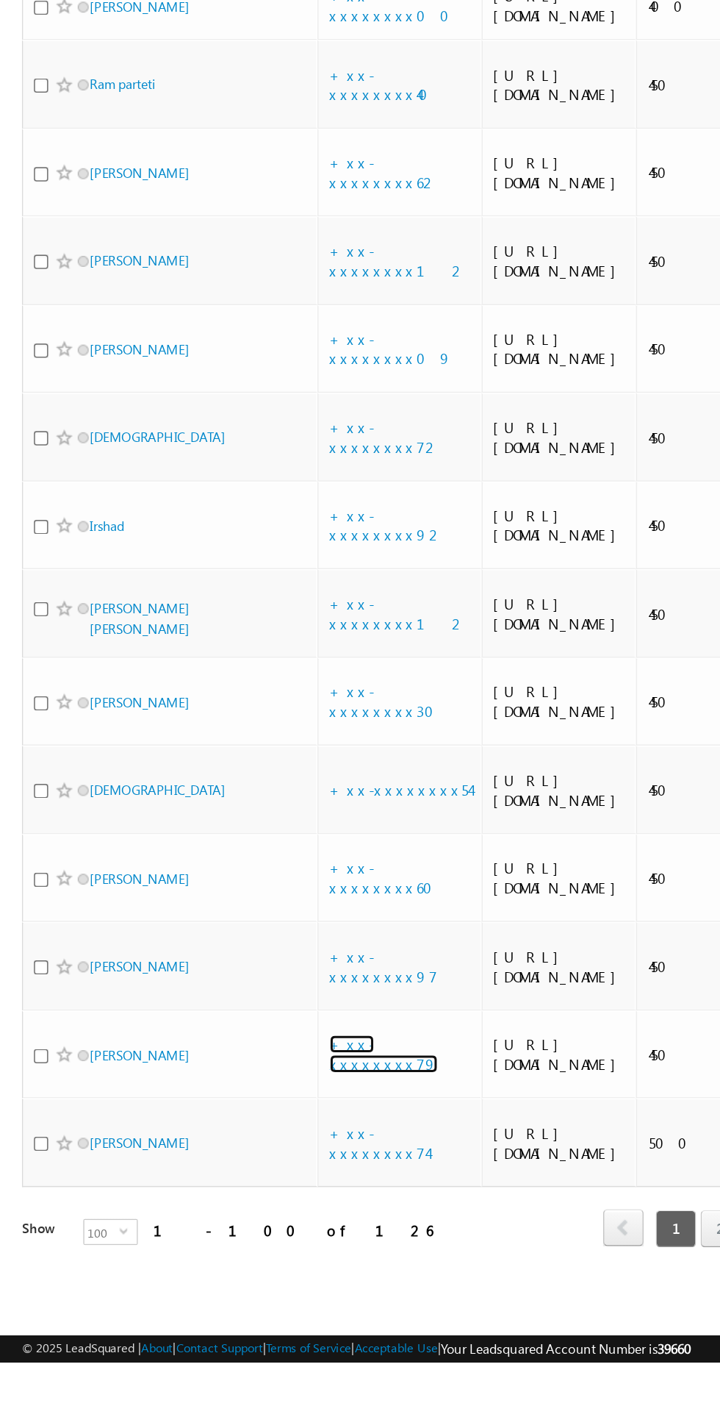
click at [256, 1223] on link "+xx-xxxxxxxx79" at bounding box center [257, 1210] width 73 height 26
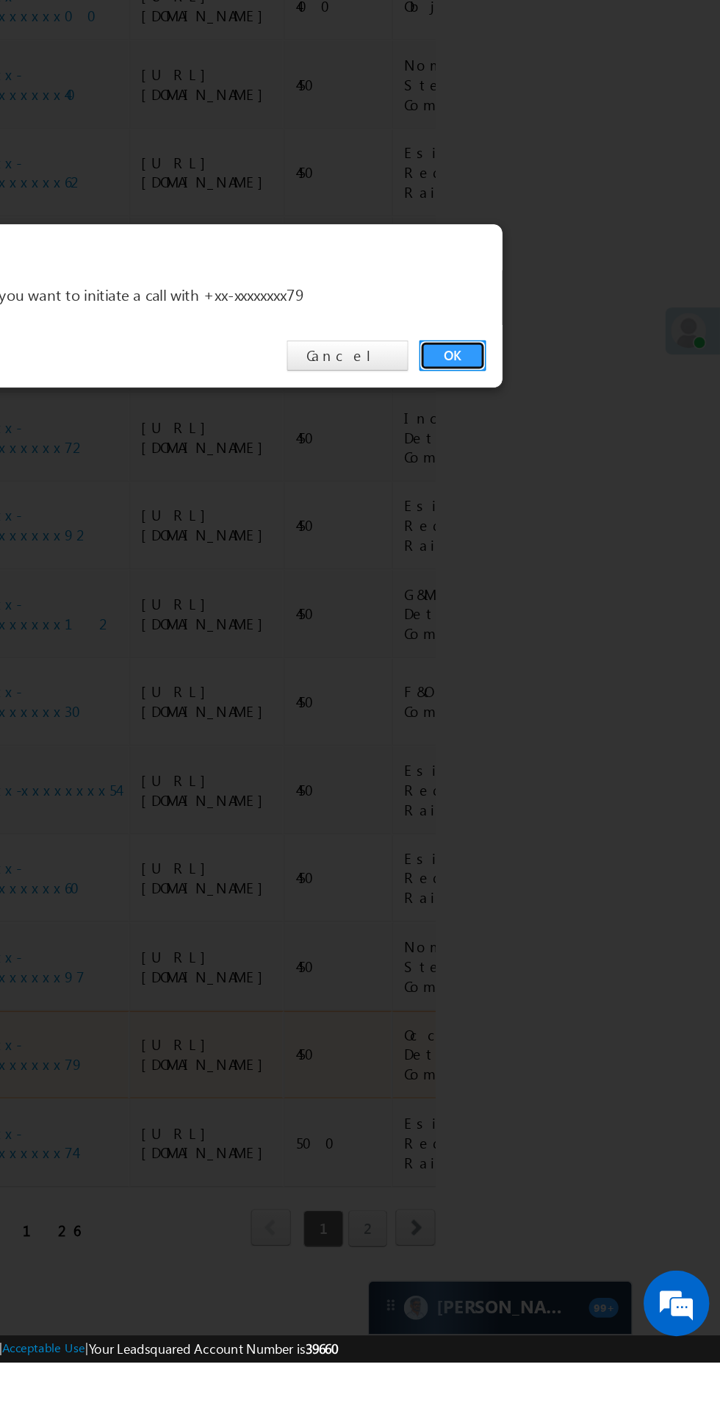
click at [540, 751] on link "OK" at bounding box center [540, 741] width 45 height 21
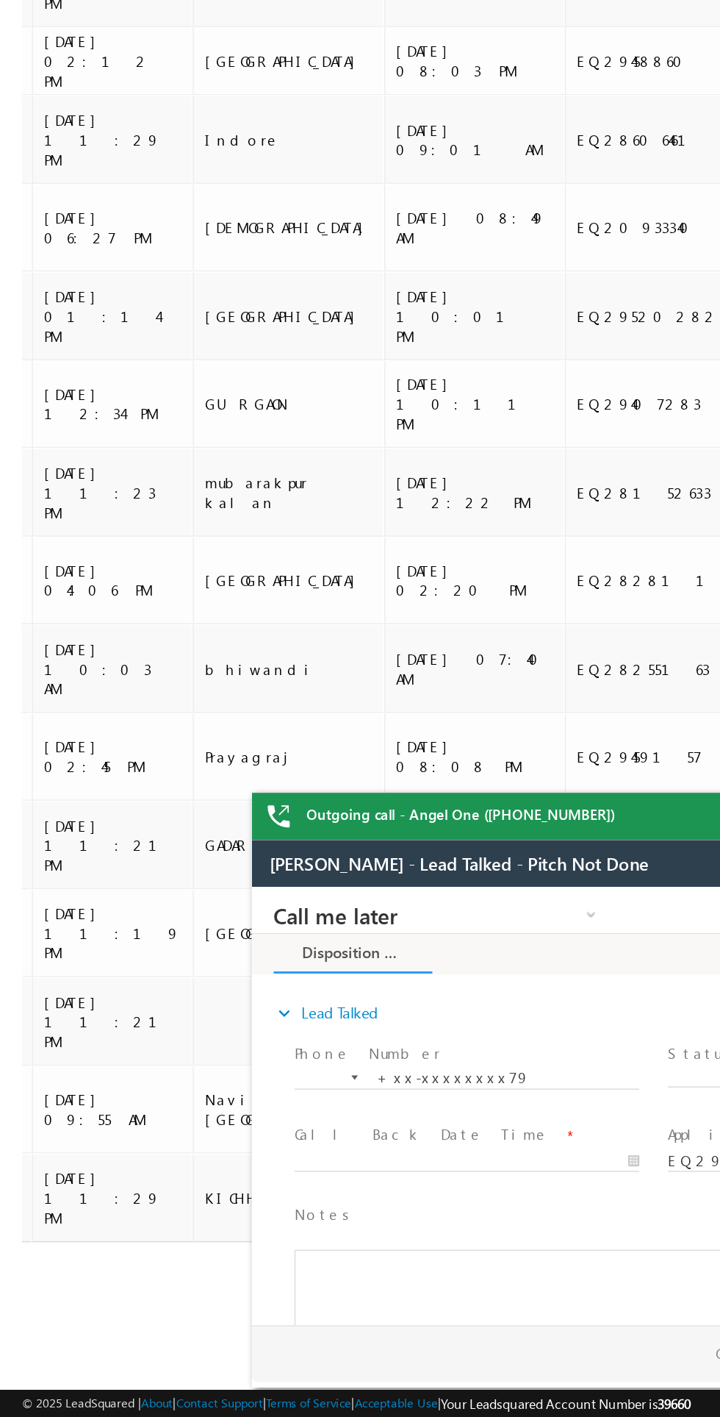
scroll to position [0, 1740]
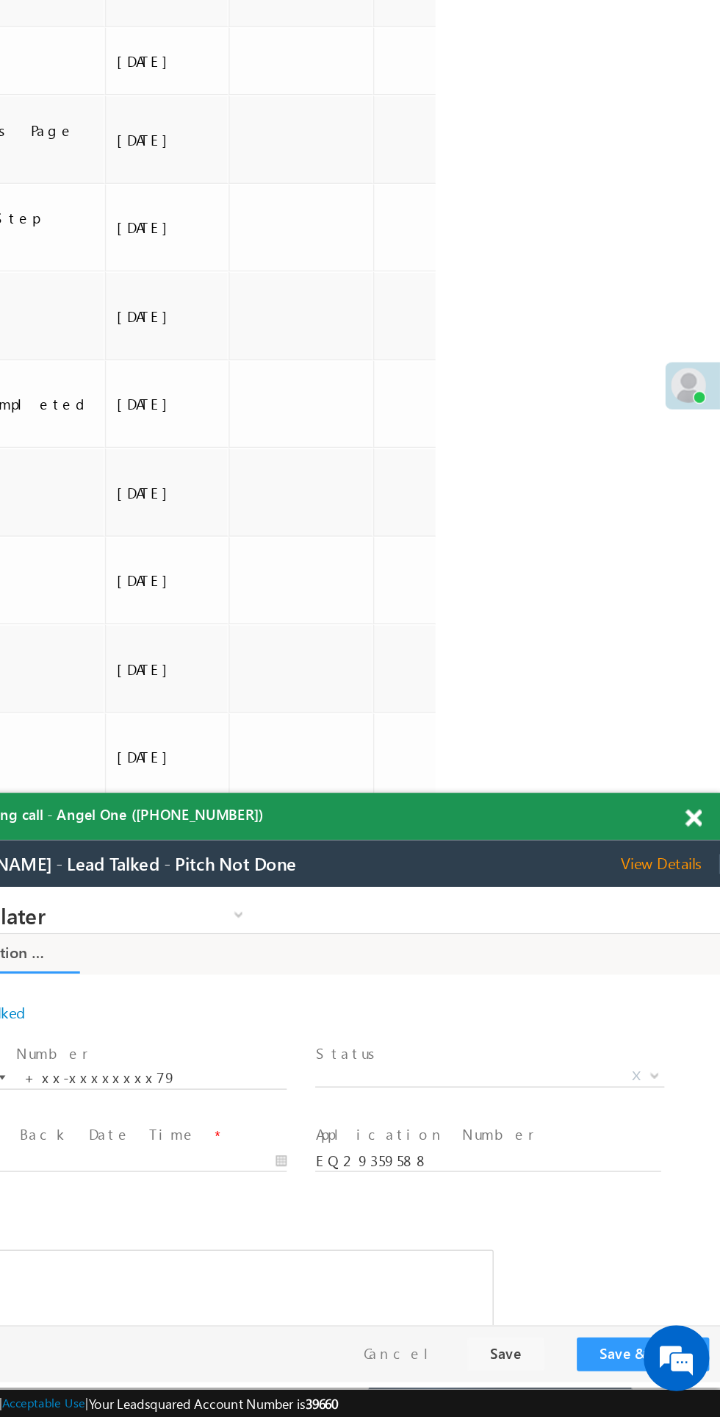
click at [702, 1015] on span at bounding box center [702, 1015] width 11 height 12
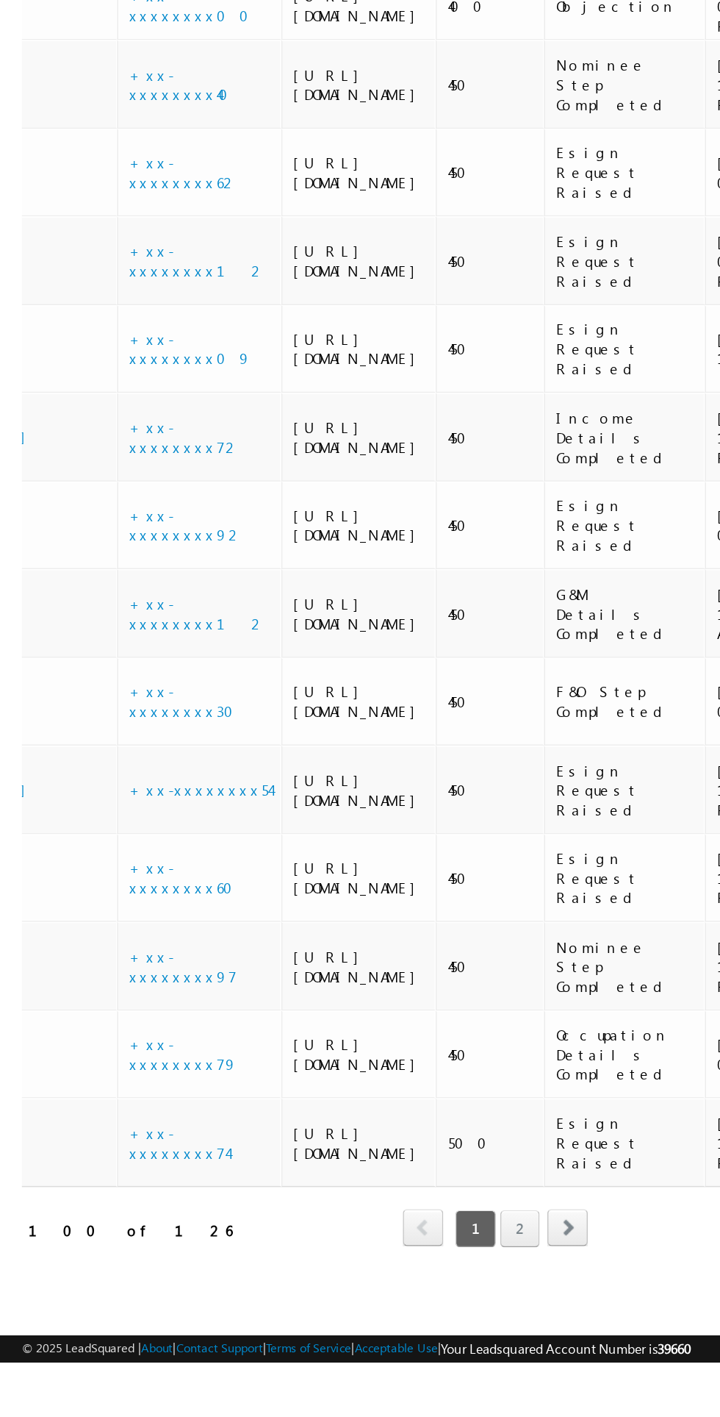
scroll to position [0, 0]
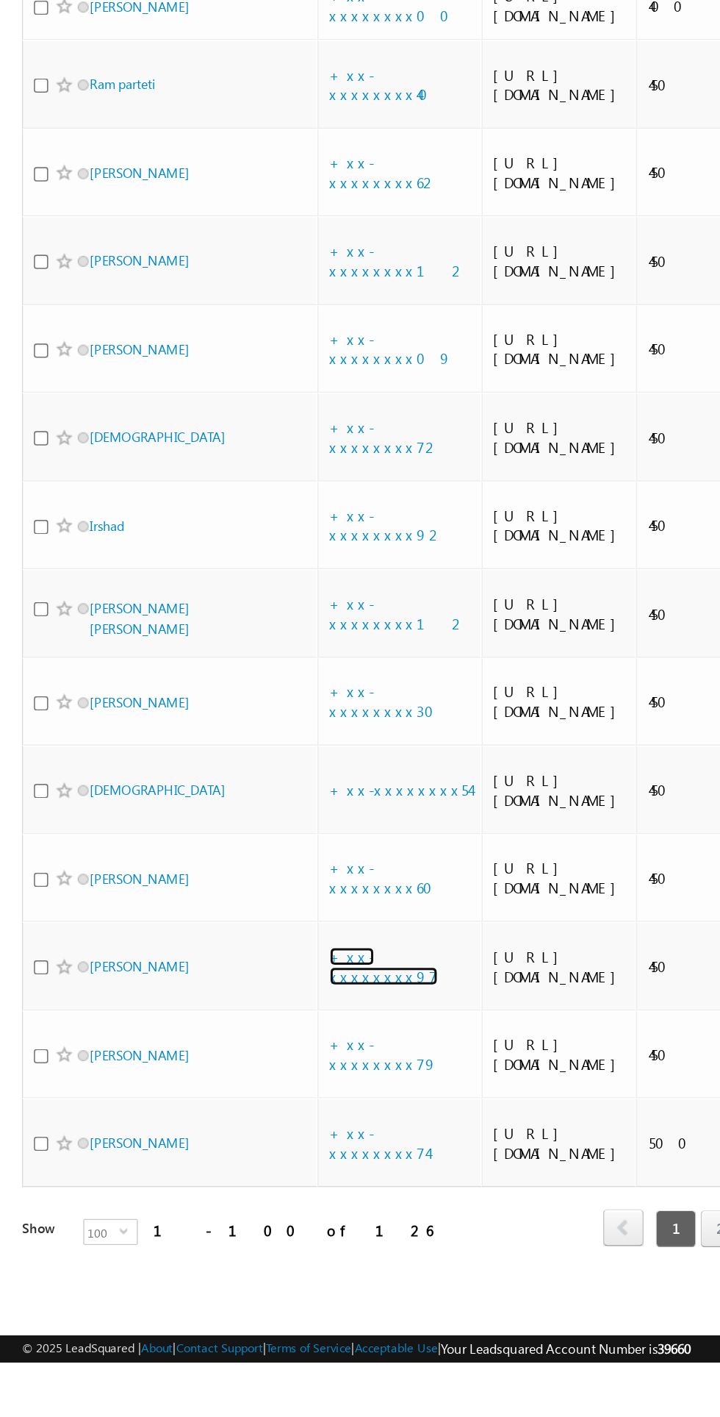
click at [250, 1164] on link "+xx-xxxxxxxx97" at bounding box center [257, 1151] width 73 height 26
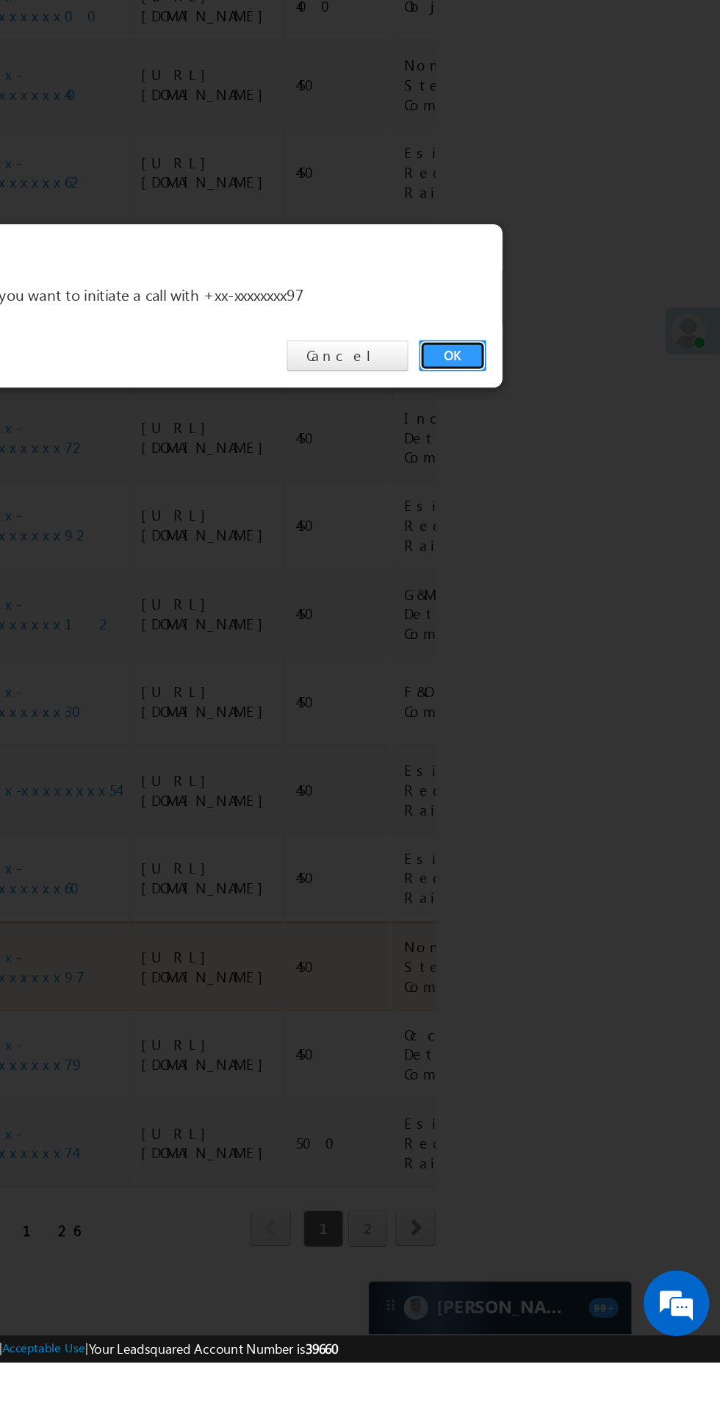
click at [540, 751] on link "OK" at bounding box center [540, 741] width 45 height 21
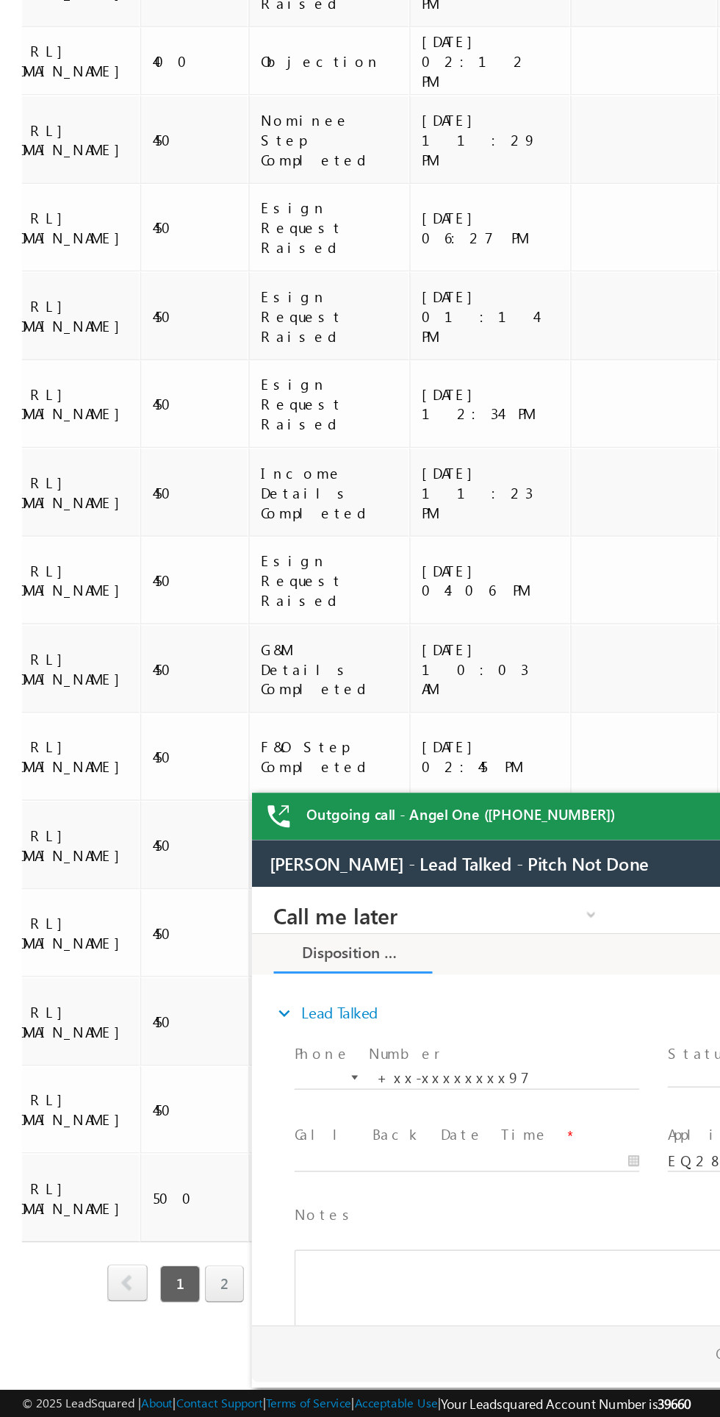
scroll to position [0, 334]
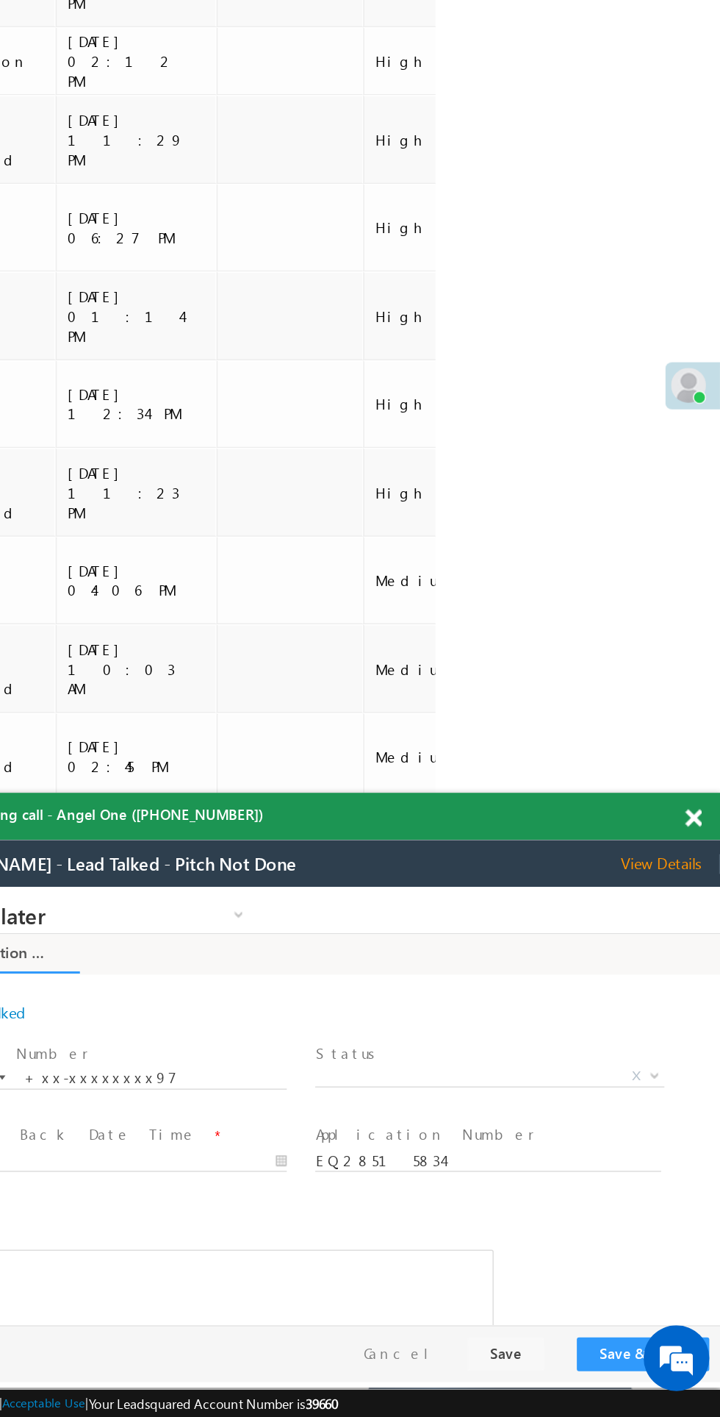
click at [416, 853] on span "View Details" at bounding box center [417, 855] width 67 height 13
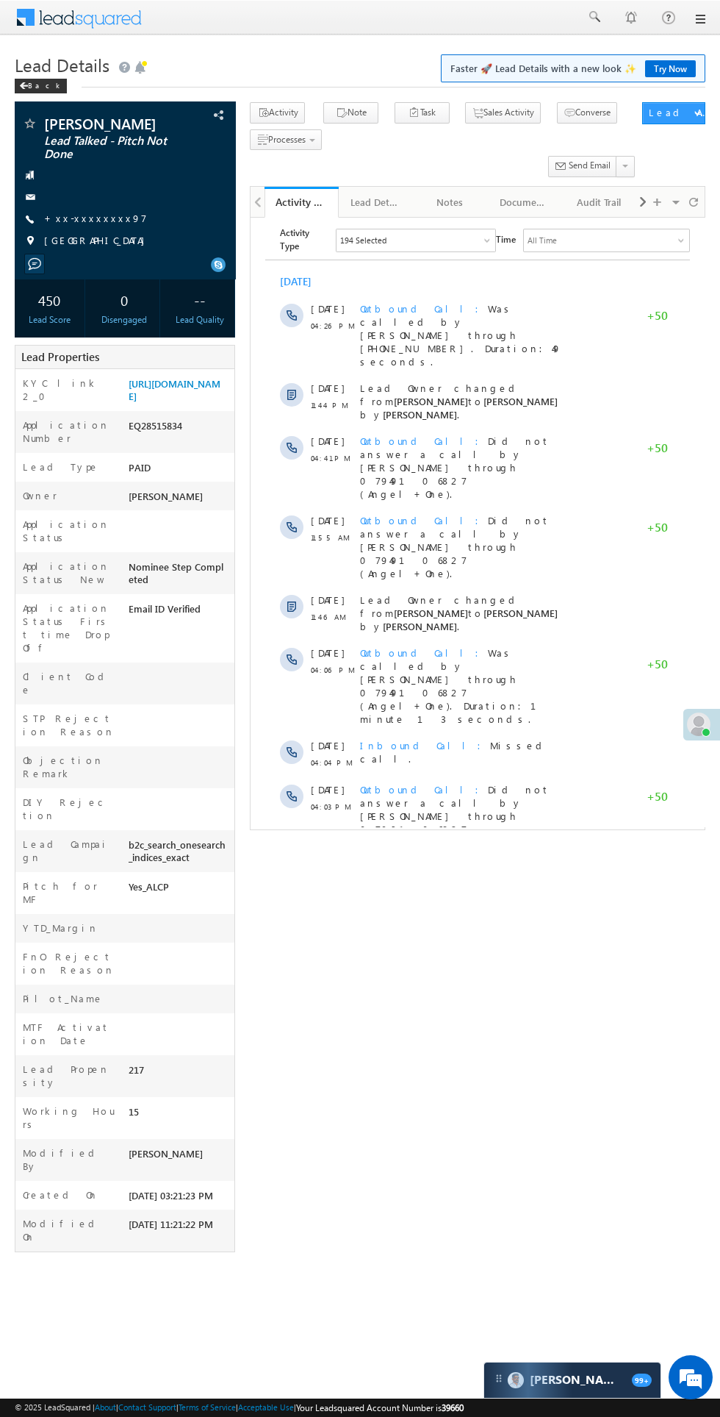
click at [667, 274] on div "[DATE]" at bounding box center [477, 280] width 425 height 13
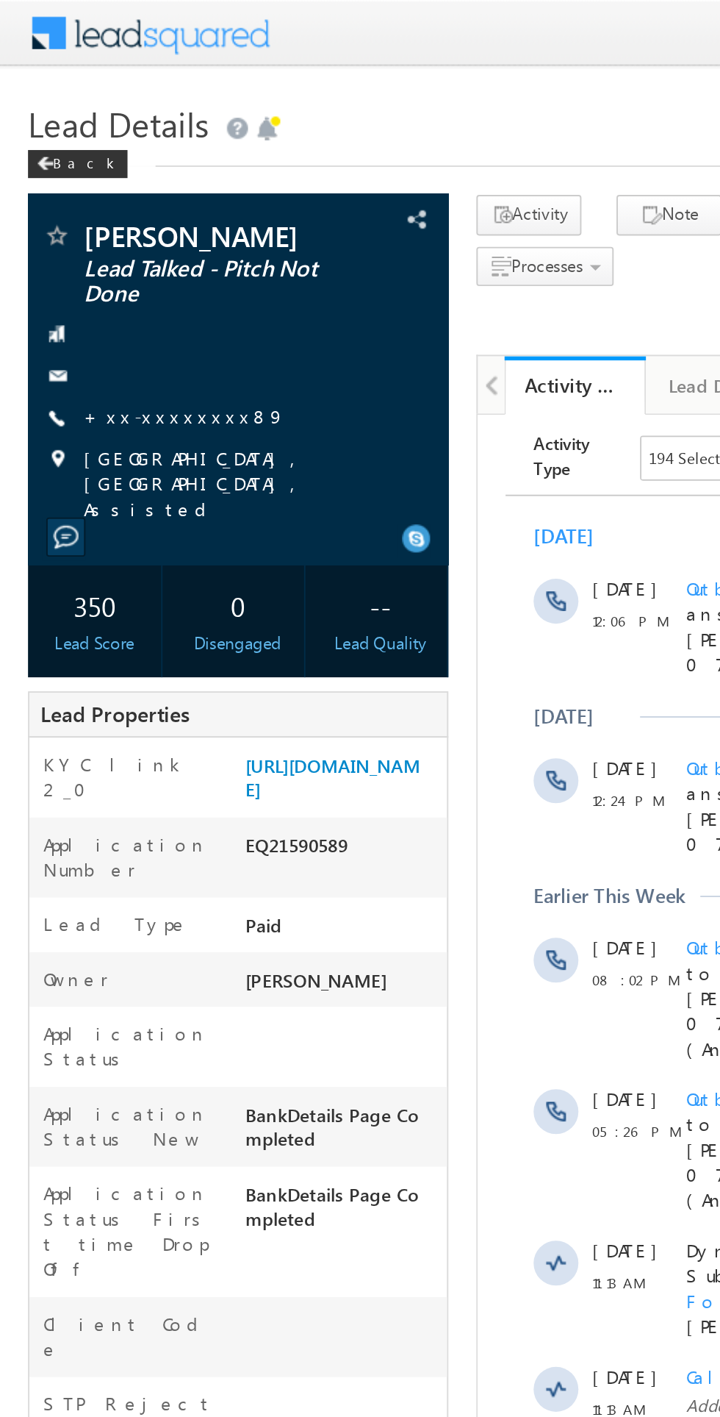
click at [83, 218] on link "+xx-xxxxxxxx89" at bounding box center [97, 218] width 106 height 12
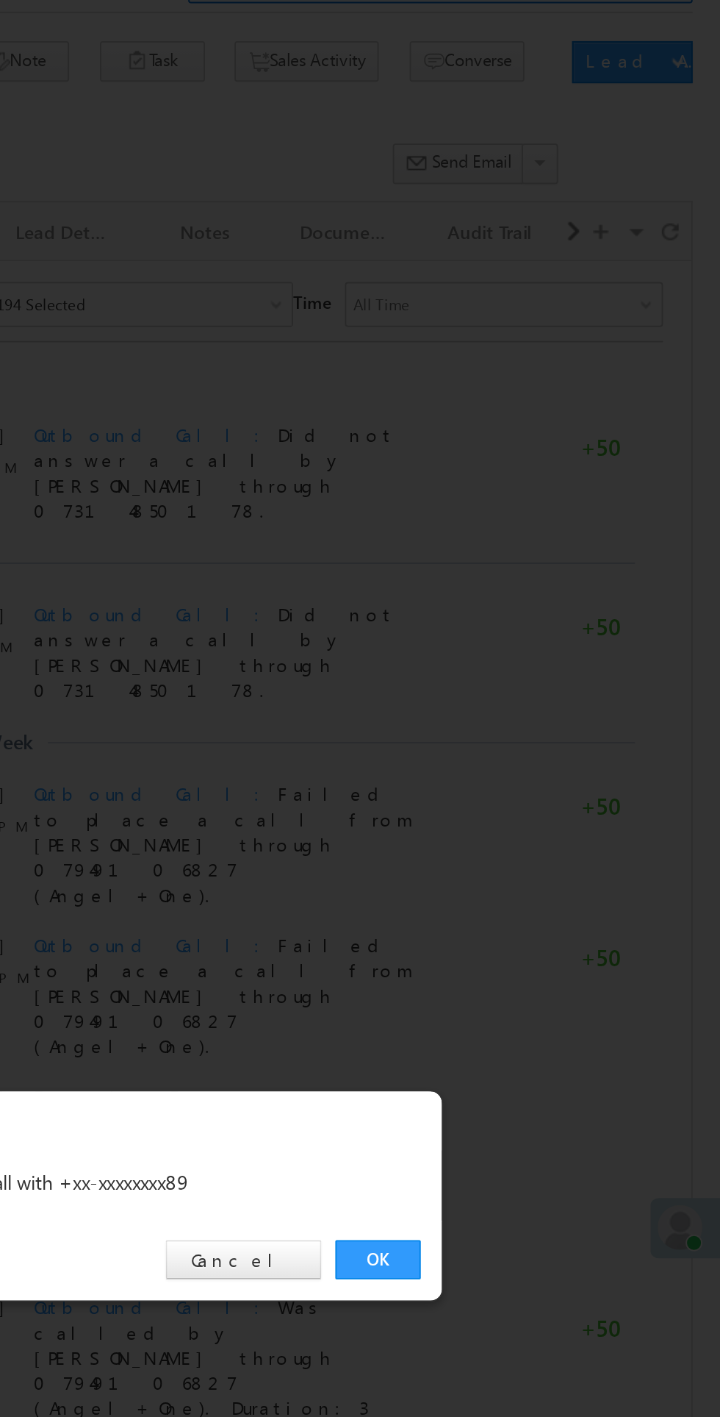
click at [534, 751] on link "OK" at bounding box center [540, 741] width 45 height 21
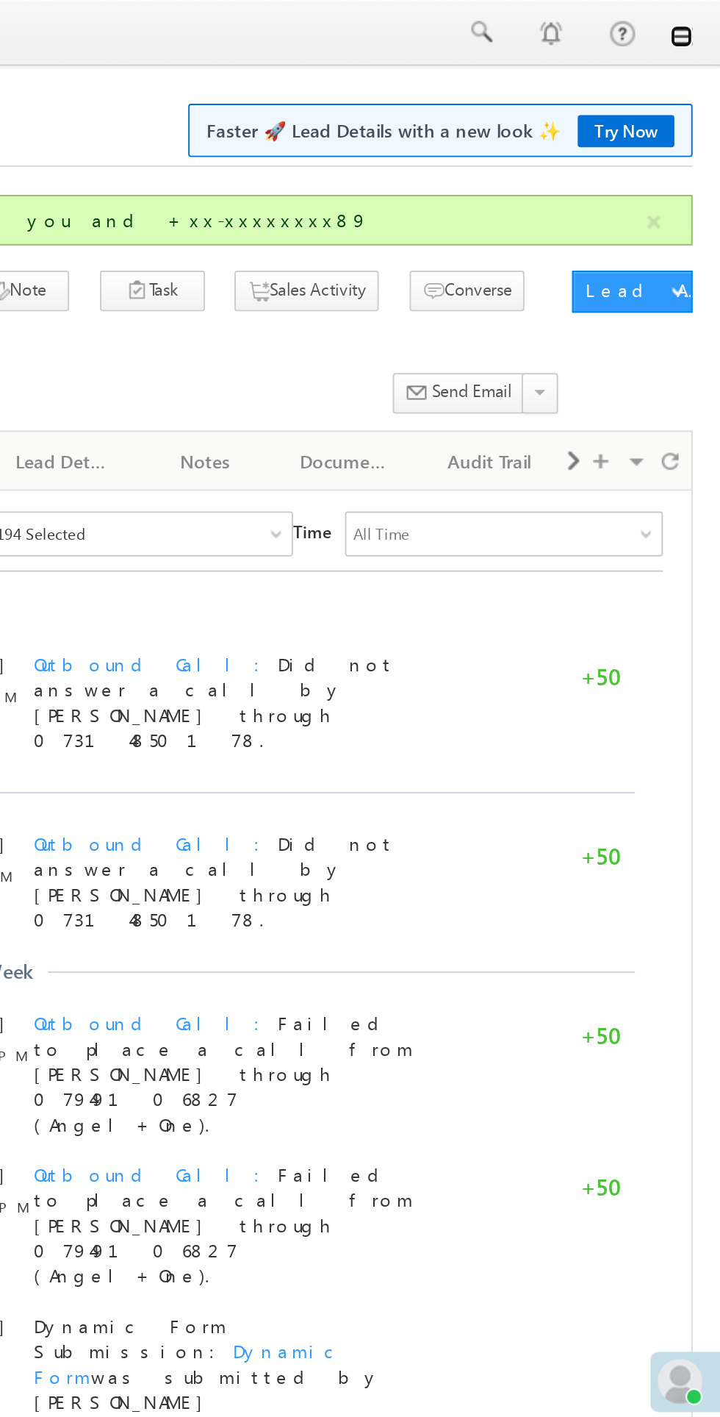
click at [700, 20] on link at bounding box center [700, 19] width 12 height 12
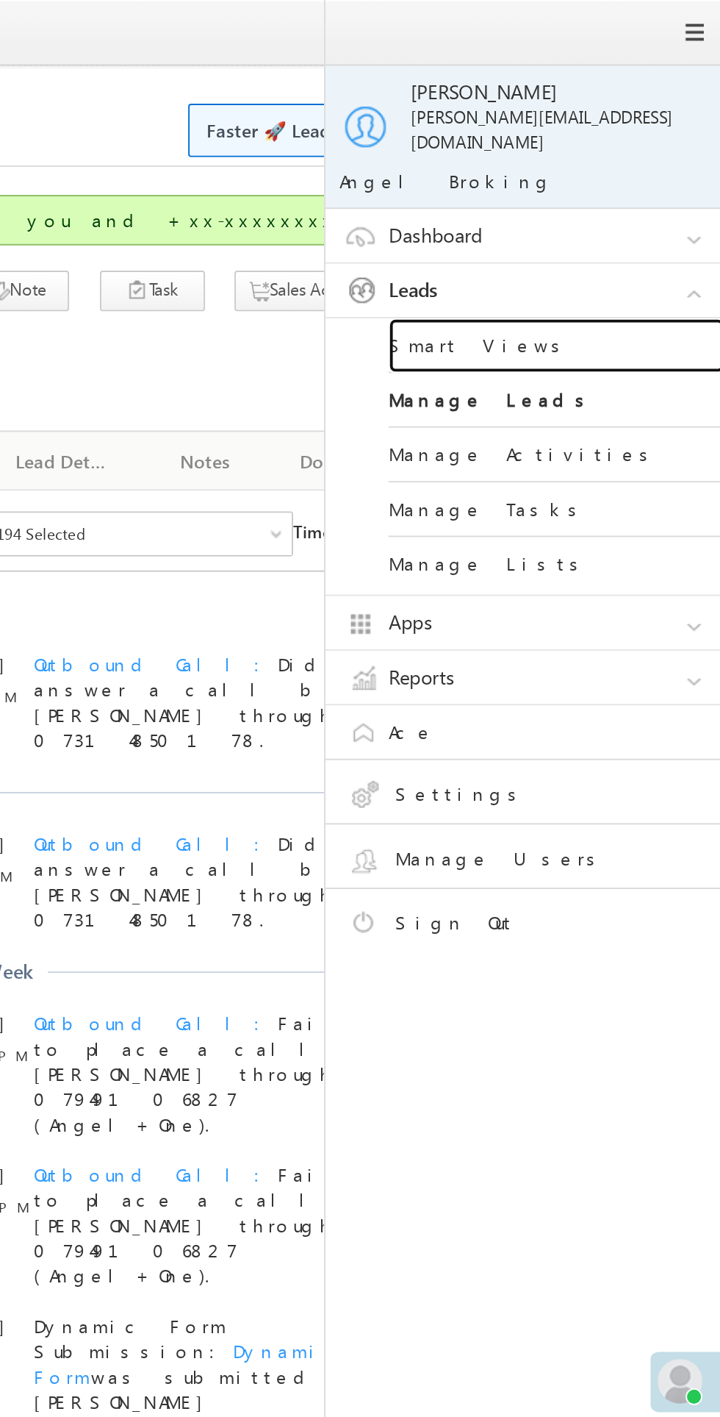
click at [606, 167] on link "Smart Views" at bounding box center [634, 181] width 176 height 29
